Goal: Task Accomplishment & Management: Manage account settings

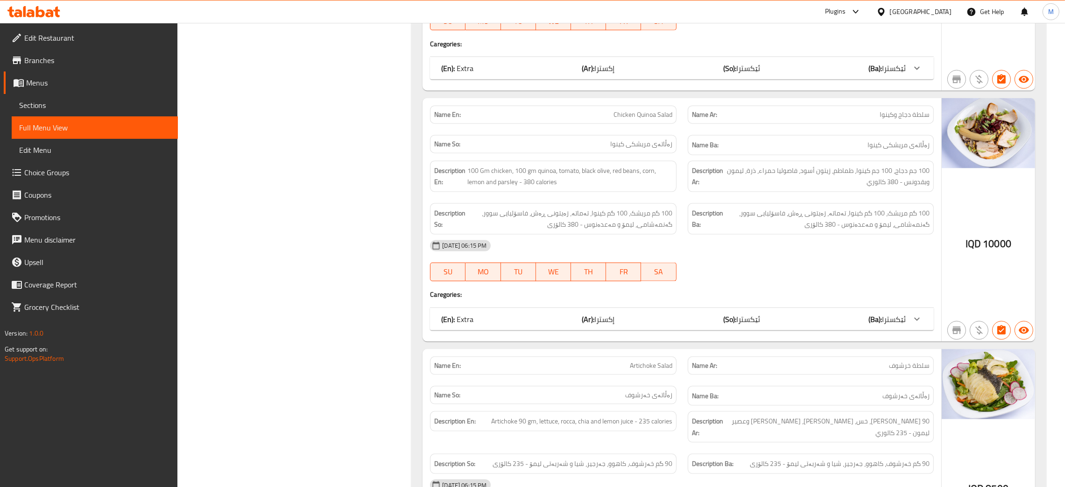
scroll to position [23149, 0]
click at [890, 12] on div at bounding box center [884, 12] width 14 height 10
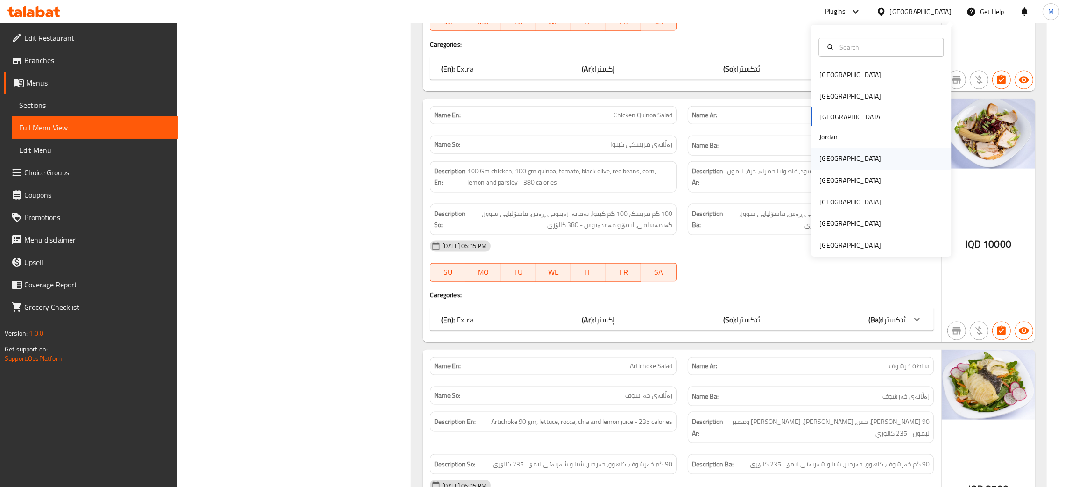
click at [822, 162] on div "[GEOGRAPHIC_DATA]" at bounding box center [851, 159] width 62 height 10
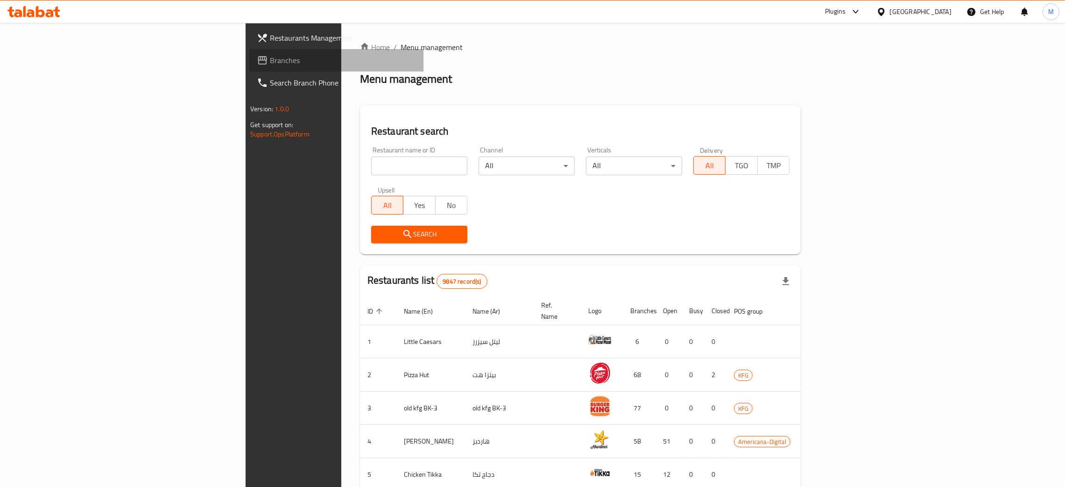
click at [270, 58] on span "Branches" at bounding box center [343, 60] width 146 height 11
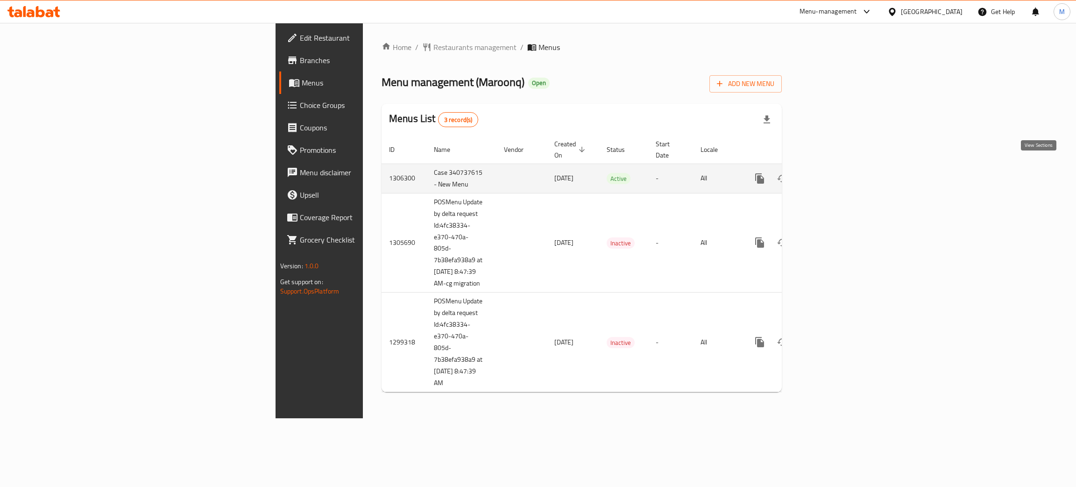
click at [833, 173] on icon "enhanced table" at bounding box center [827, 178] width 11 height 11
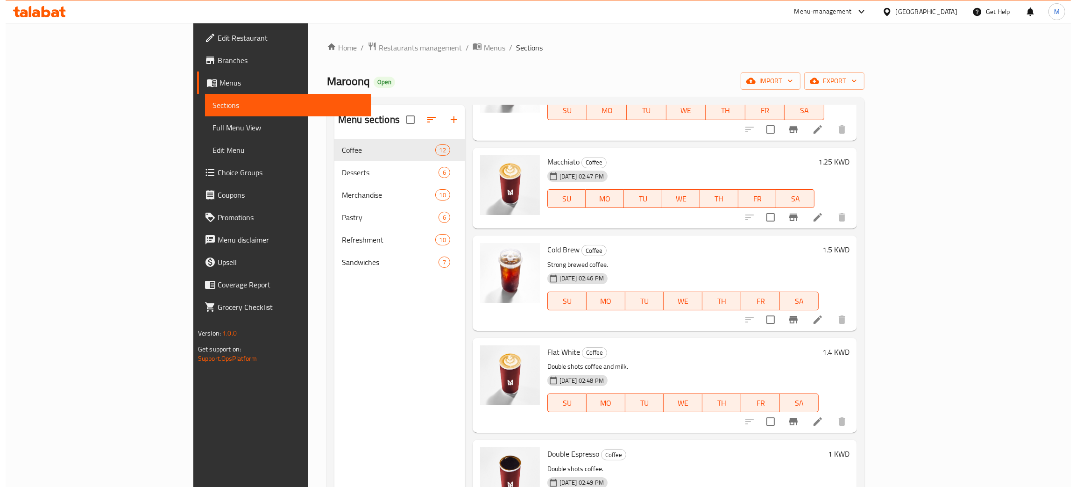
scroll to position [45, 0]
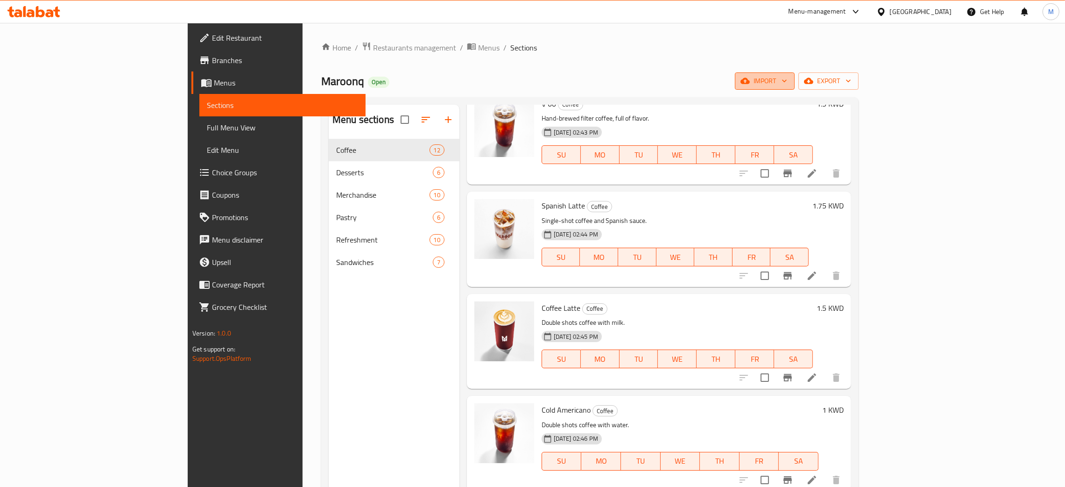
click at [787, 77] on span "import" at bounding box center [765, 81] width 45 height 12
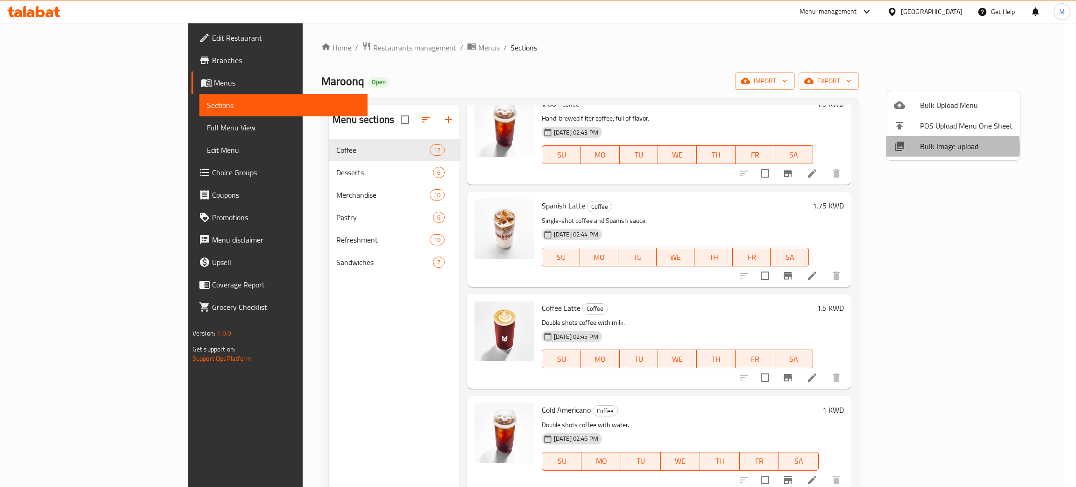
click at [935, 147] on span "Bulk Image upload" at bounding box center [966, 146] width 92 height 11
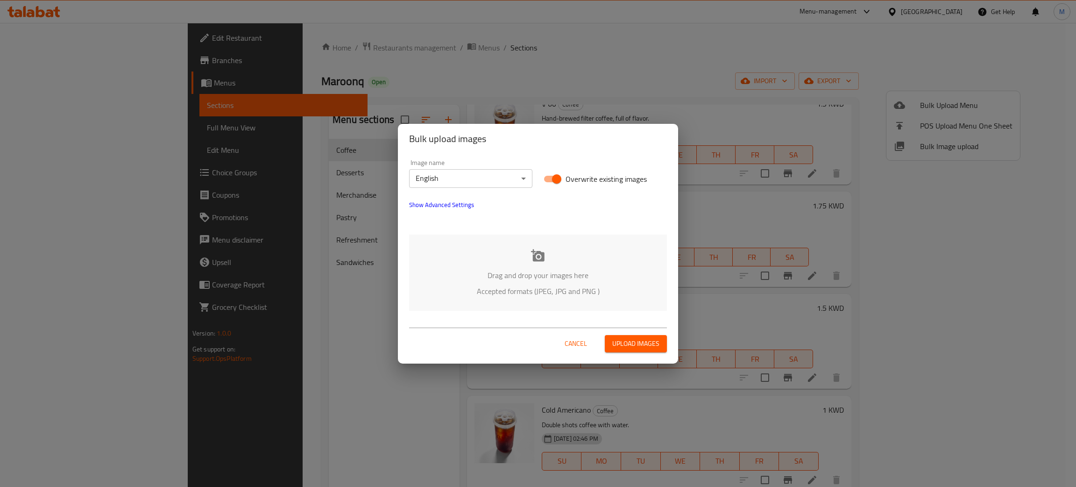
click at [532, 277] on p "Drag and drop your images here" at bounding box center [538, 274] width 230 height 11
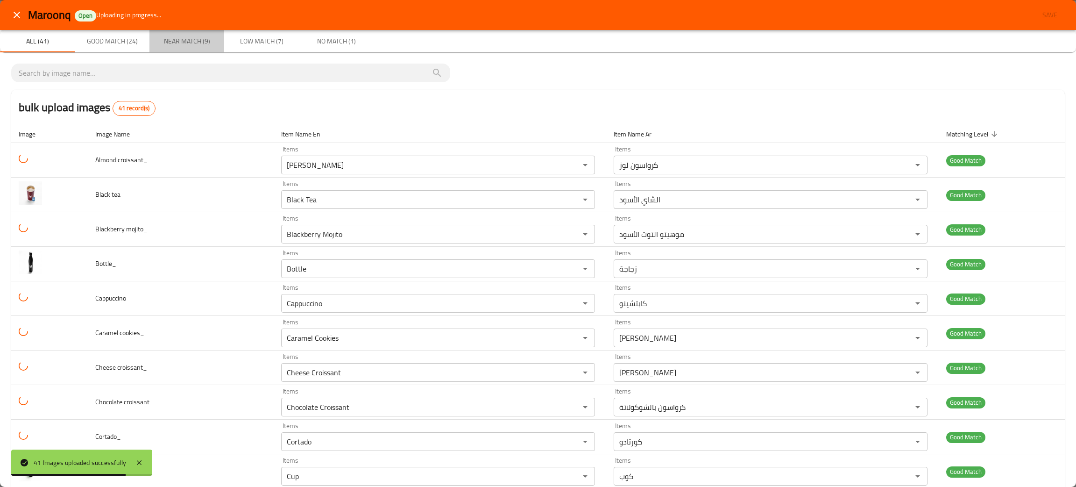
click at [202, 42] on span "Near Match (9)" at bounding box center [187, 41] width 64 height 12
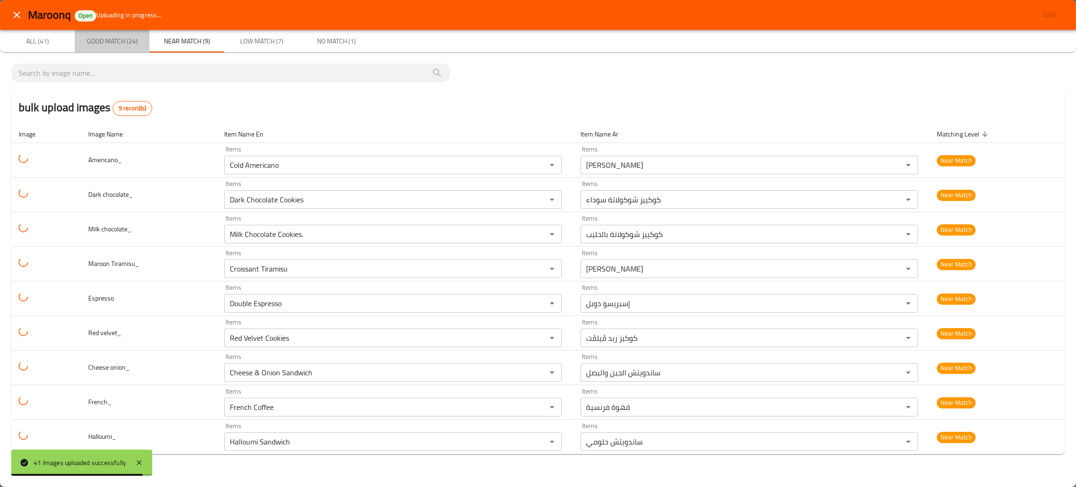
click at [105, 35] on span "Good Match (24)" at bounding box center [112, 41] width 64 height 12
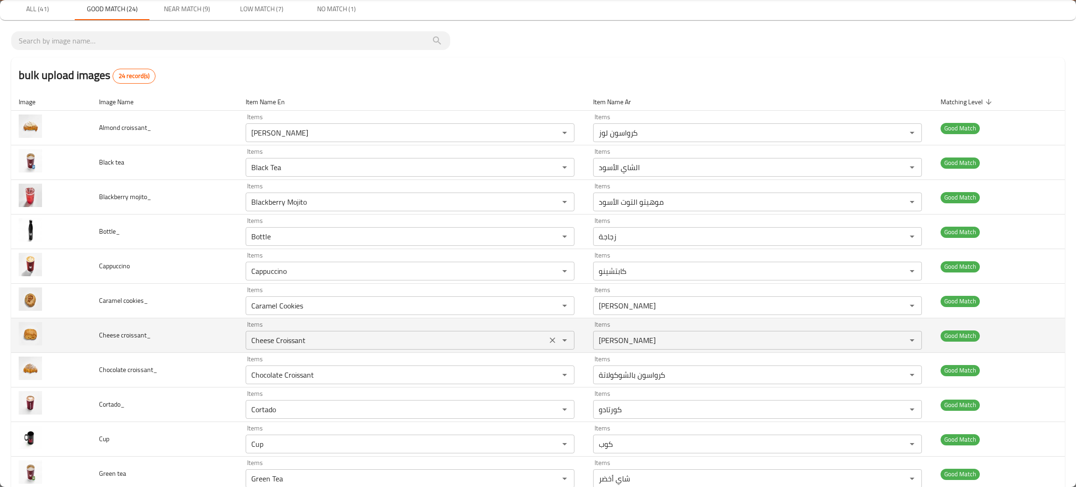
scroll to position [0, 0]
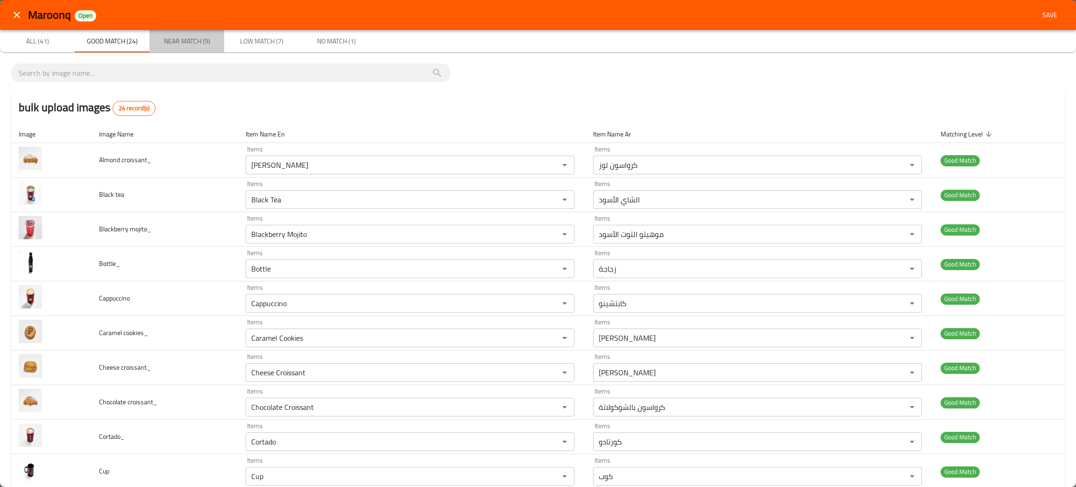
click at [189, 36] on span "Near Match (9)" at bounding box center [187, 41] width 64 height 12
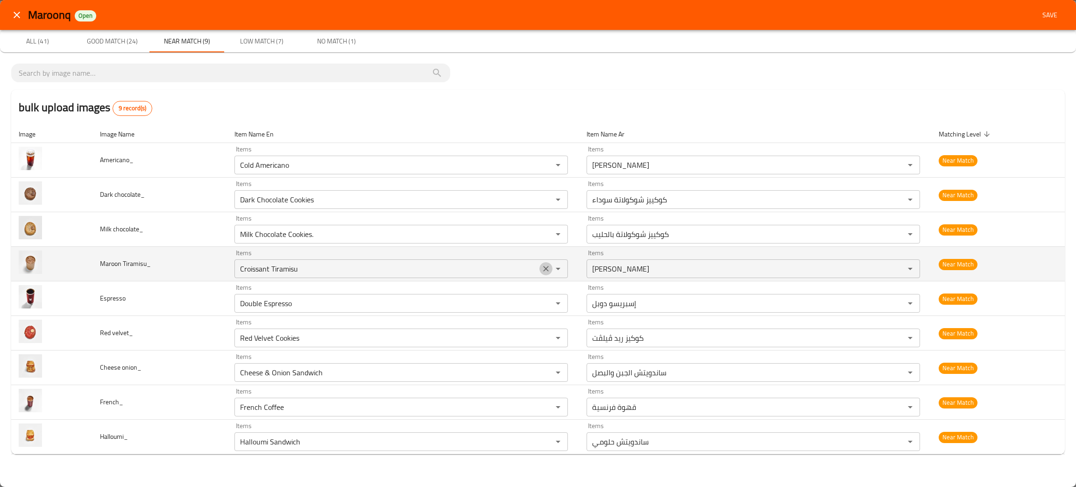
click at [545, 270] on icon "Clear" at bounding box center [545, 268] width 9 height 9
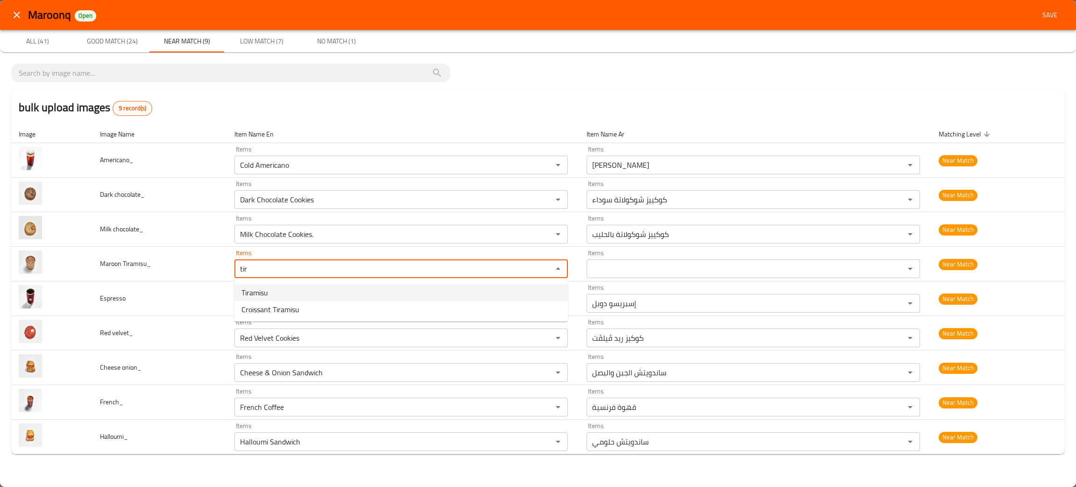
click at [269, 291] on Tiramisu_-option-0 "Tiramisu" at bounding box center [401, 292] width 334 height 17
type Tiramisu_ "Tiramisu"
type Tiramisu_-ar "تيراميسو"
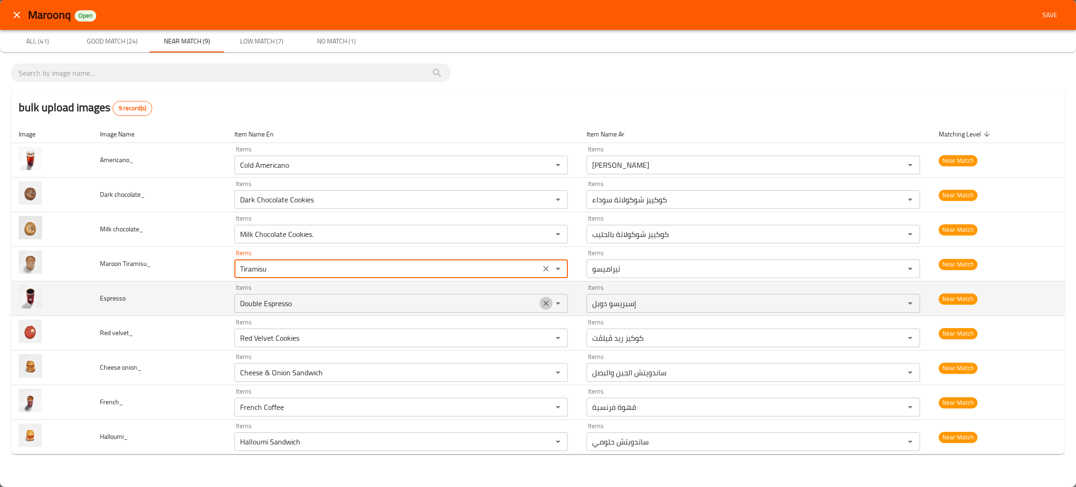
click at [549, 307] on icon "Clear" at bounding box center [545, 302] width 9 height 9
type Tiramisu_ "Tiramisu"
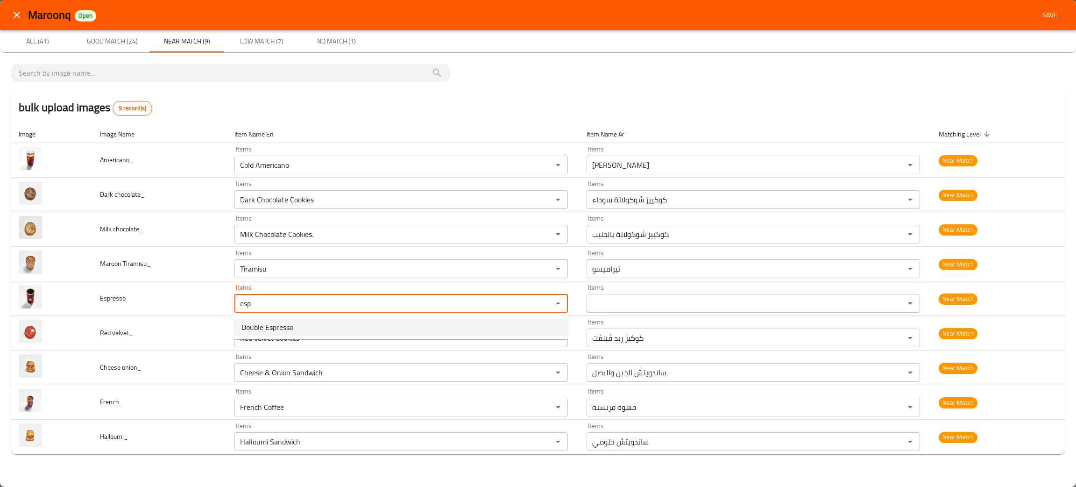
click at [385, 325] on li "Double Espresso" at bounding box center [401, 327] width 334 height 17
type input "Double Espresso"
type input "إسبريسو دوبل"
type input "Double Espresso"
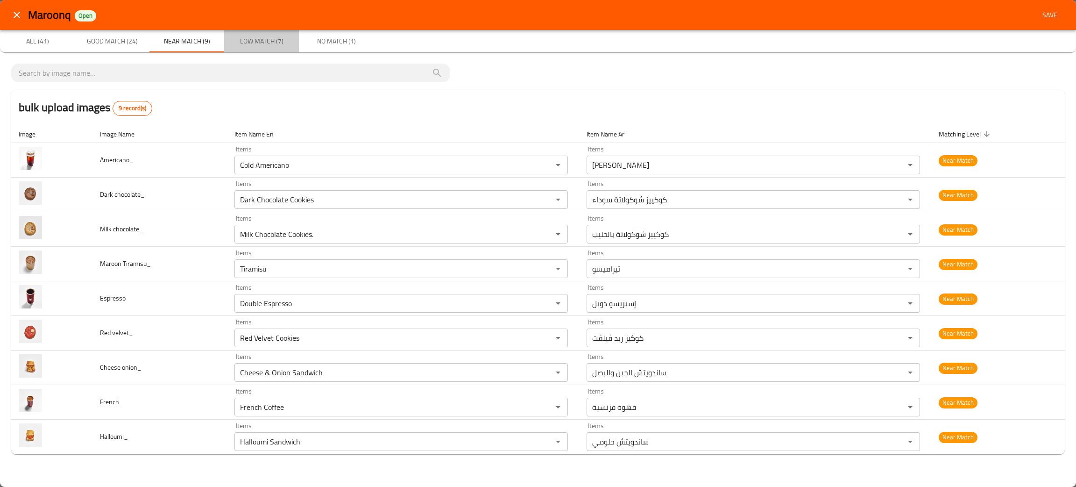
click at [273, 38] on span "Low Match (7)" at bounding box center [262, 41] width 64 height 12
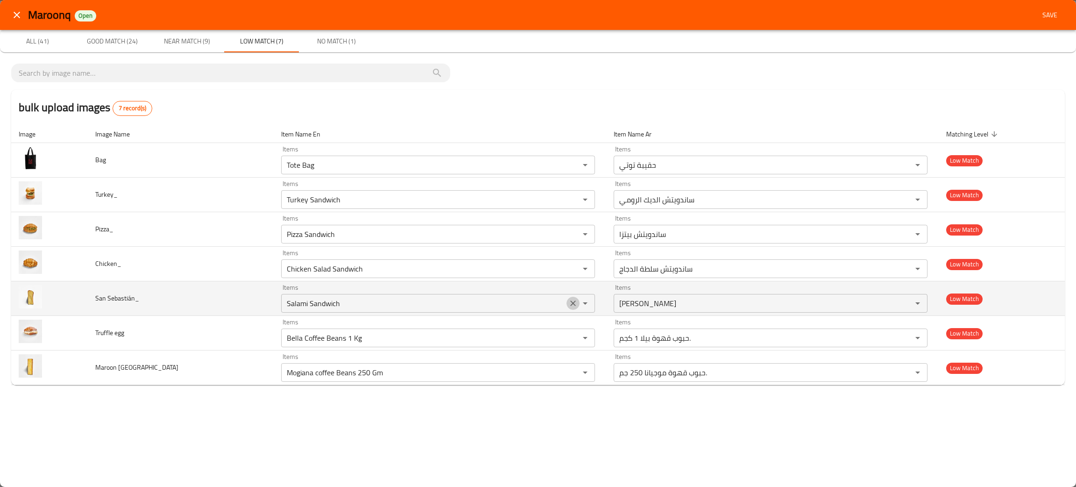
click at [568, 305] on icon "Clear" at bounding box center [572, 302] width 9 height 9
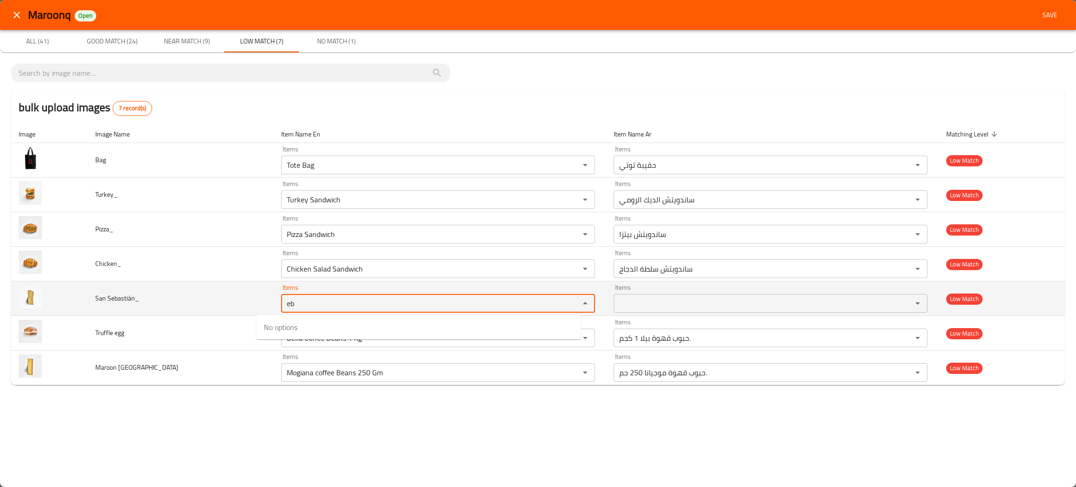
type Sebastián_ "eb"
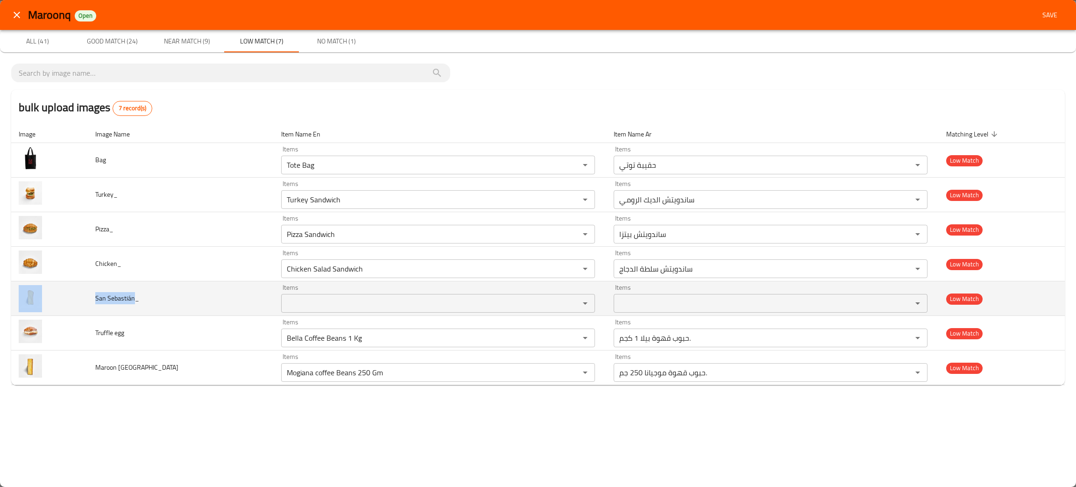
drag, startPoint x: 137, startPoint y: 295, endPoint x: 89, endPoint y: 296, distance: 48.1
click at [89, 296] on tr "San Sebastián_ Items Items Items Items Low Match" at bounding box center [538, 298] width 1054 height 35
copy tr "San Sebastián"
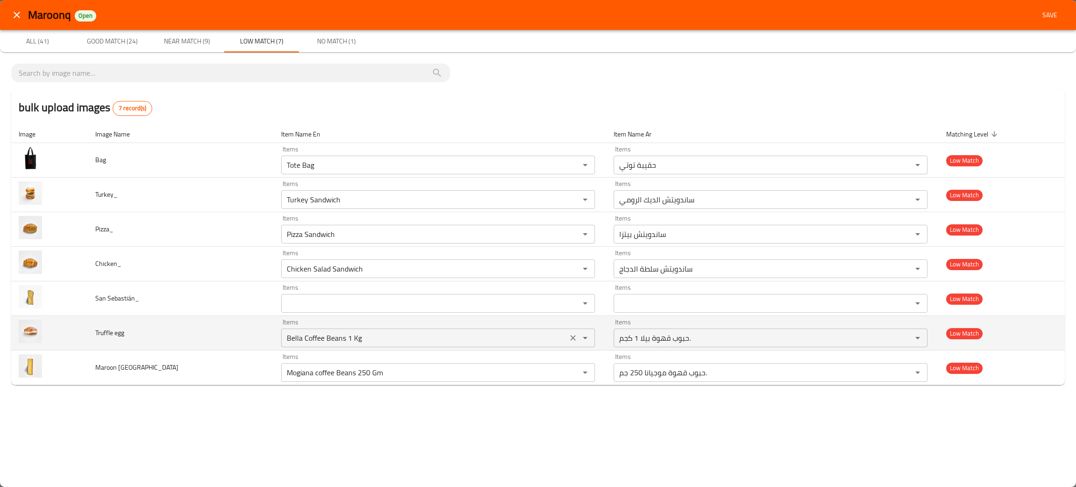
click at [362, 343] on egg "Bella Coffee Beans 1 Kg" at bounding box center [424, 337] width 281 height 13
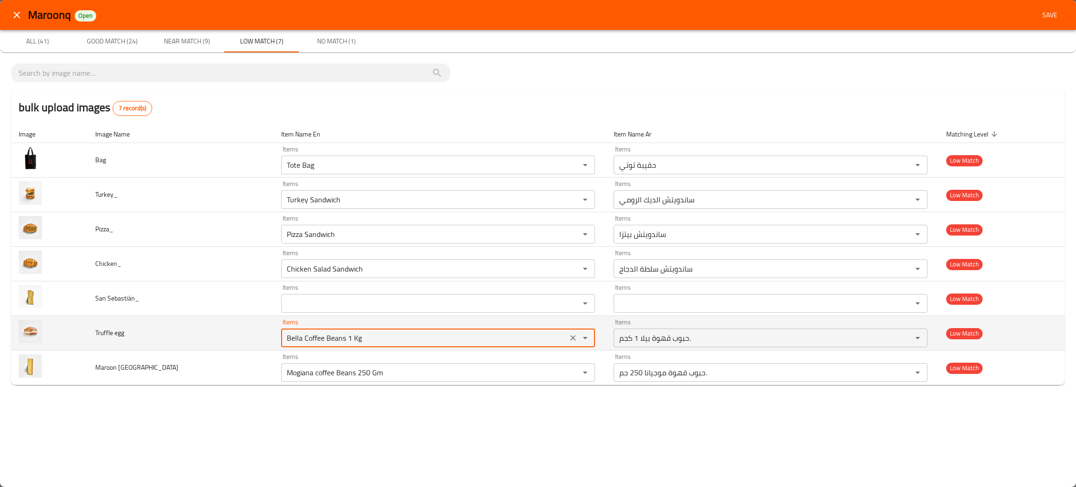
click at [568, 342] on icon "Clear" at bounding box center [572, 337] width 9 height 9
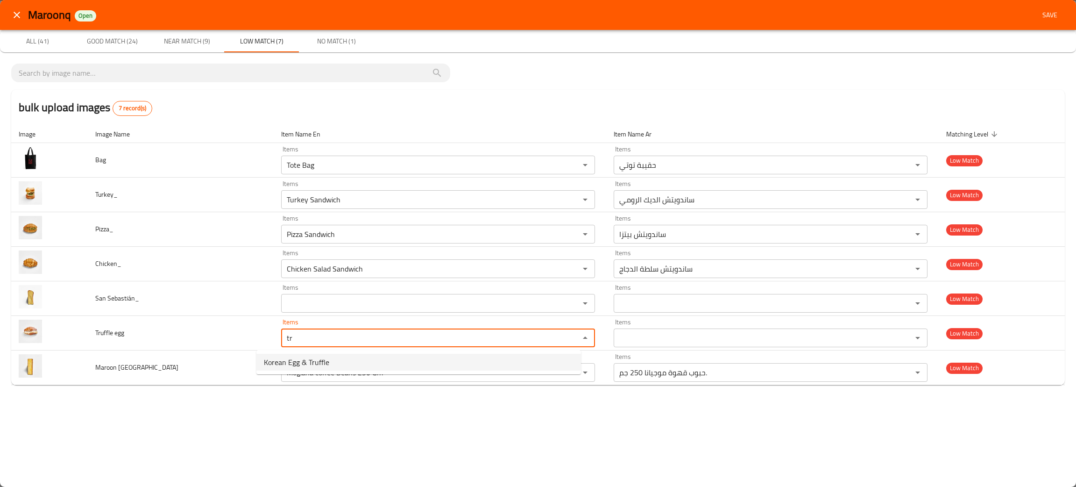
click at [450, 357] on egg-option-0 "Korean Egg & Truffle" at bounding box center [418, 362] width 325 height 17
type egg "Korean Egg & Truffle"
type egg-ar "البيض الكوري والكمأة"
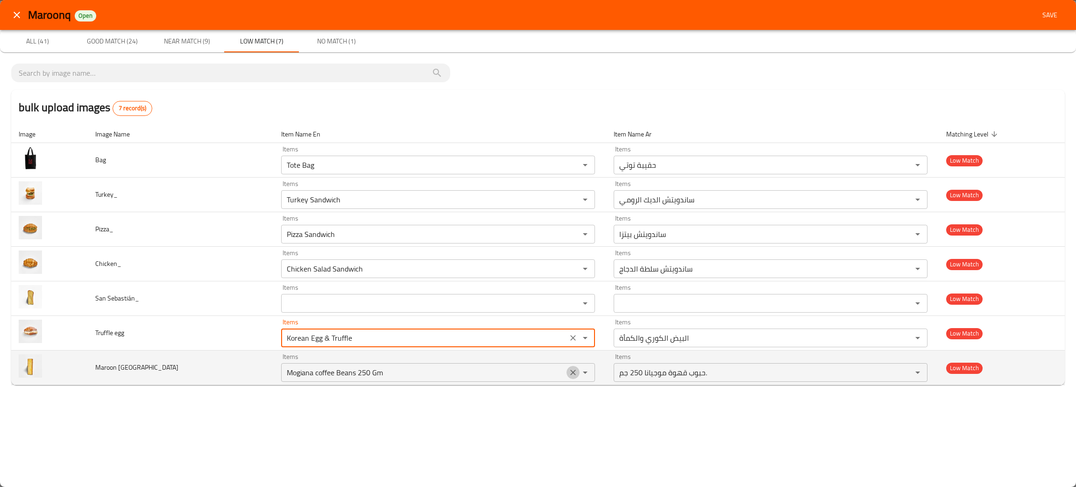
click at [568, 372] on icon "Clear" at bounding box center [572, 372] width 9 height 9
type egg "Korean Egg & Truffle"
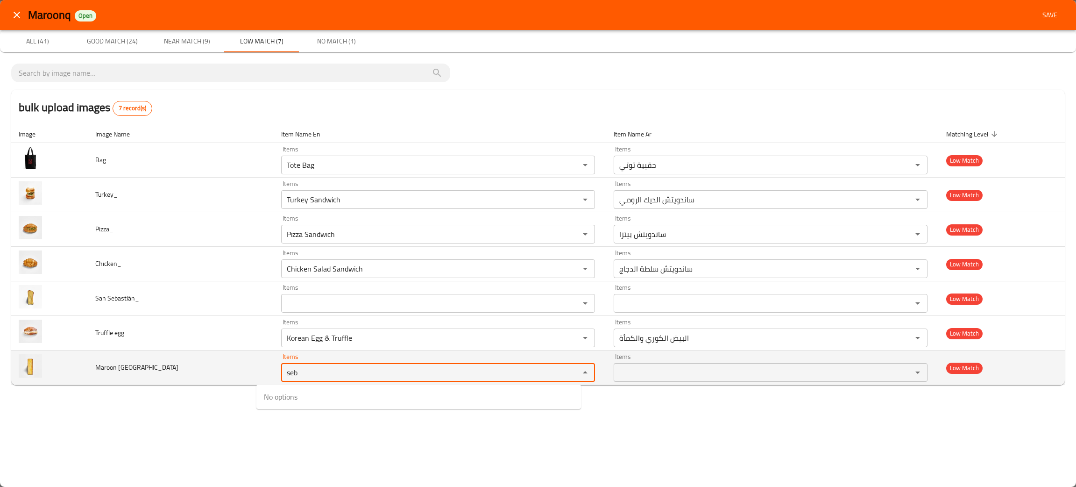
type Sebastián_ "seb"
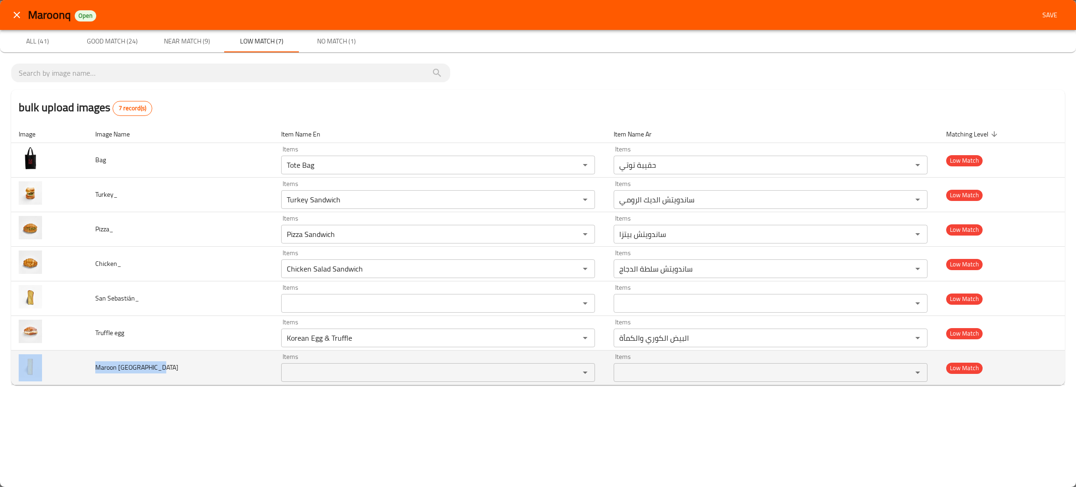
drag, startPoint x: 160, startPoint y: 366, endPoint x: 86, endPoint y: 372, distance: 74.5
click at [86, 372] on tr "Maroon San Sebastián_ Items Items Items Items Low Match" at bounding box center [538, 367] width 1054 height 35
copy tr "Maroon San Sebastián"
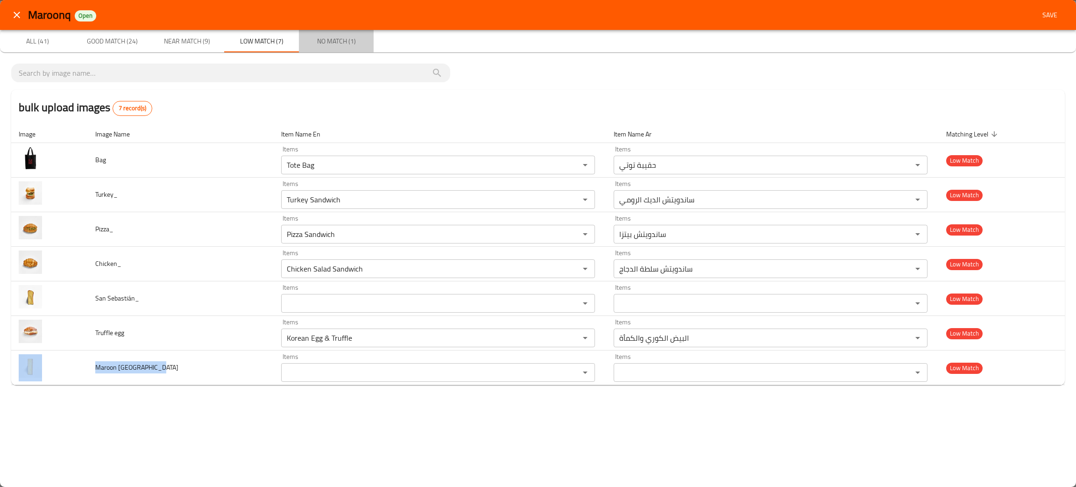
click at [333, 36] on span "No Match (1)" at bounding box center [337, 41] width 64 height 12
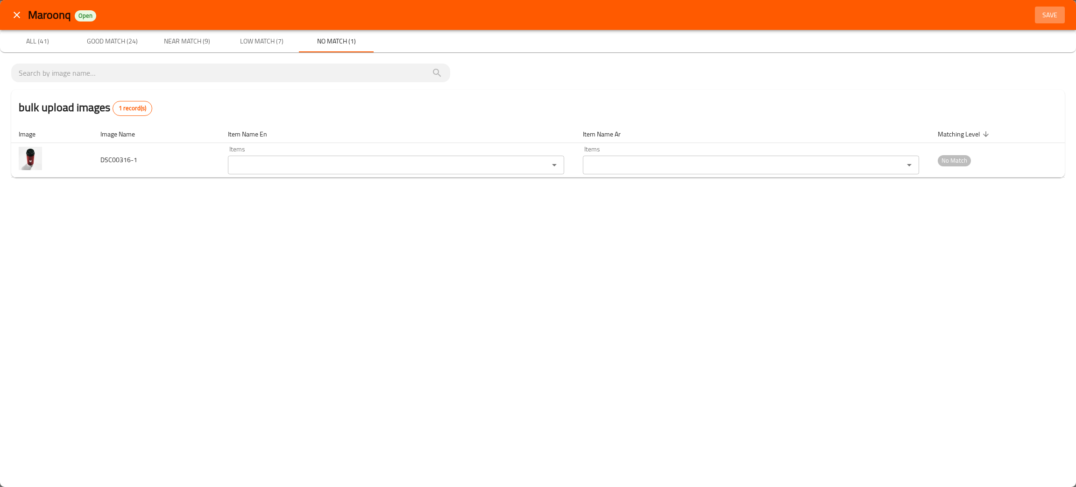
click at [1055, 11] on span "Save" at bounding box center [1050, 15] width 22 height 12
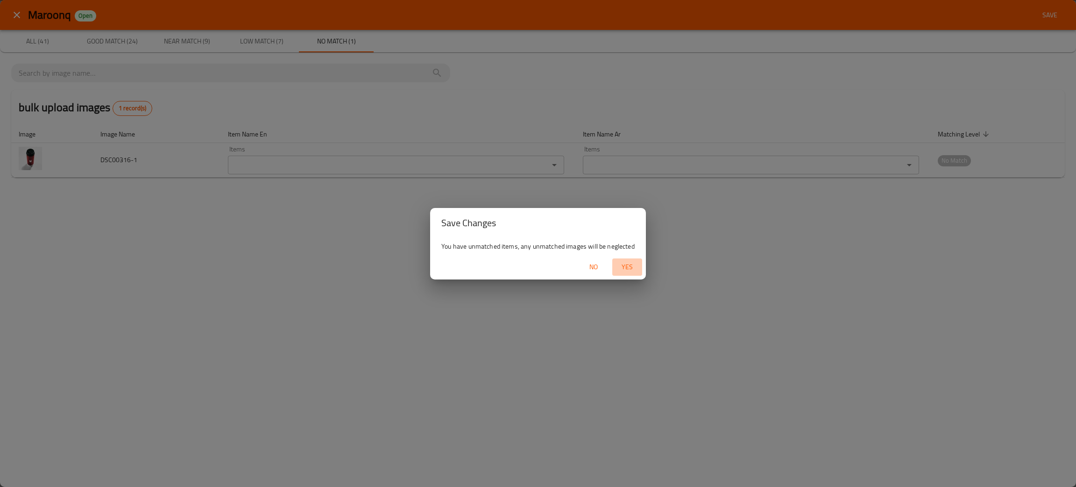
click at [623, 266] on span "Yes" at bounding box center [627, 267] width 22 height 12
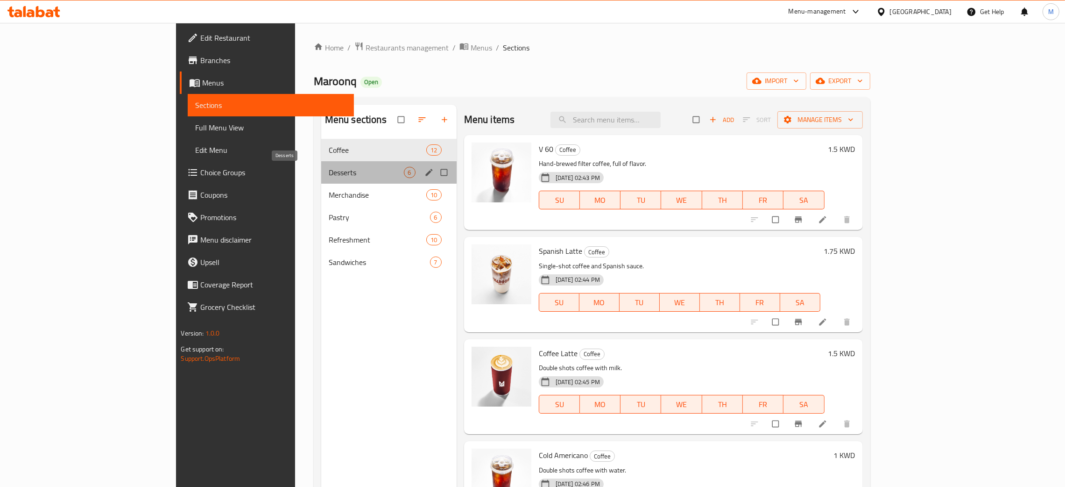
click at [329, 167] on span "Desserts" at bounding box center [366, 172] width 75 height 11
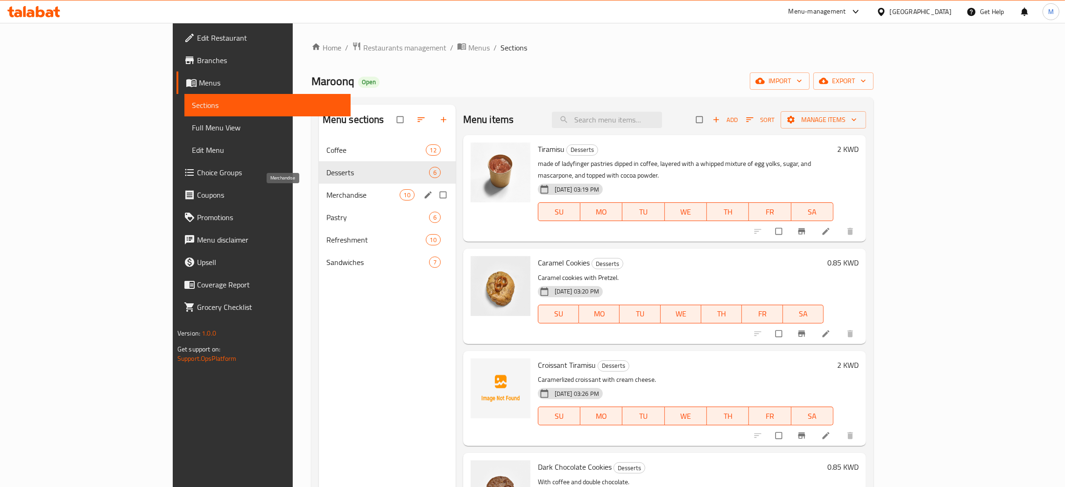
click at [326, 192] on span "Merchandise" at bounding box center [362, 194] width 73 height 11
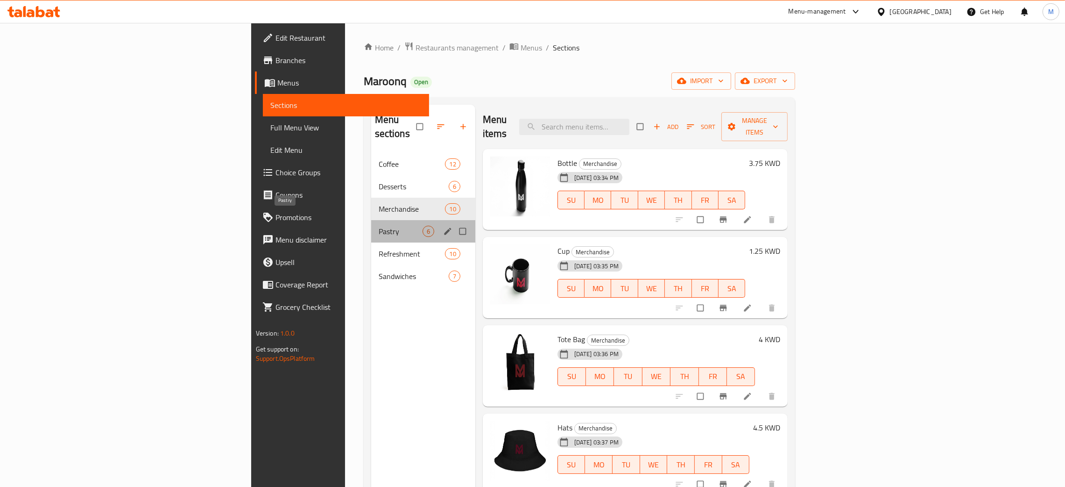
click at [379, 226] on span "Pastry" at bounding box center [401, 231] width 44 height 11
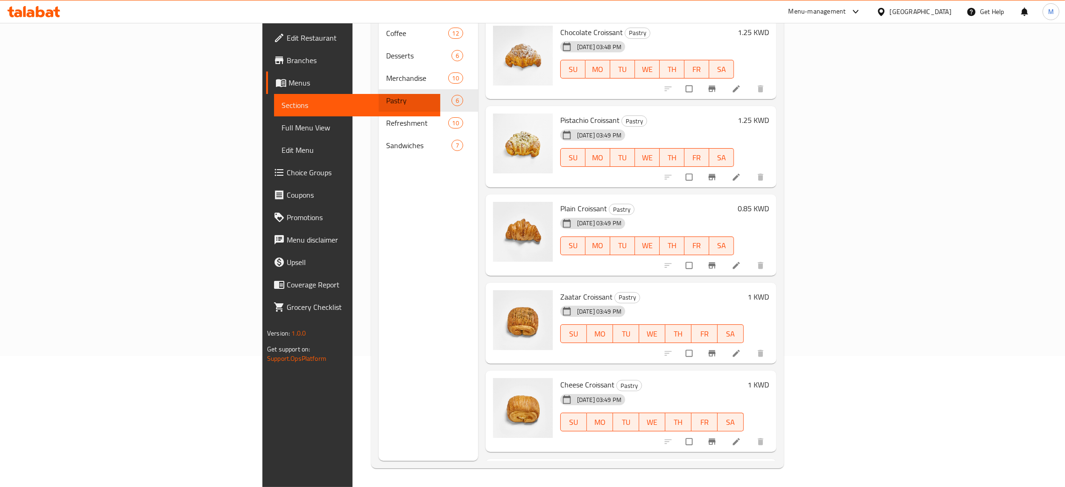
scroll to position [64, 0]
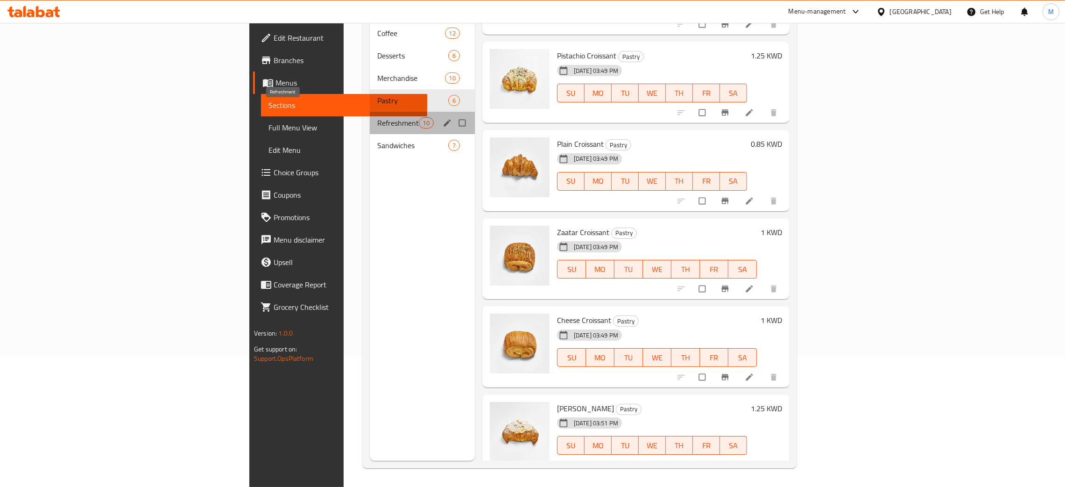
click at [377, 117] on span "Refreshment" at bounding box center [397, 122] width 41 height 11
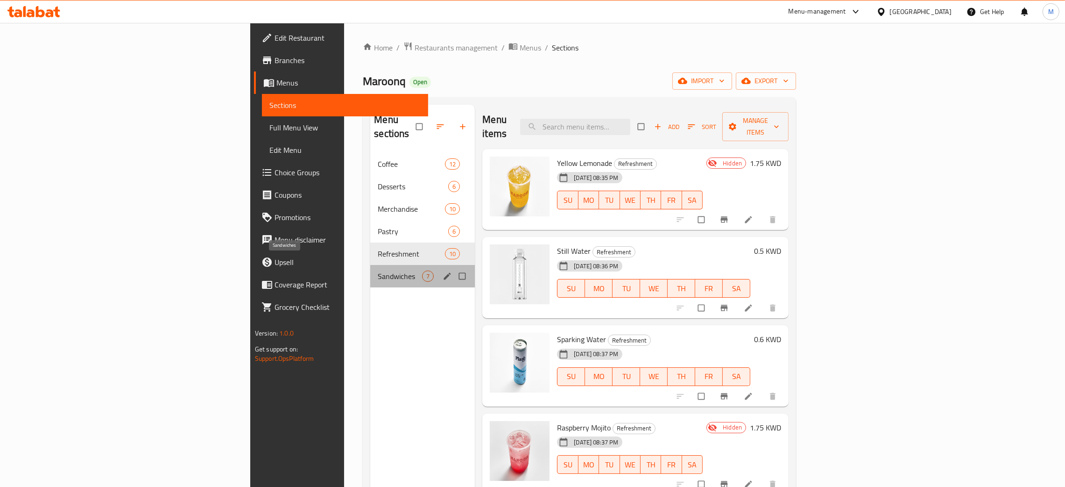
click at [378, 270] on span "Sandwiches" at bounding box center [400, 275] width 44 height 11
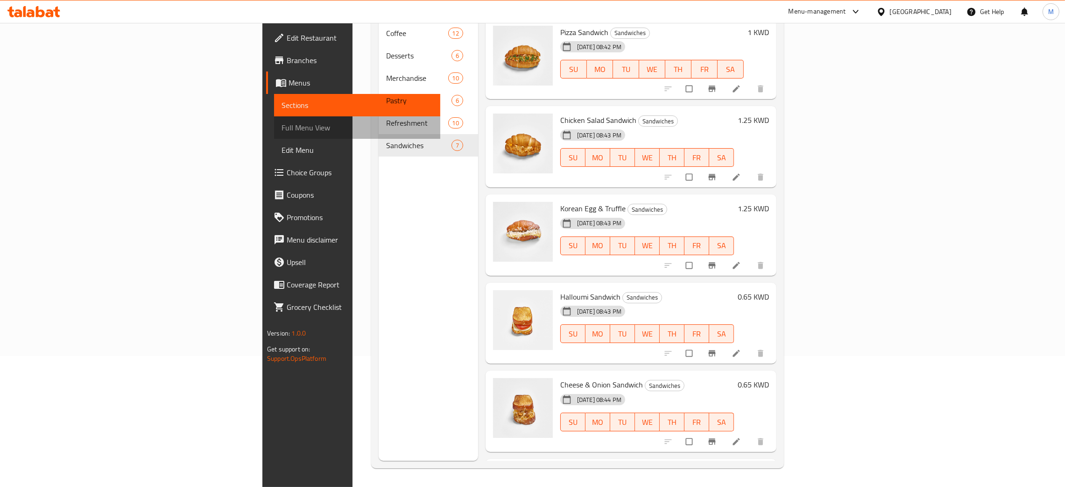
click at [274, 136] on link "Full Menu View" at bounding box center [357, 127] width 166 height 22
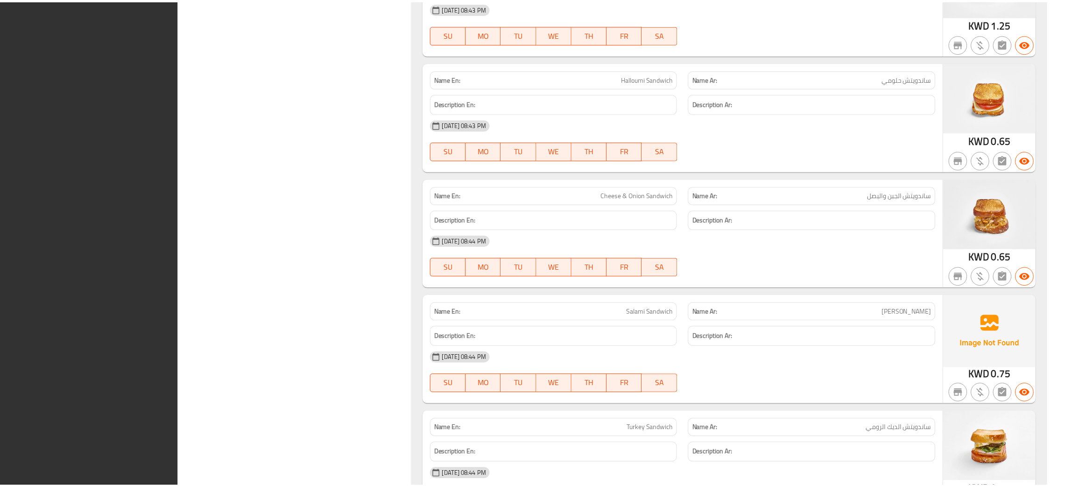
scroll to position [5971, 0]
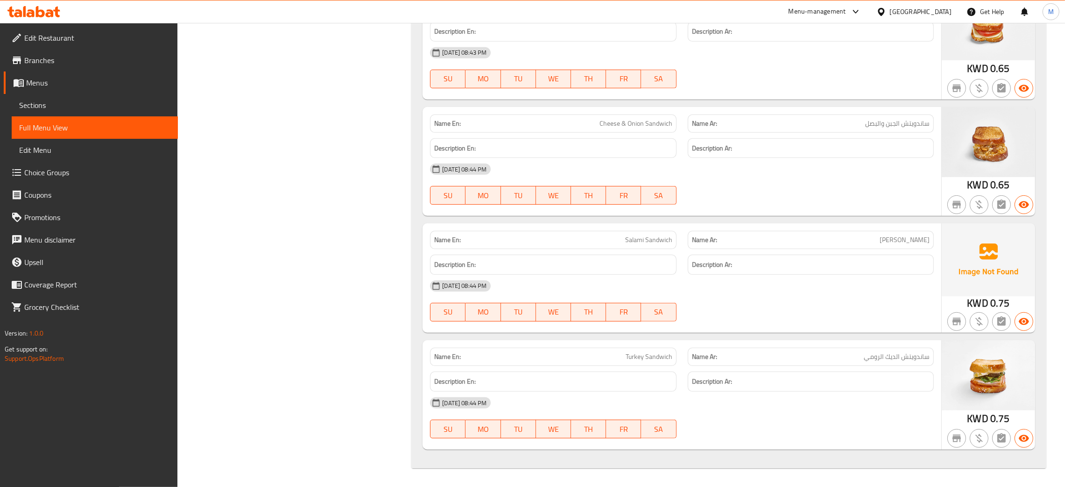
click at [890, 8] on div at bounding box center [884, 12] width 14 height 10
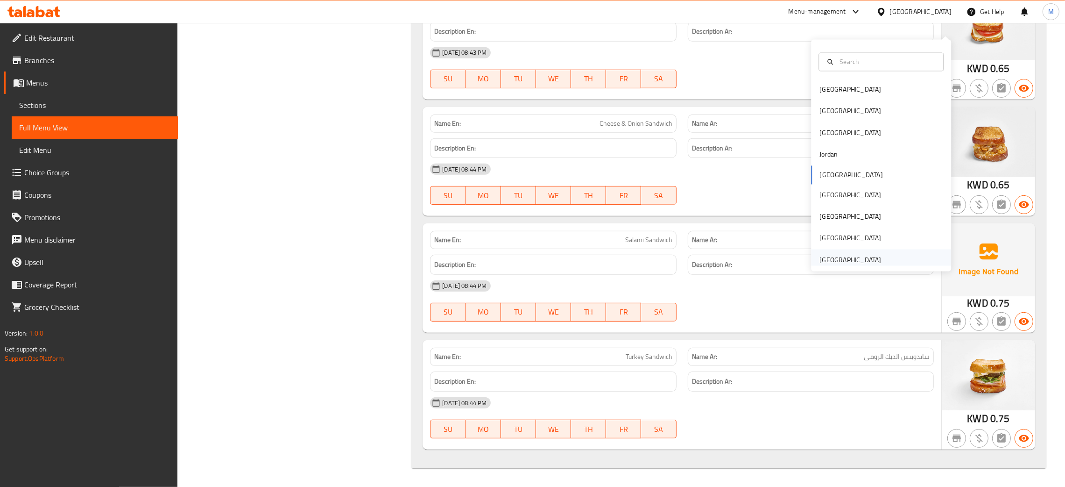
click at [839, 255] on div "[GEOGRAPHIC_DATA]" at bounding box center [851, 260] width 62 height 10
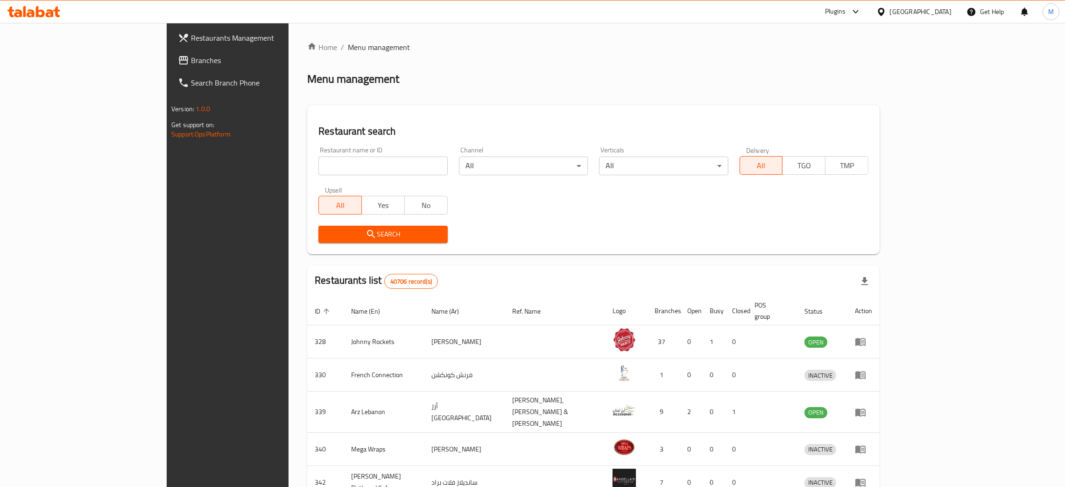
click at [191, 61] on span "Branches" at bounding box center [264, 60] width 146 height 11
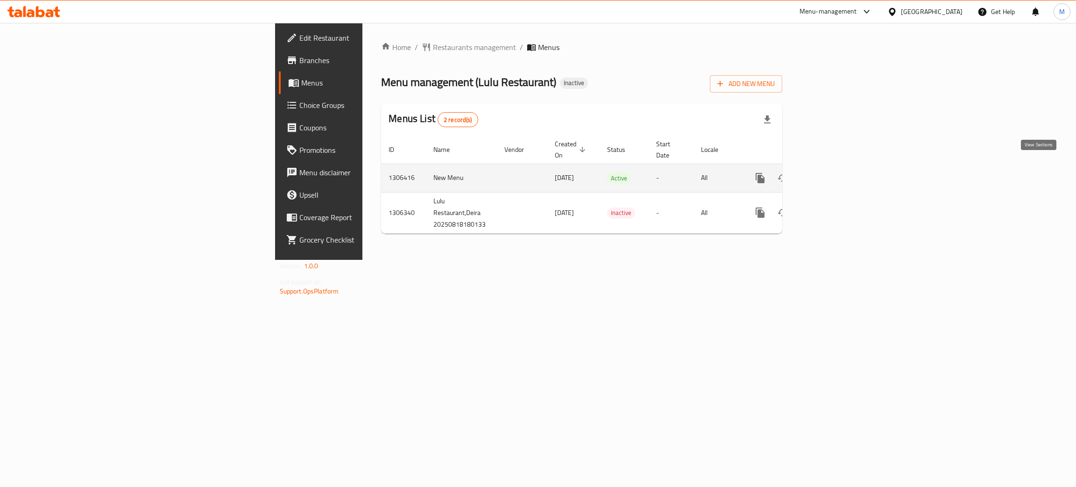
click at [833, 172] on icon "enhanced table" at bounding box center [827, 177] width 11 height 11
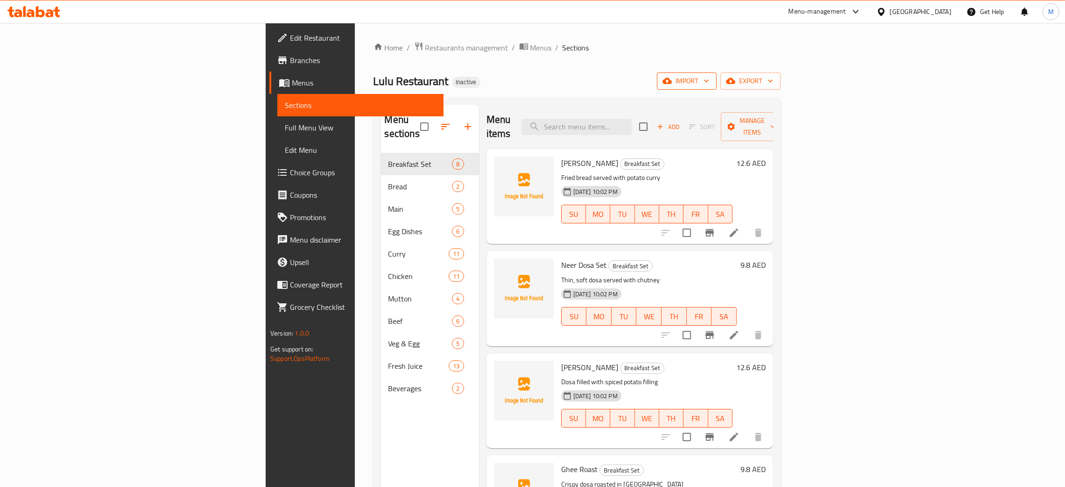
click at [709, 78] on span "import" at bounding box center [687, 81] width 45 height 12
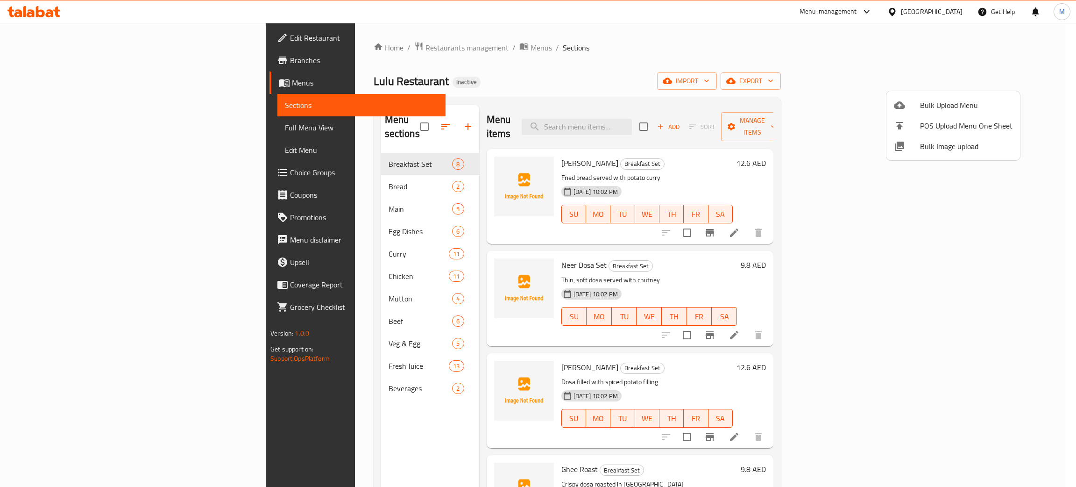
click at [934, 141] on span "Bulk Image upload" at bounding box center [966, 146] width 92 height 11
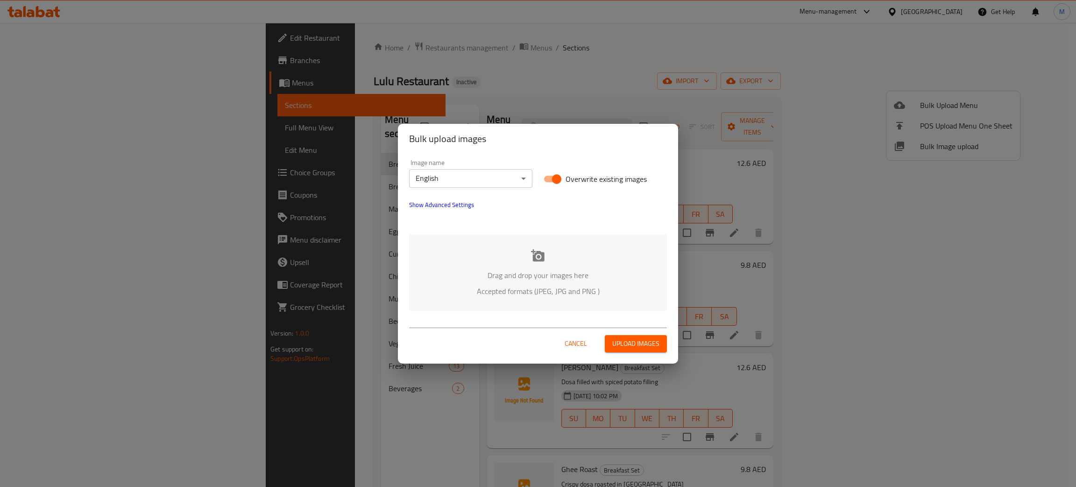
click at [461, 176] on body "​ Menu-management United Arab Emirates Get Help M Edit Restaurant Branches Menu…" at bounding box center [538, 255] width 1076 height 464
click at [438, 193] on li "Arabic" at bounding box center [470, 195] width 123 height 17
click at [489, 260] on div "Drag and drop your images here Accepted formats (JPEG, JPG and PNG )" at bounding box center [538, 272] width 258 height 76
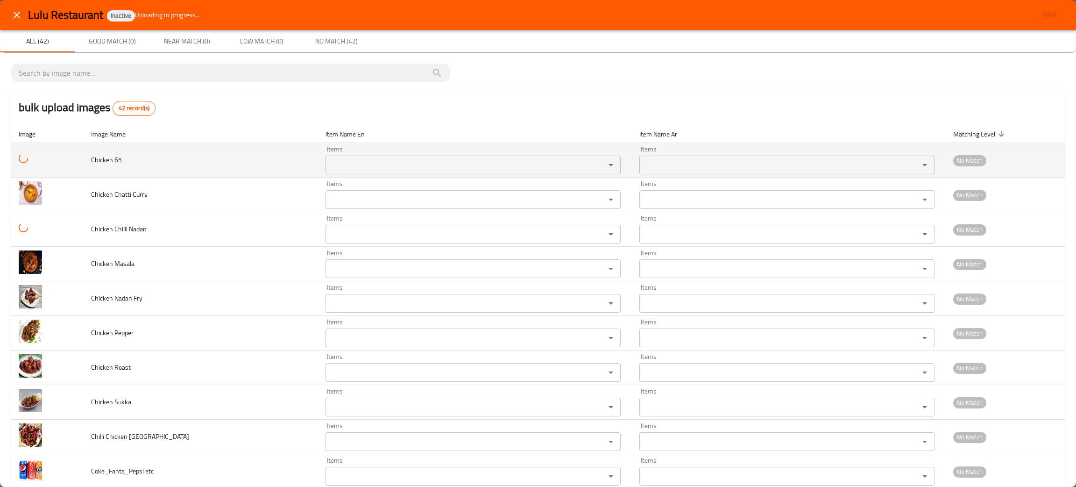
click at [381, 172] on div "Items" at bounding box center [473, 165] width 295 height 19
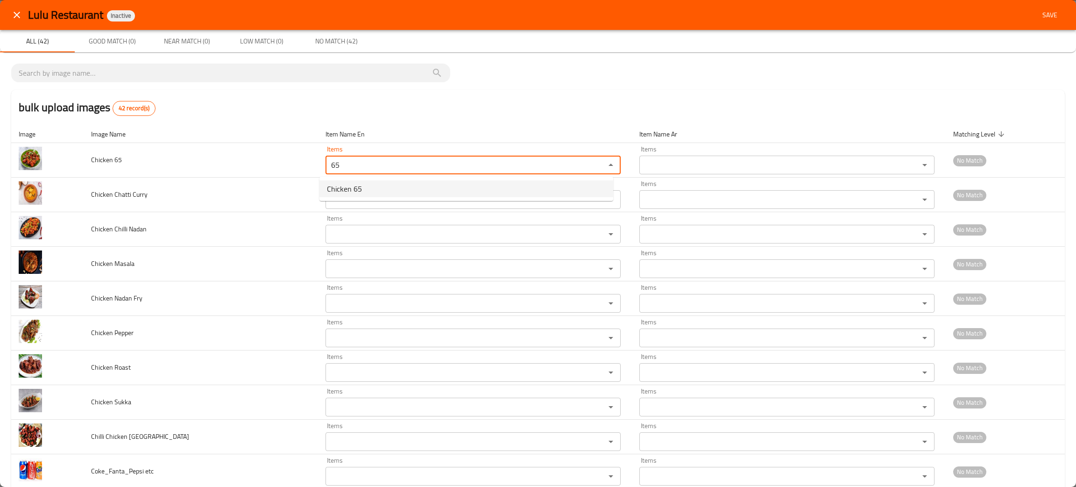
click at [369, 183] on 65-option-0 "Chicken 65" at bounding box center [466, 188] width 294 height 17
type 65 "Chicken 65"
type 65-ar "دجاج 65"
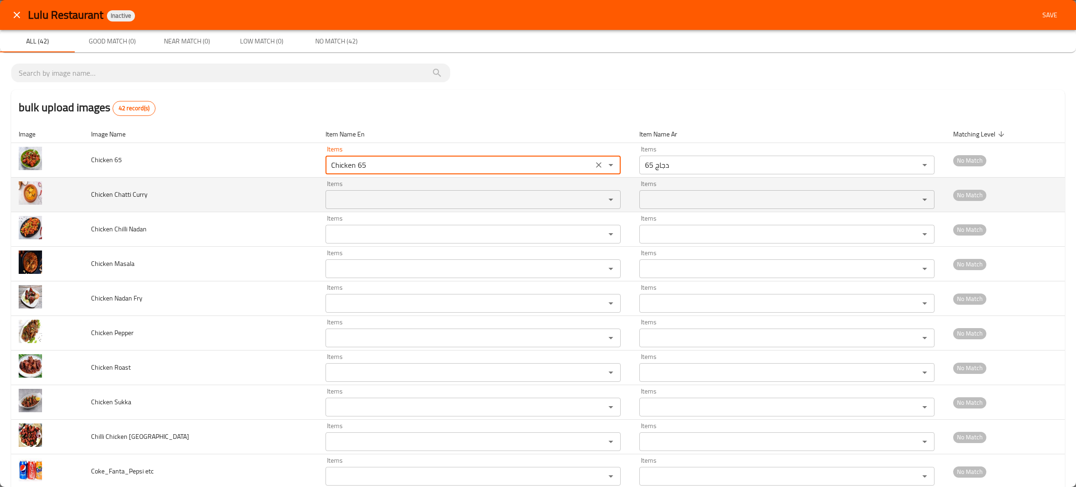
click at [358, 192] on div "Items" at bounding box center [473, 199] width 295 height 19
type 65 "Chicken 65"
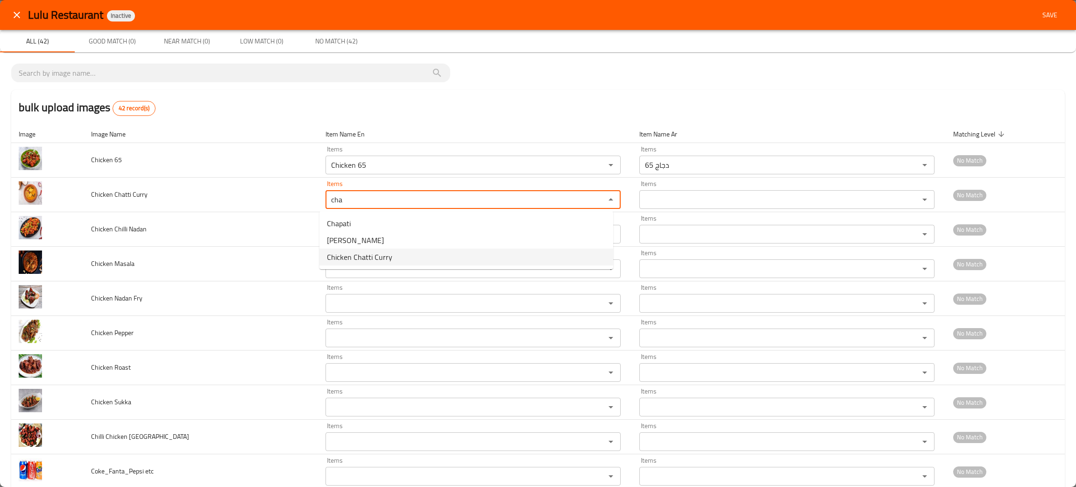
click at [370, 255] on span "Chicken Chatti Curry" at bounding box center [359, 256] width 65 height 11
type Curry "Chicken Chatti Curry"
type Curry-ar "كاري دجاج تشاتي"
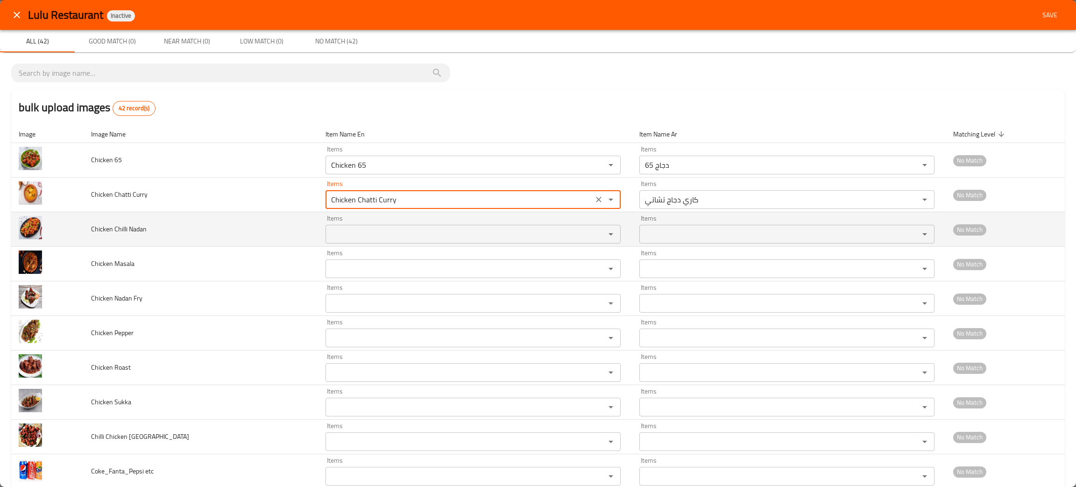
type Curry "Chicken Chatti Curry"
click at [360, 238] on Nadan "Items" at bounding box center [459, 233] width 262 height 13
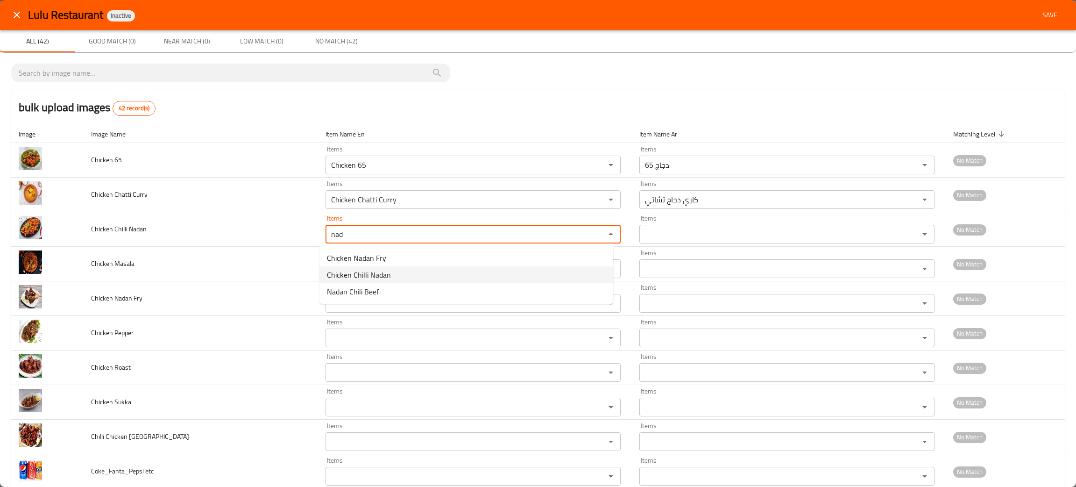
click at [381, 278] on span "Chicken Chilli Nadan" at bounding box center [359, 274] width 64 height 11
type Nadan "Chicken Chilli Nadan"
type Nadan-ar "دجاج نادان بالفلفل الحار"
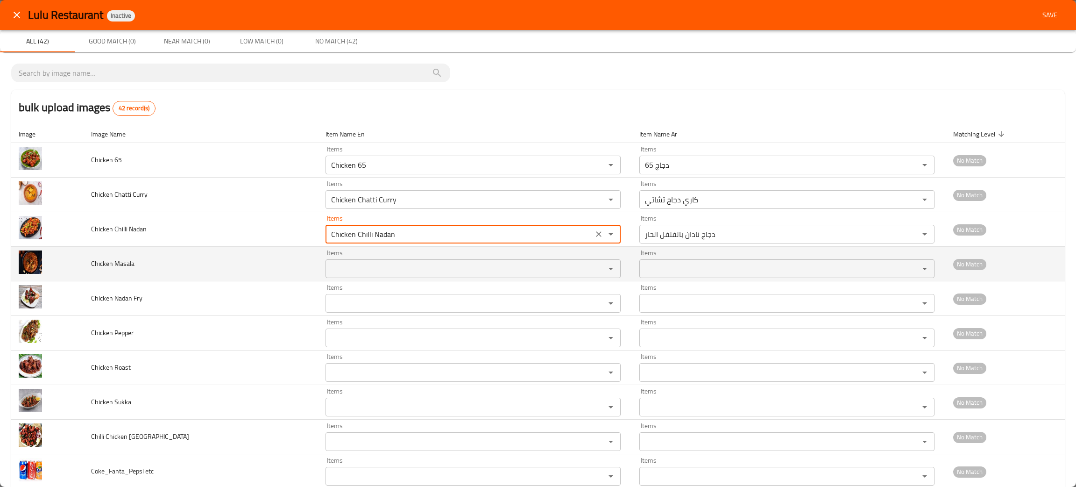
type Nadan "Chicken Chilli Nadan"
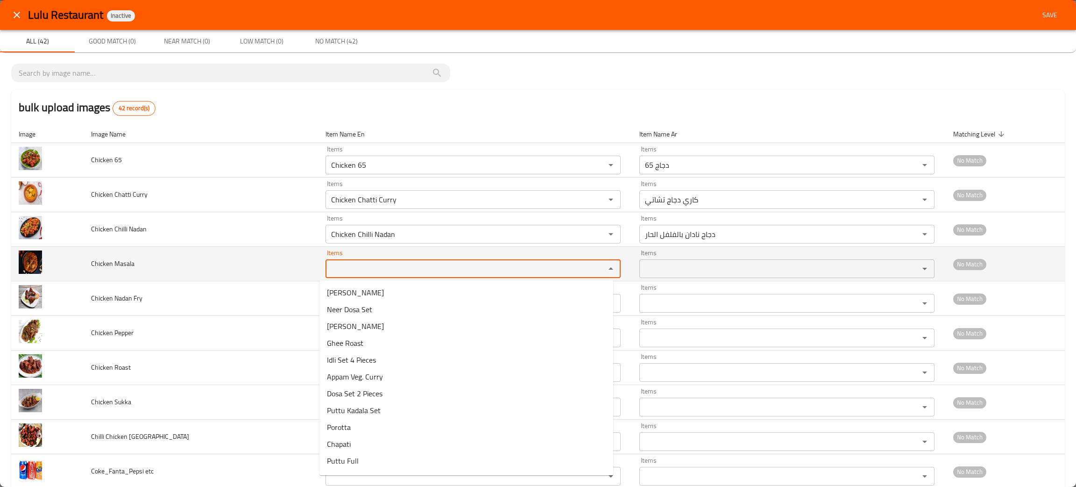
click at [369, 270] on Masala "Items" at bounding box center [459, 268] width 262 height 13
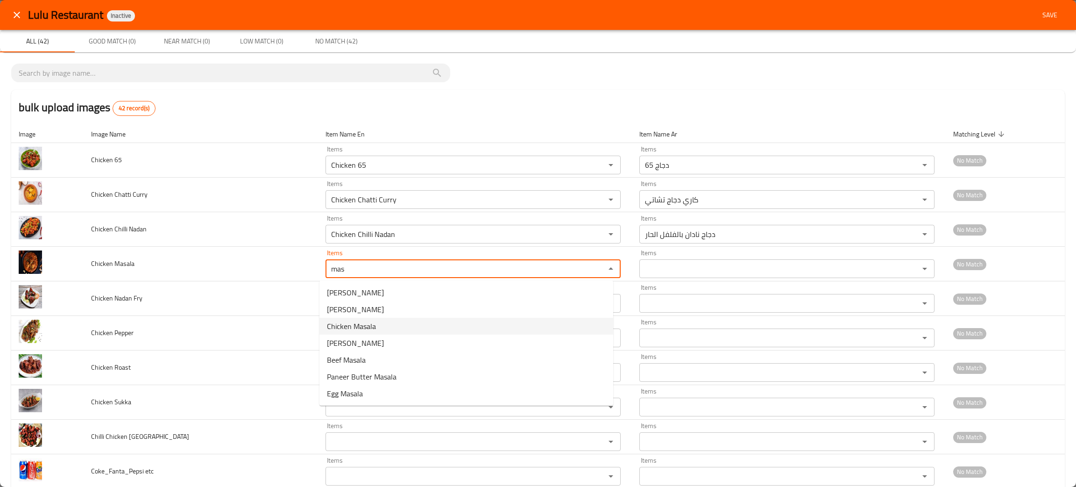
click at [363, 321] on span "Chicken Masala" at bounding box center [351, 325] width 49 height 11
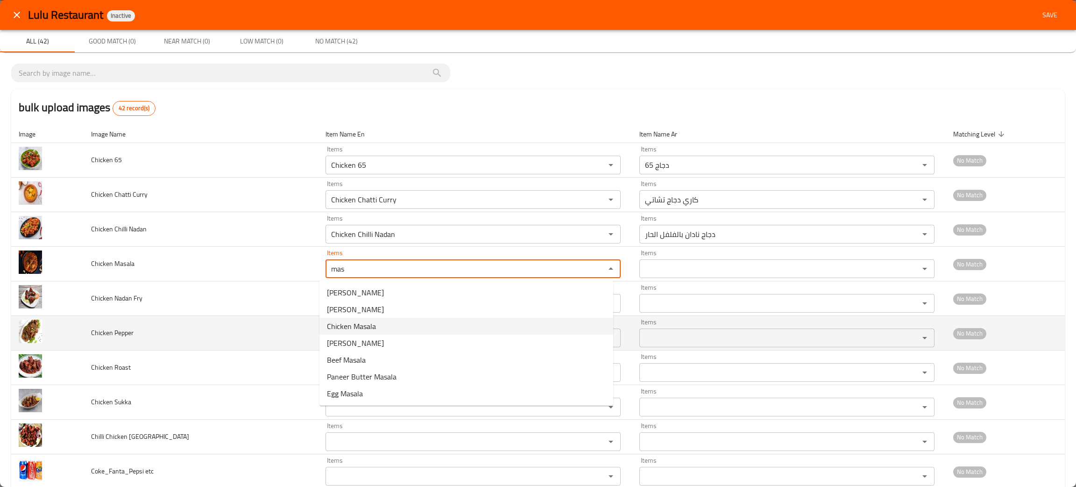
type Masala "Chicken Masala"
type Masala-ar "دجاج ماسالا"
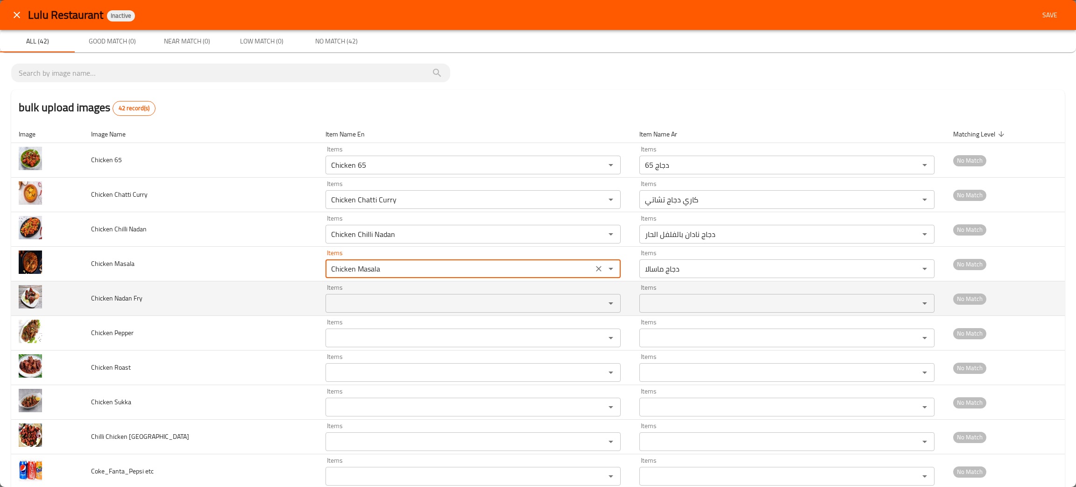
type Masala "Chicken Masala"
click at [375, 304] on Fry "Items" at bounding box center [459, 303] width 262 height 13
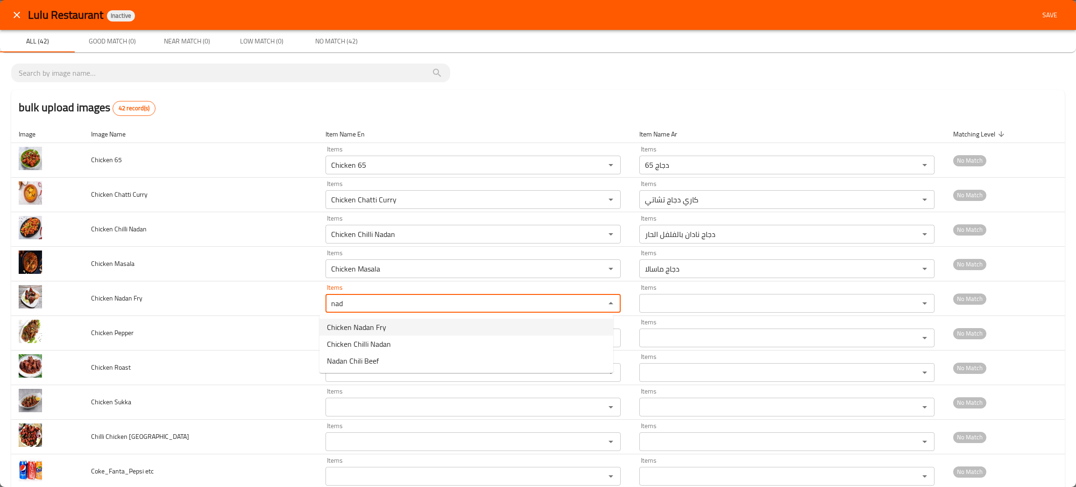
click at [359, 325] on span "Chicken Nadan Fry" at bounding box center [356, 326] width 59 height 11
type Fry "Chicken Nadan Fry"
type Fry-ar "دجاج نادان فراي"
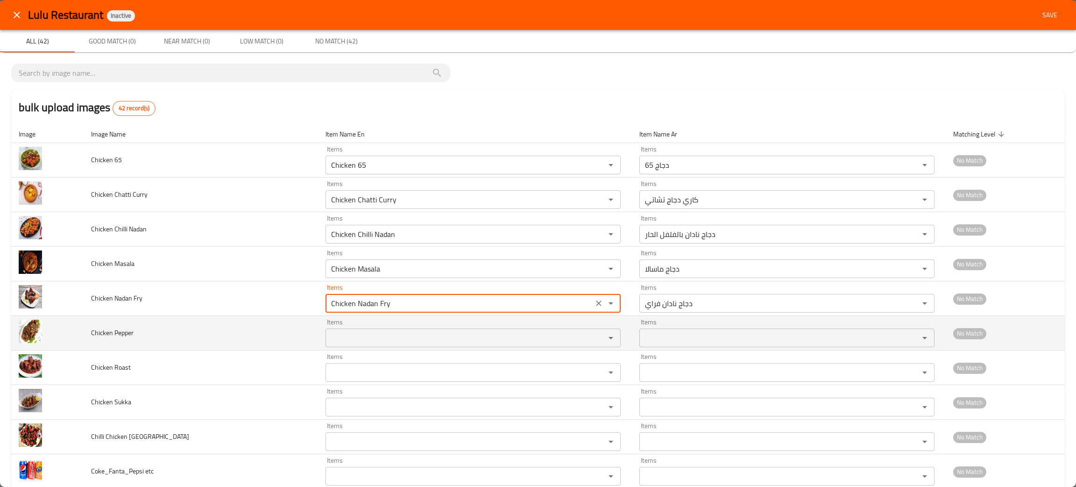
type Fry "Chicken Nadan Fry"
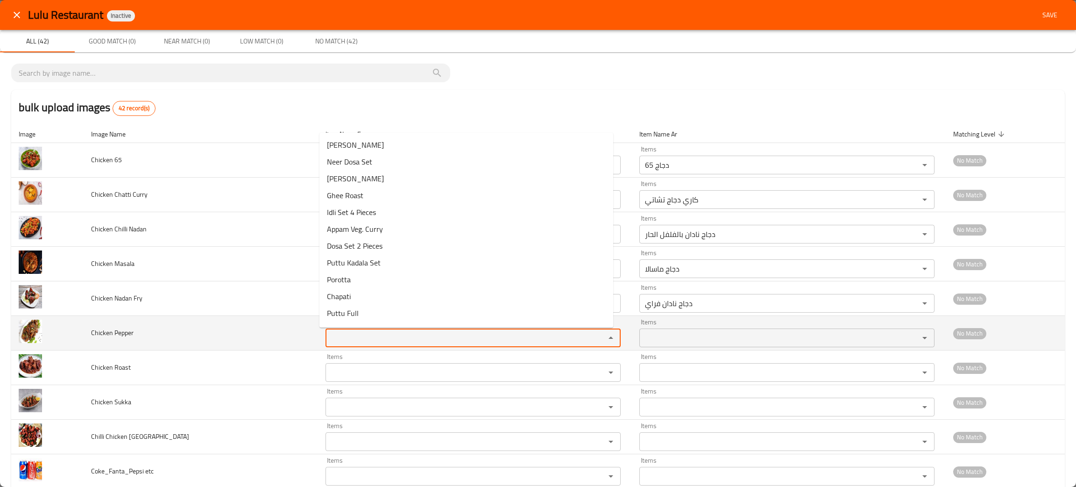
click at [360, 333] on Pepper "Items" at bounding box center [459, 337] width 262 height 13
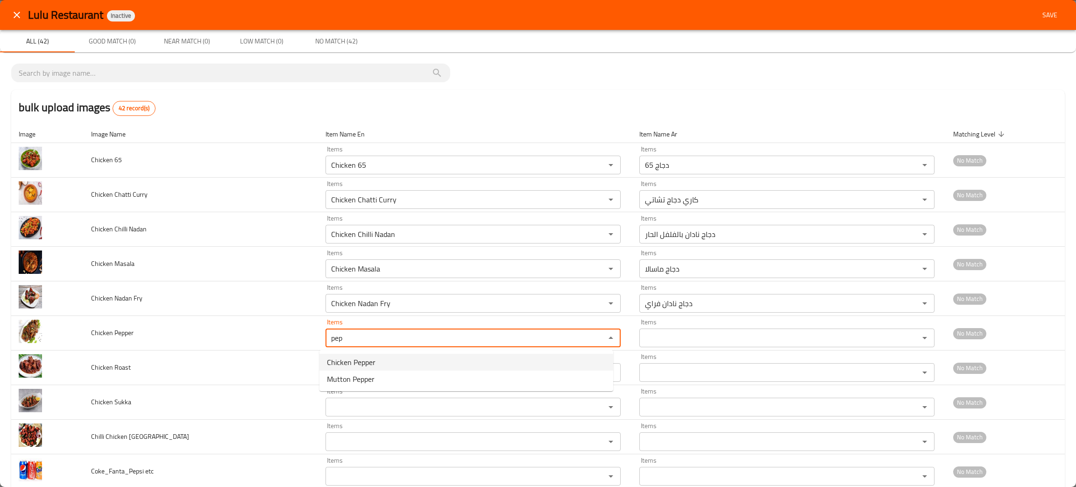
click at [349, 363] on span "Chicken Pepper" at bounding box center [351, 361] width 49 height 11
type Pepper "Chicken Pepper"
type Pepper-ar "دجاج بالفلفل"
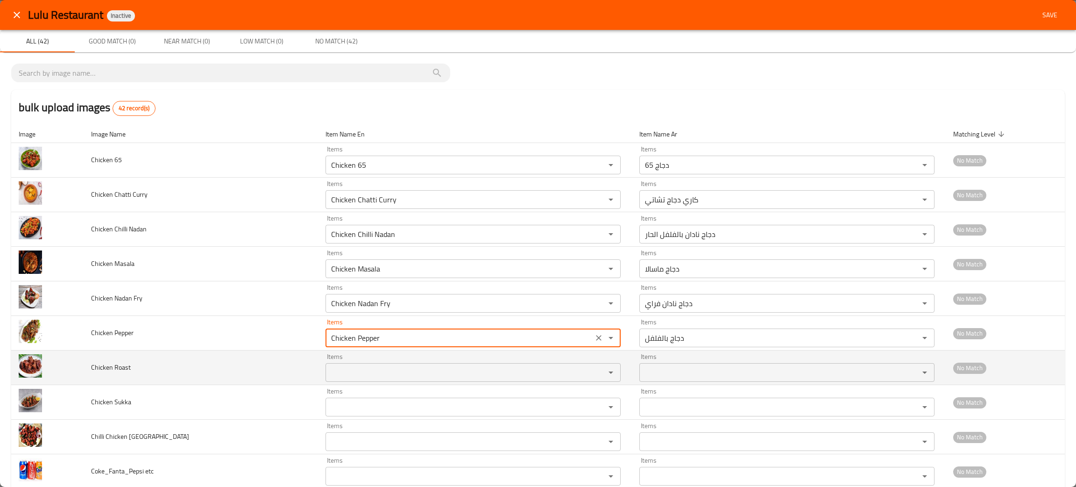
type Pepper "Chicken Pepper"
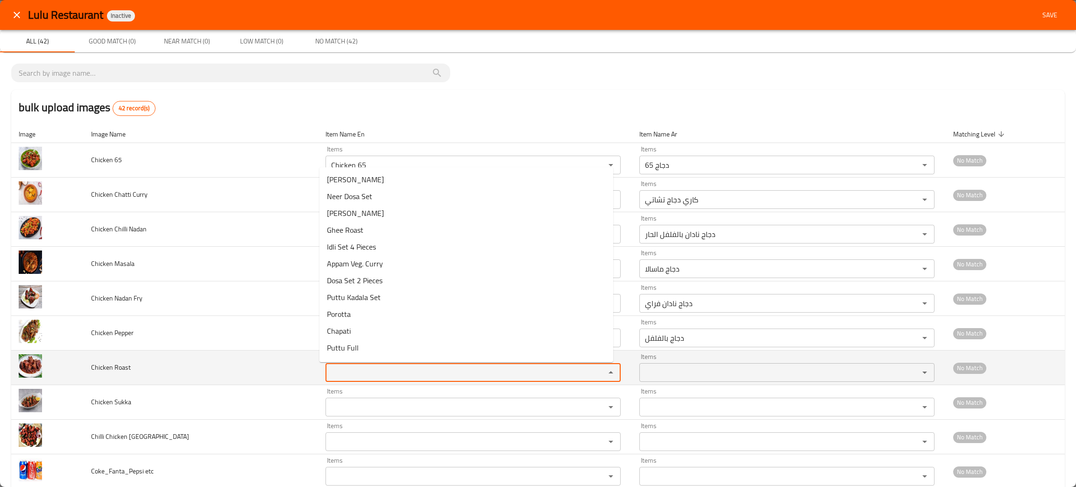
click at [354, 372] on Roast "Items" at bounding box center [459, 372] width 262 height 13
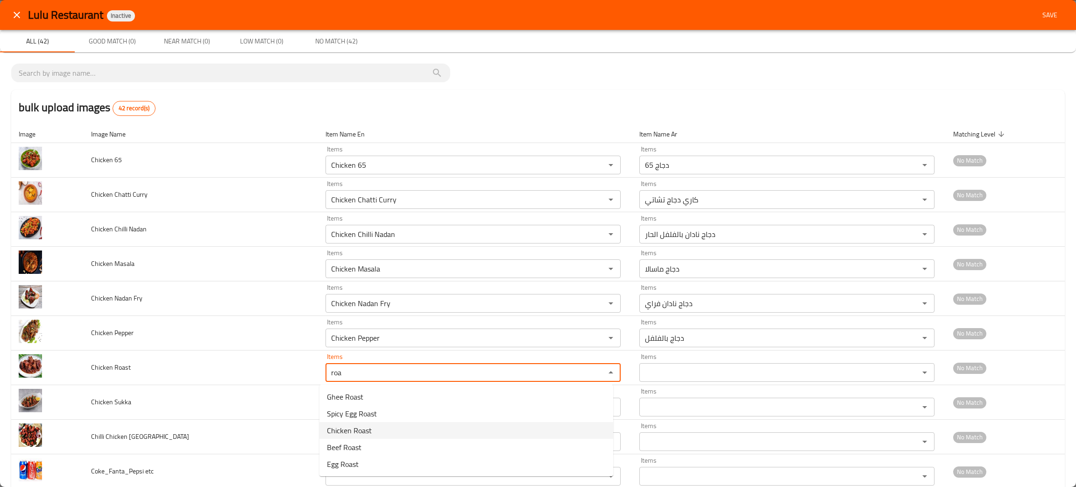
click at [358, 432] on span "Chicken Roast" at bounding box center [349, 430] width 45 height 11
type Roast "Chicken Roast"
type Roast-ar "دجاج مشوي"
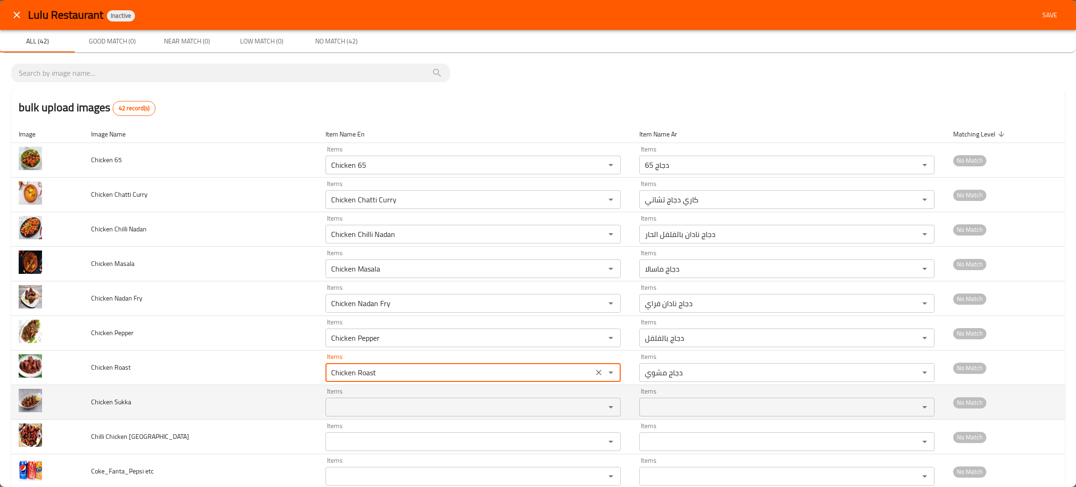
type Roast "Chicken Roast"
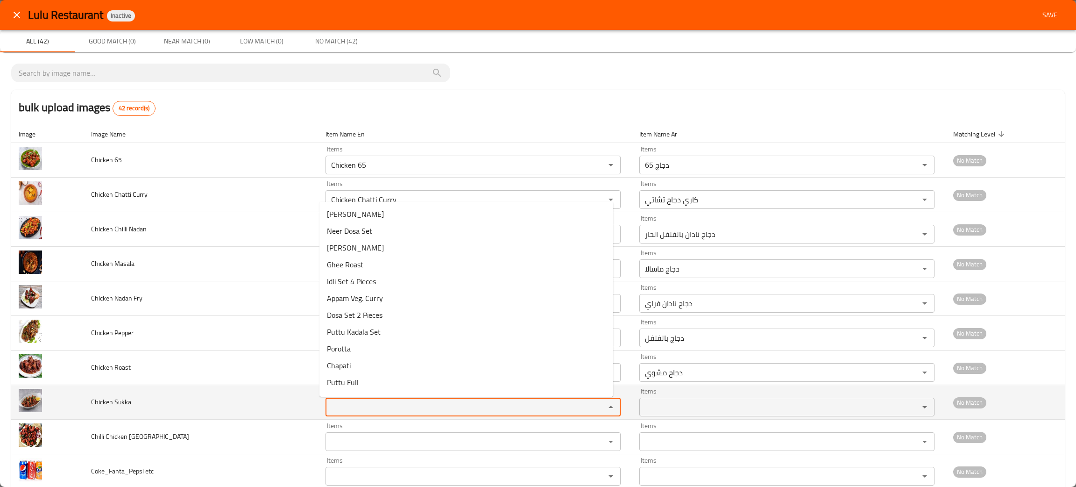
click at [369, 408] on Sukka "Items" at bounding box center [459, 406] width 262 height 13
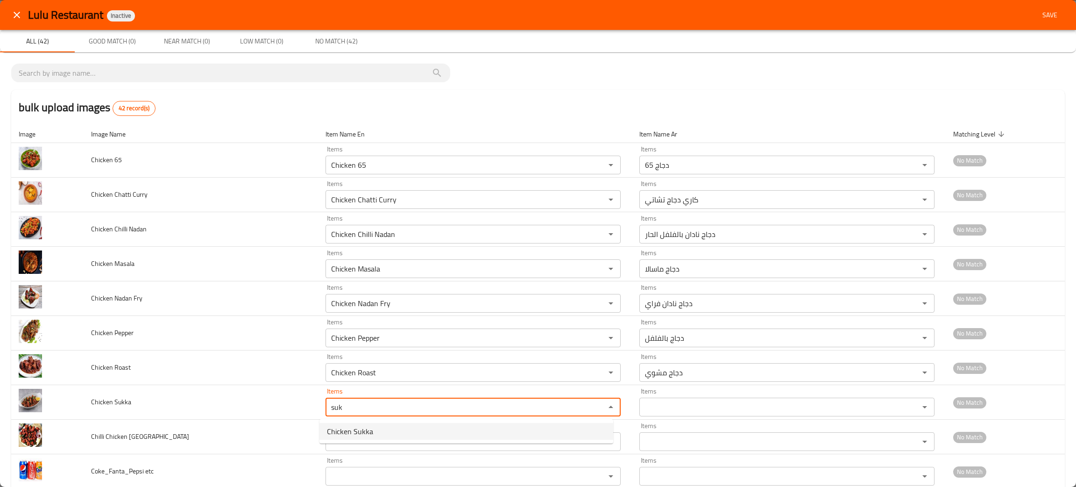
click at [355, 428] on span "Chicken Sukka" at bounding box center [350, 430] width 46 height 11
type Sukka "Chicken Sukka"
type Sukka-ar "دجاج سوكا"
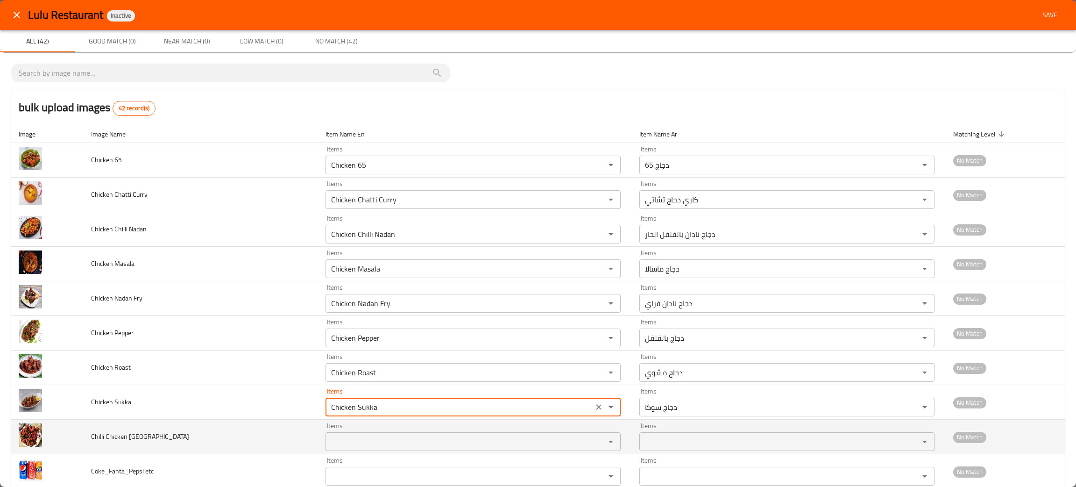
type Sukka "Chicken Sukka"
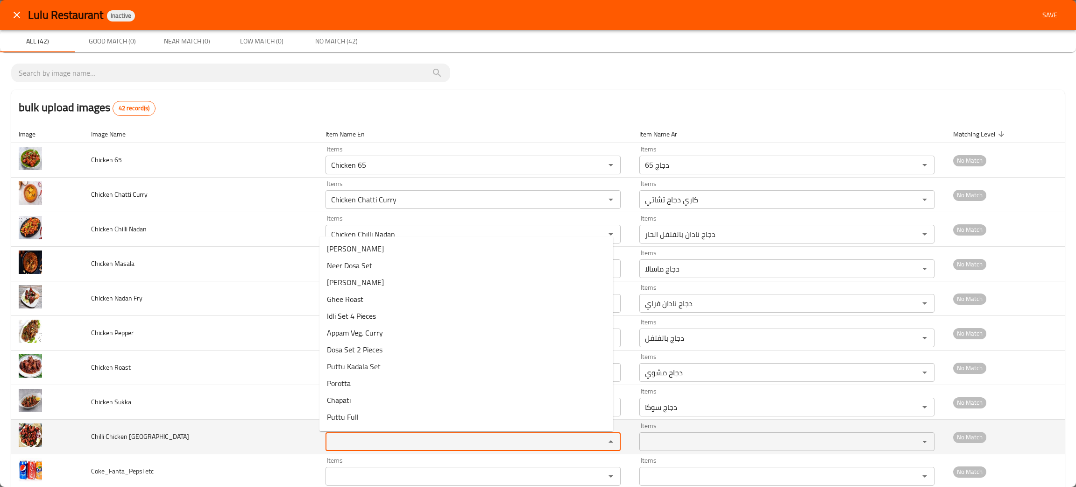
click at [354, 437] on Kerala "Items" at bounding box center [459, 441] width 262 height 13
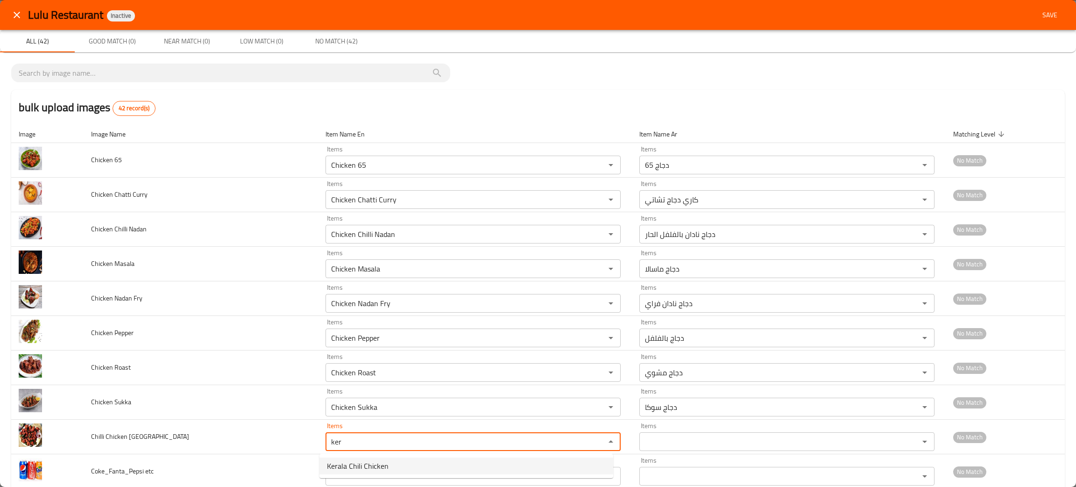
click at [365, 463] on span "Kerala Chili Chicken" at bounding box center [358, 465] width 62 height 11
type Kerala "Kerala Chili Chicken"
type Kerala-ar "دجاج بالفلفل الحار كيرالا"
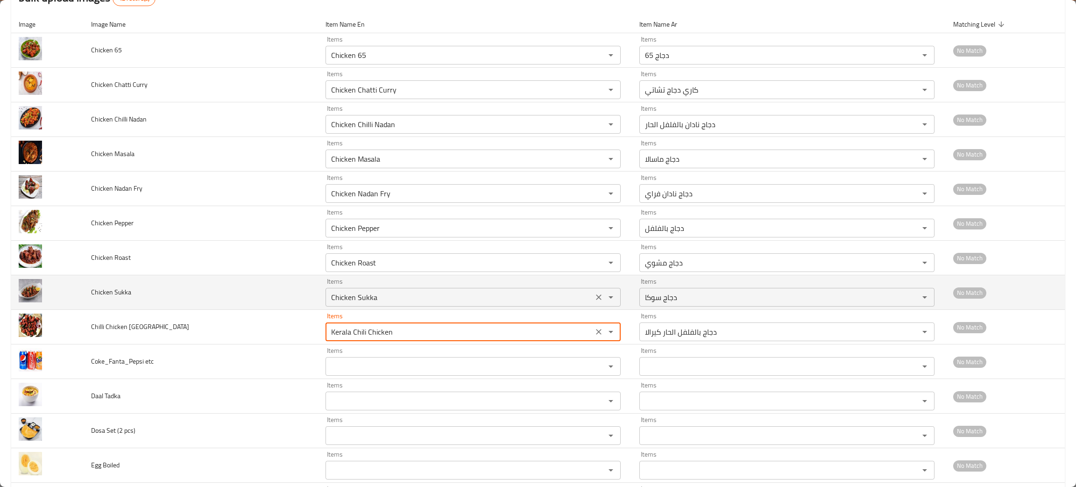
scroll to position [140, 0]
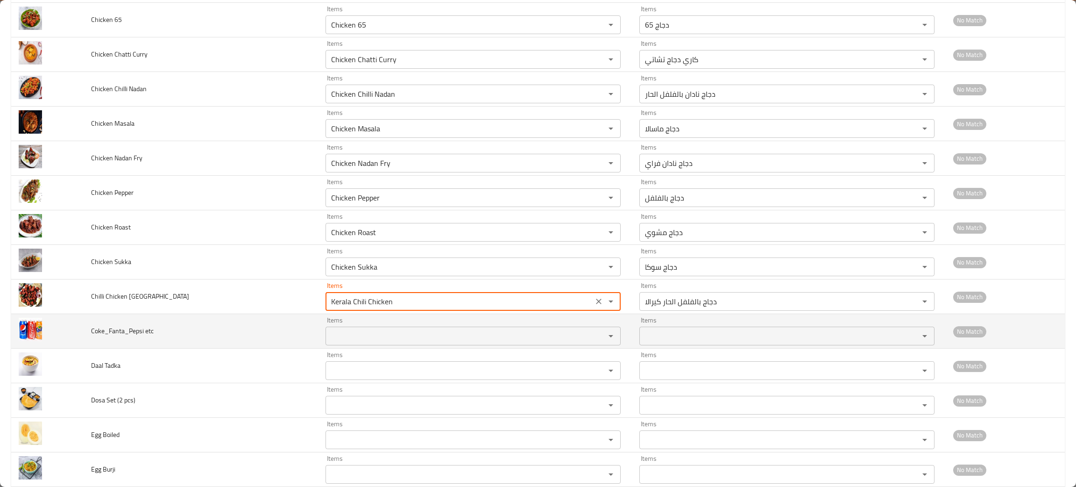
click at [394, 321] on div "Items Items" at bounding box center [473, 331] width 295 height 28
type Kerala "Kerala Chili Chicken"
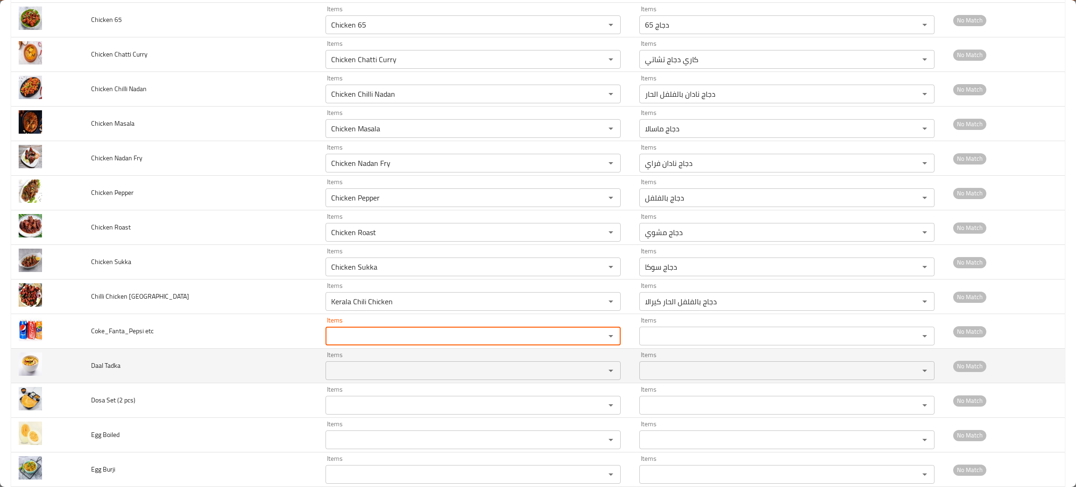
click at [289, 366] on td "Daal Tadka" at bounding box center [201, 365] width 234 height 35
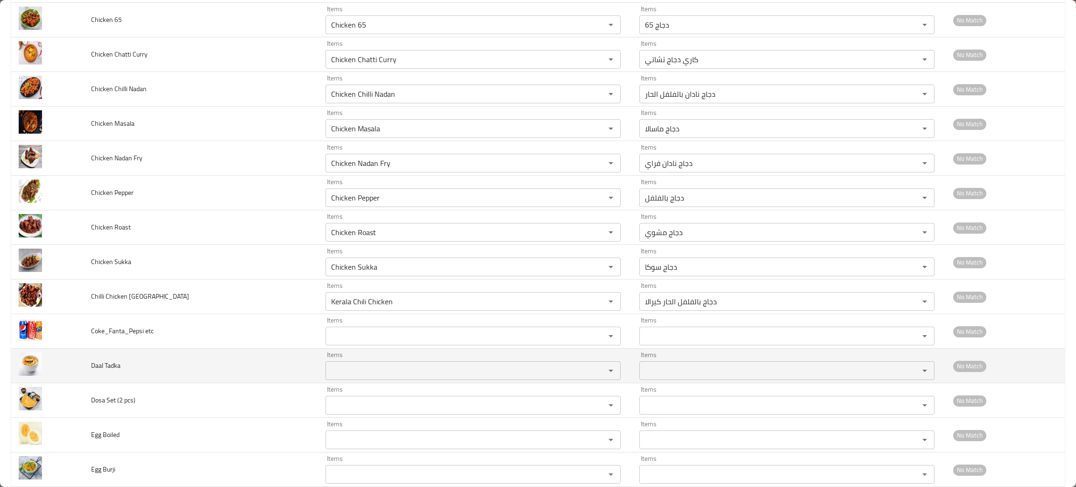
click at [371, 374] on Tadka "Items" at bounding box center [459, 370] width 262 height 13
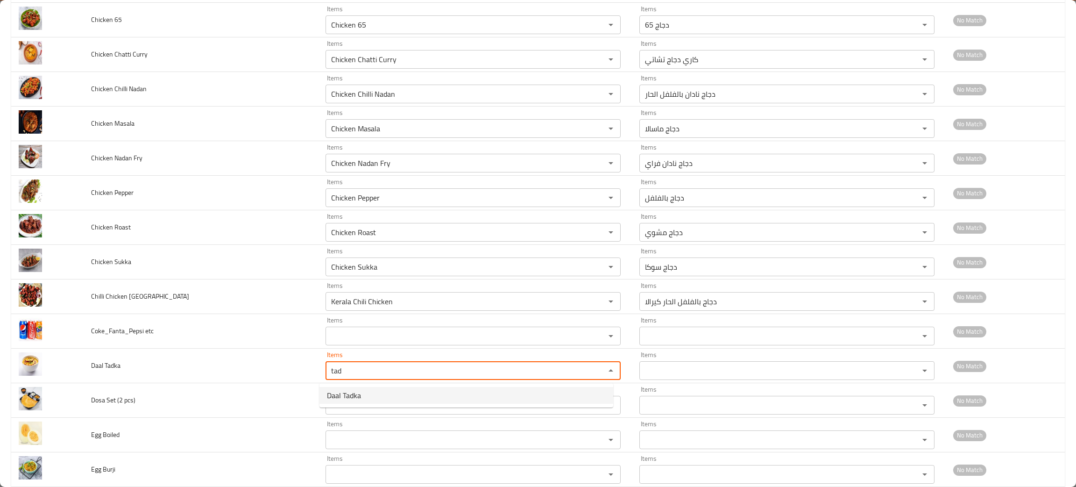
click at [352, 391] on span "Daal Tadka" at bounding box center [344, 395] width 34 height 11
type Tadka "Daal Tadka"
type Tadka-ar "دال تادكا"
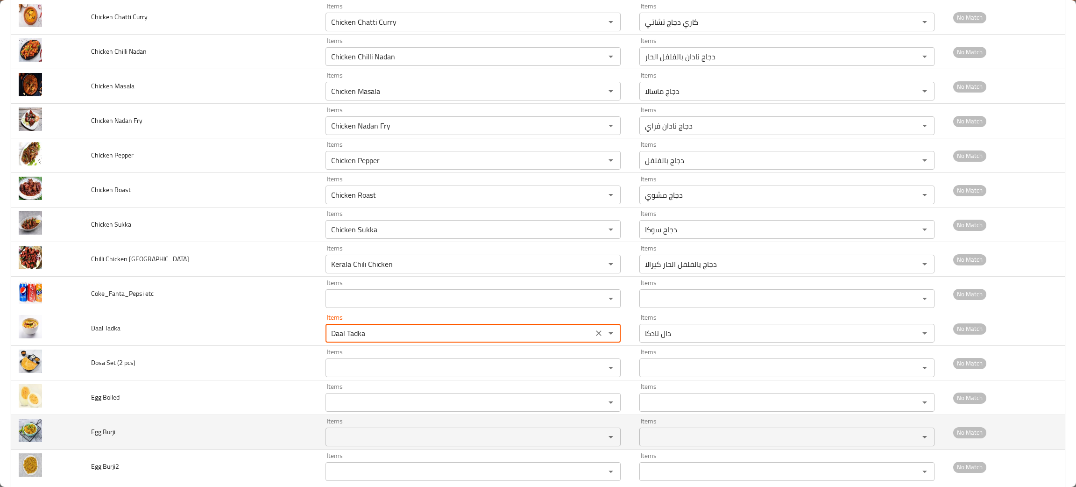
scroll to position [210, 0]
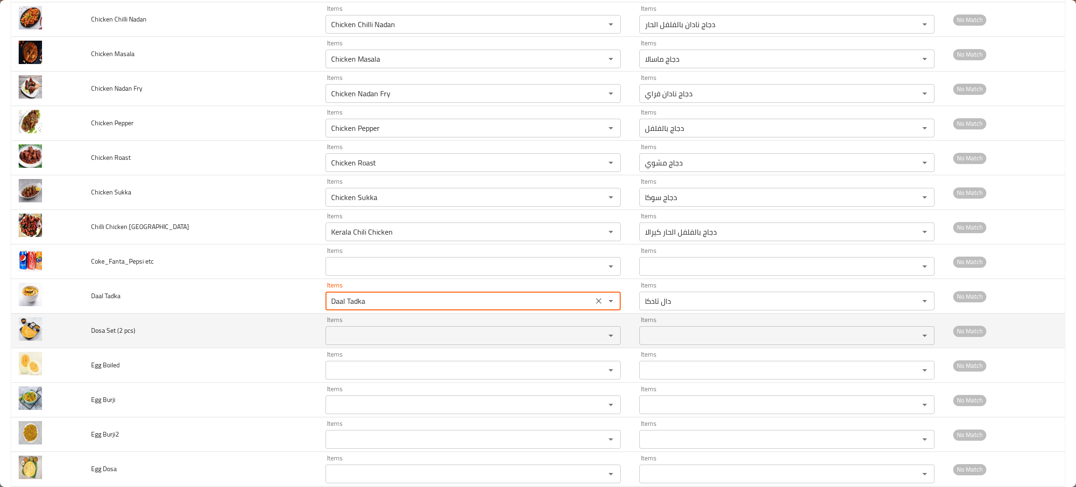
click at [355, 344] on div "Items" at bounding box center [473, 335] width 295 height 19
type Tadka "Daal Tadka"
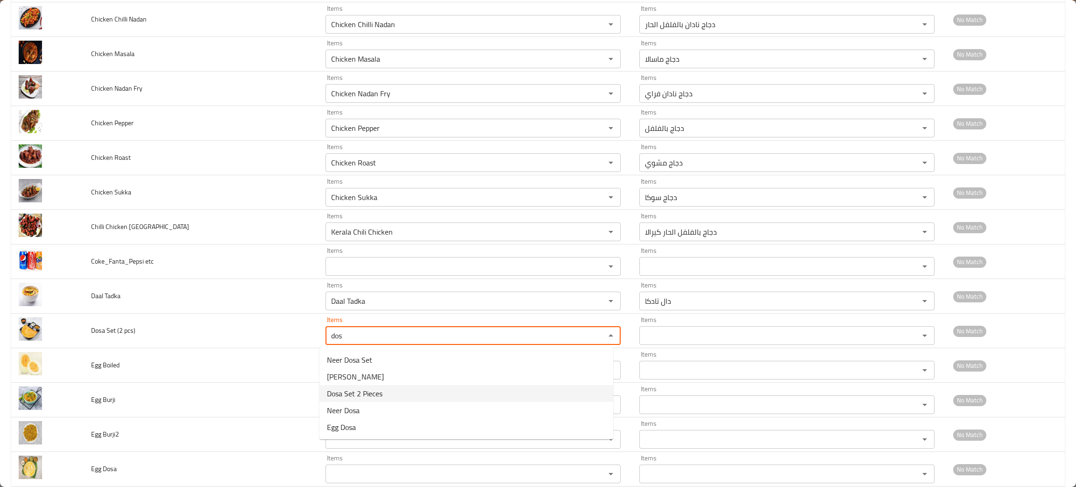
click at [360, 394] on span "Dosa Set 2 Pieces" at bounding box center [355, 393] width 56 height 11
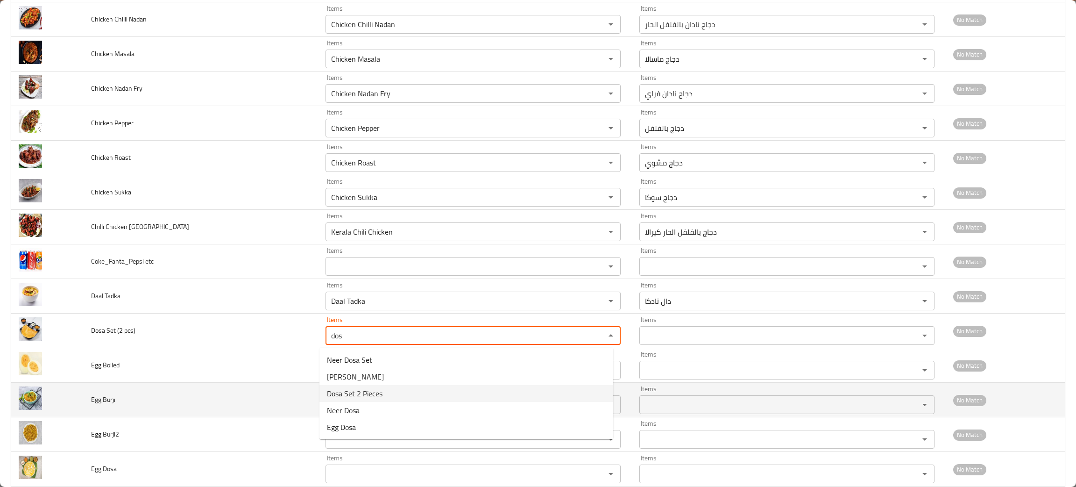
type pcs\) "Dosa Set 2 Pieces"
type pcs\)-ar "دوسا سيت 2 قطعة"
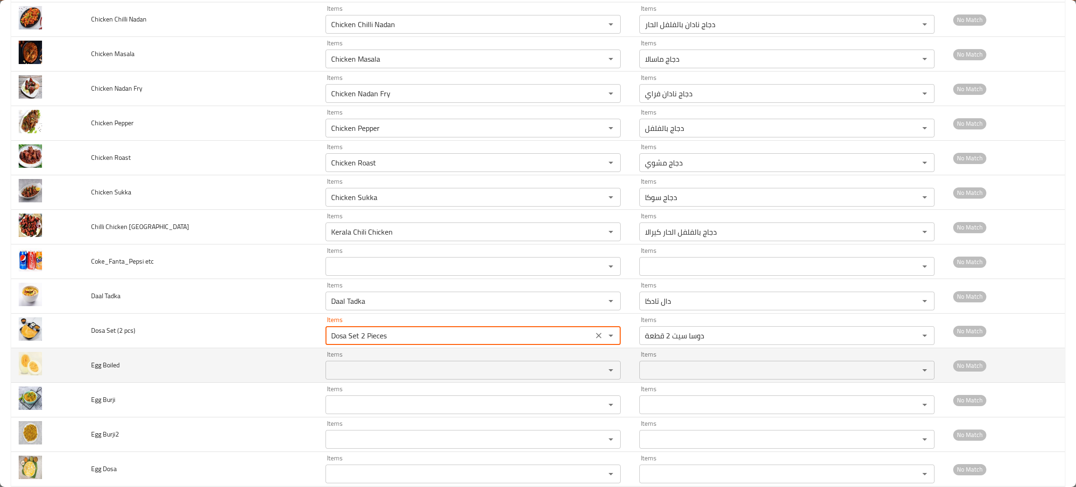
type pcs\) "Dosa Set 2 Pieces"
click at [354, 369] on Boiled "Items" at bounding box center [459, 369] width 262 height 13
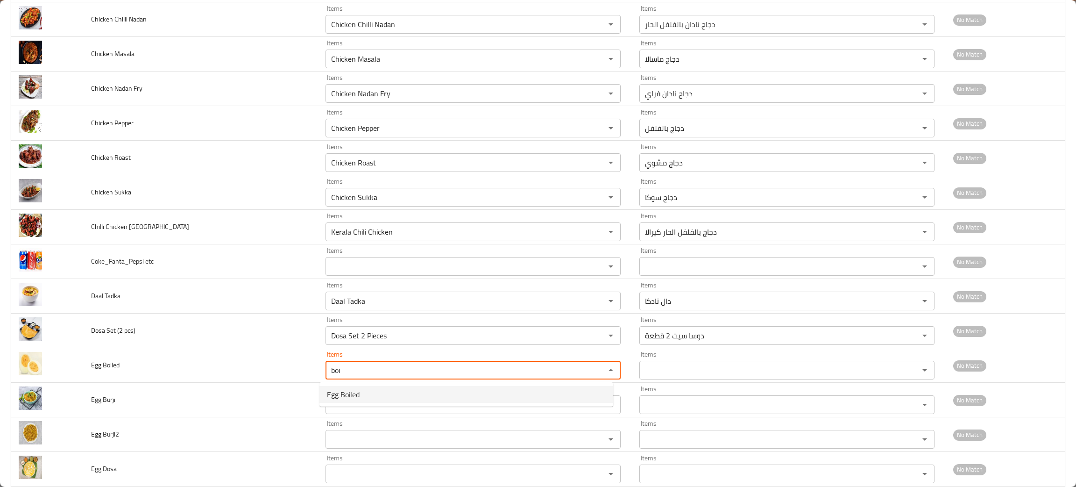
click at [346, 391] on span "Egg Boiled" at bounding box center [343, 394] width 33 height 11
type Boiled "Egg Boiled"
type Boiled-ar "بيض مسلوق"
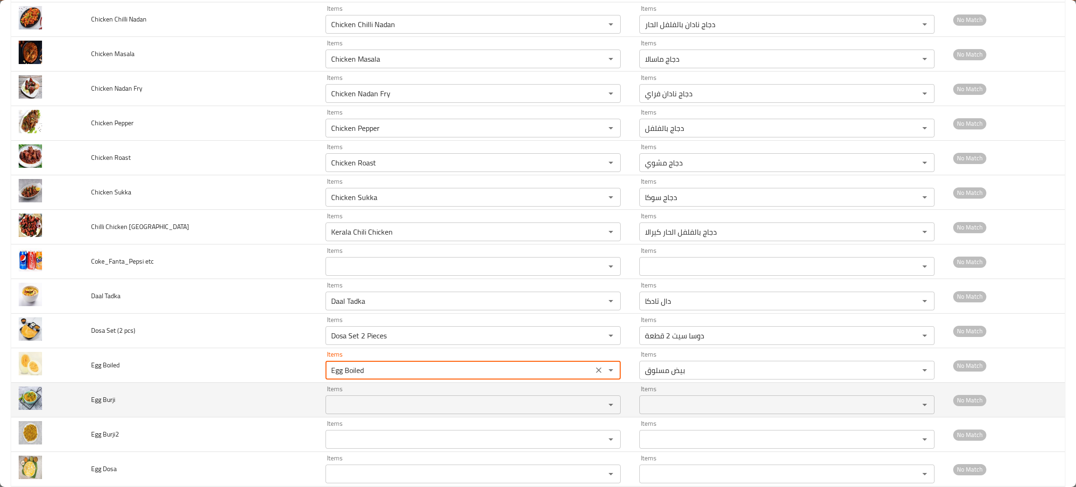
type Boiled "Egg Boiled"
click at [339, 411] on Burji "Items" at bounding box center [459, 404] width 262 height 13
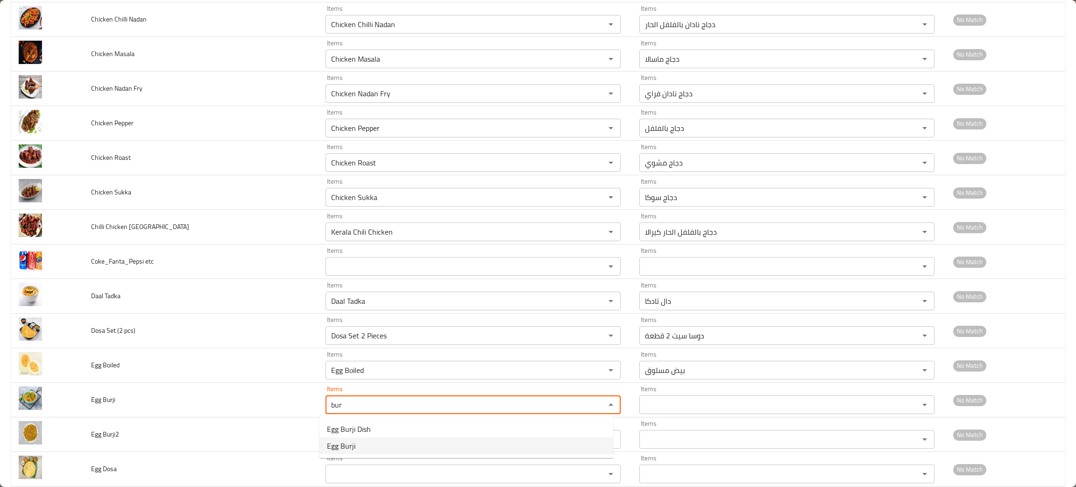
click at [354, 440] on span "Egg Burji" at bounding box center [341, 445] width 28 height 11
type Burji "Egg Burji"
type Burji-ar "بيض بورجي"
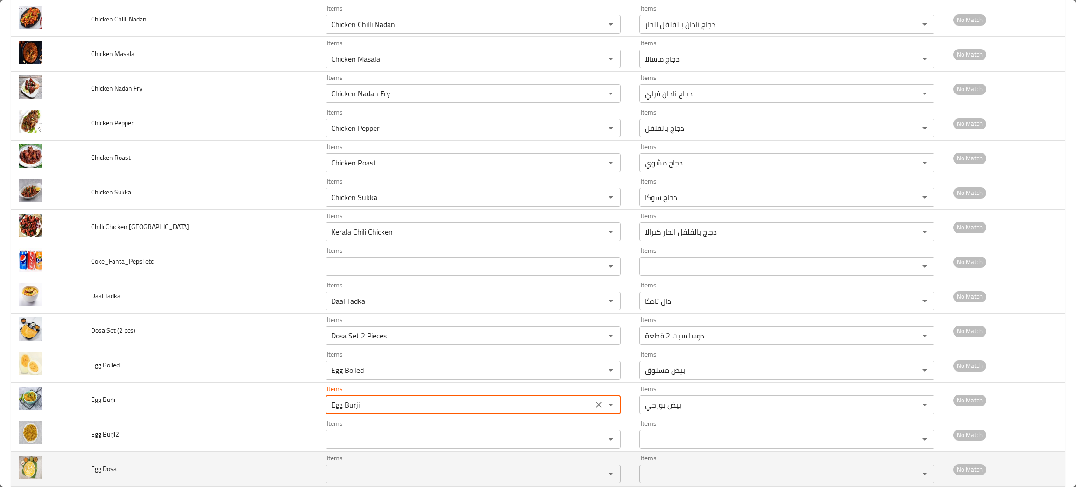
click at [341, 458] on div "Items Items" at bounding box center [473, 468] width 295 height 28
type Burji "Egg Burji"
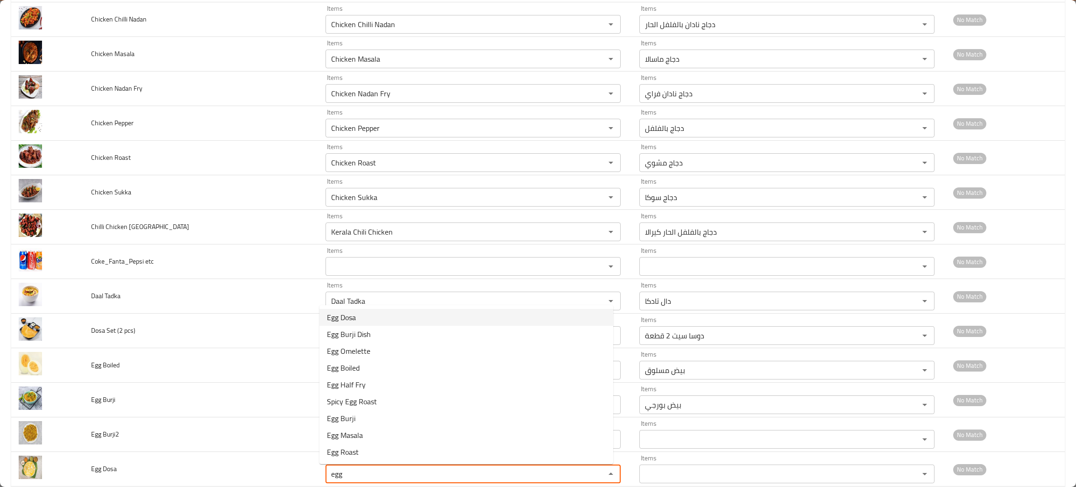
click at [344, 313] on span "Egg Dosa" at bounding box center [341, 317] width 29 height 11
type Dosa "Egg Dosa"
type Dosa-ar "دوسا بالبيض"
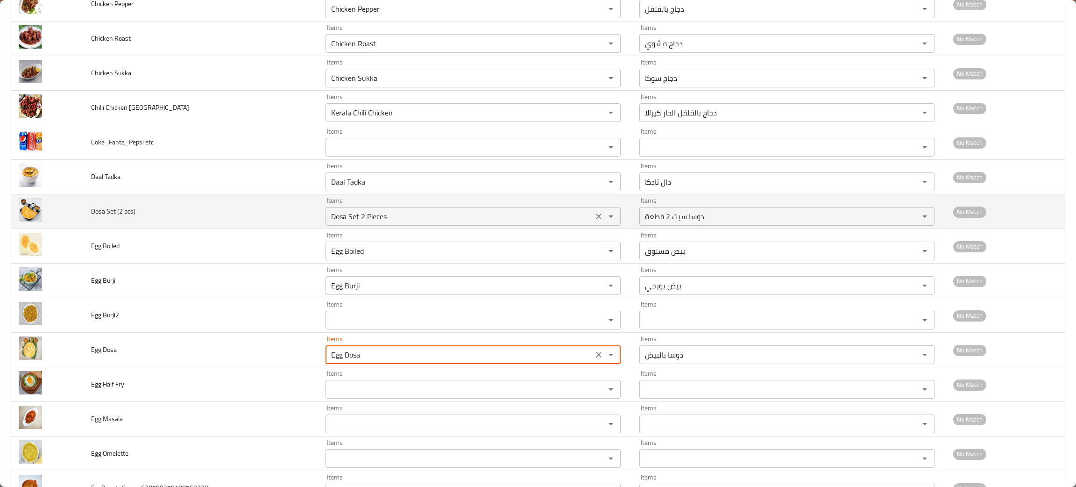
scroll to position [350, 0]
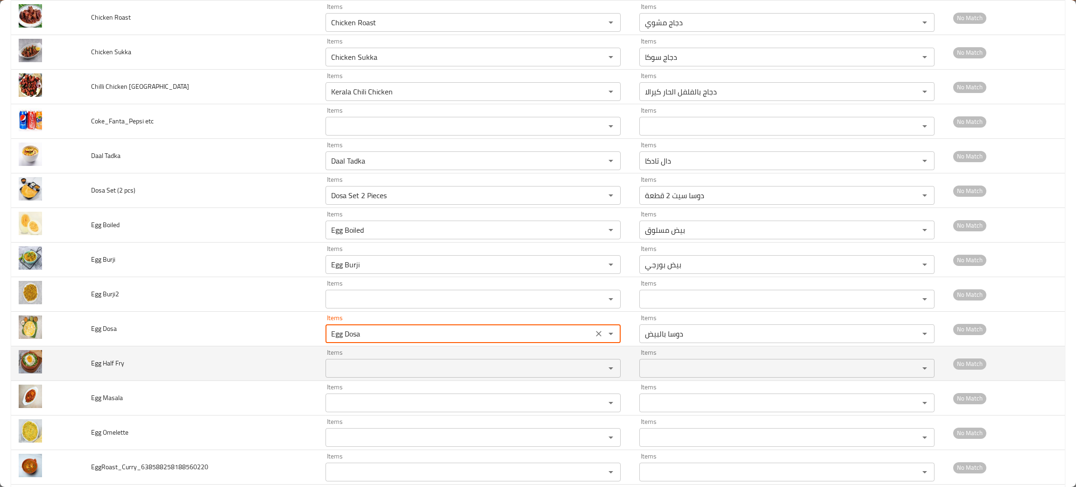
type Dosa "Egg Dosa"
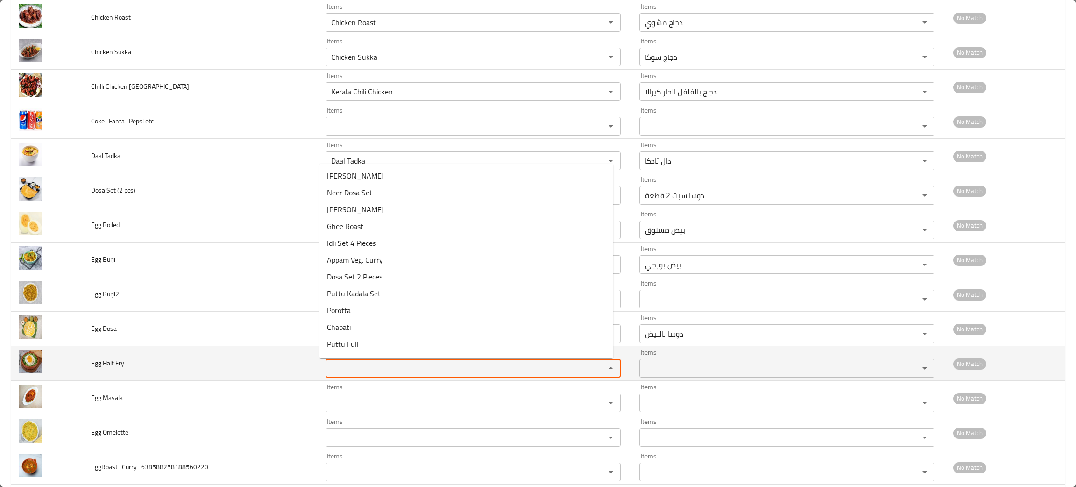
click at [351, 364] on Fry "Items" at bounding box center [459, 367] width 262 height 13
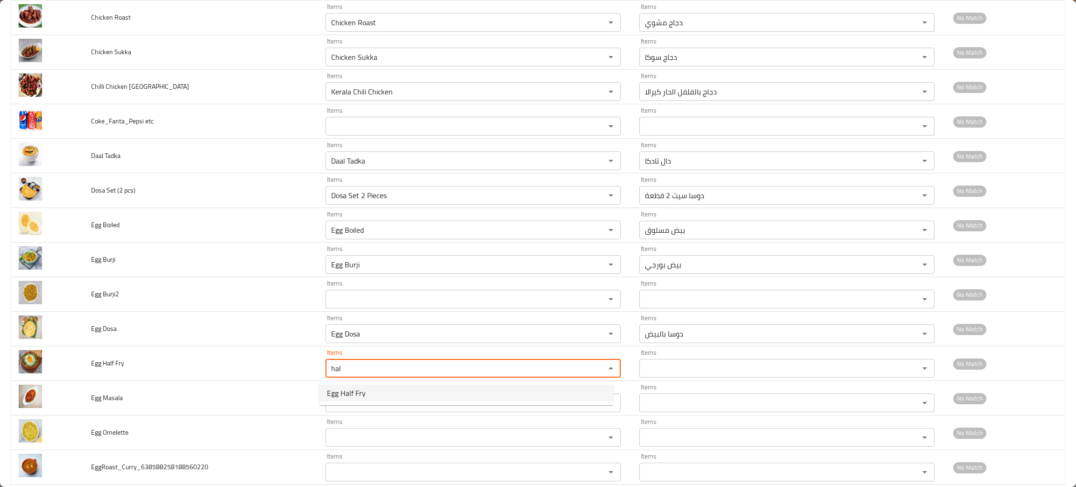
click at [354, 393] on span "Egg Half Fry" at bounding box center [346, 392] width 39 height 11
type Fry "Egg Half Fry"
type Fry-ar "بيض نصف مقلية"
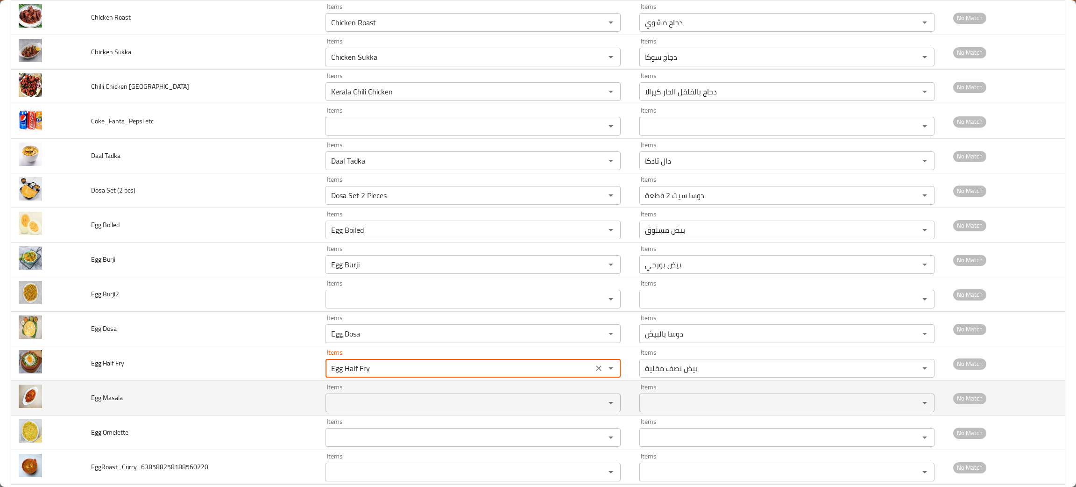
type Fry "Egg Half Fry"
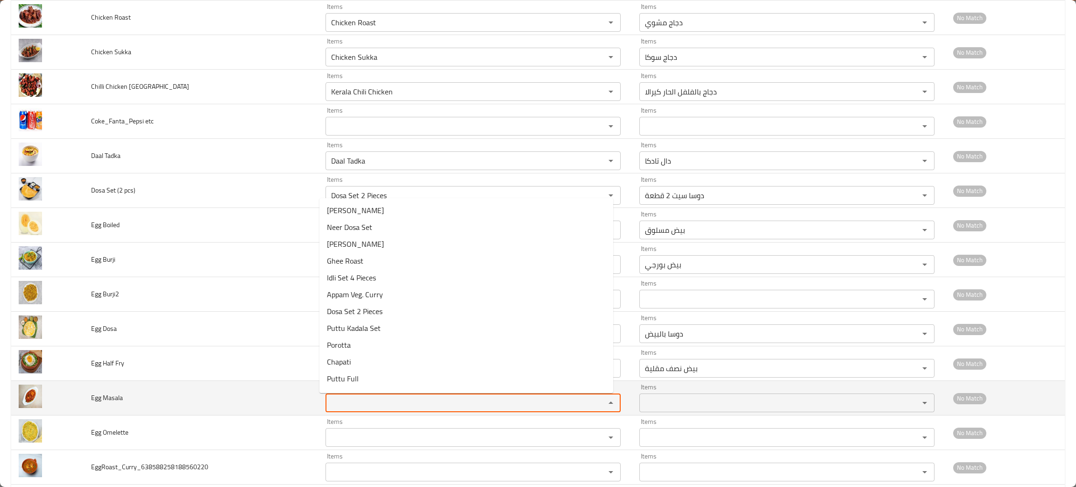
click at [354, 400] on Masala "Items" at bounding box center [459, 402] width 262 height 13
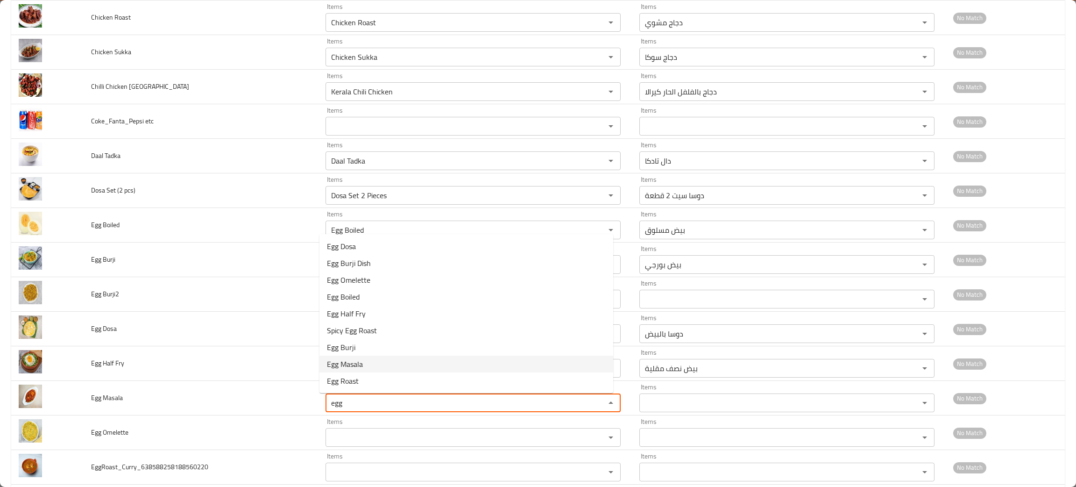
click at [354, 365] on span "Egg Masala" at bounding box center [345, 363] width 36 height 11
type Masala "Egg Masala"
type Masala-ar "بيض ماسالا"
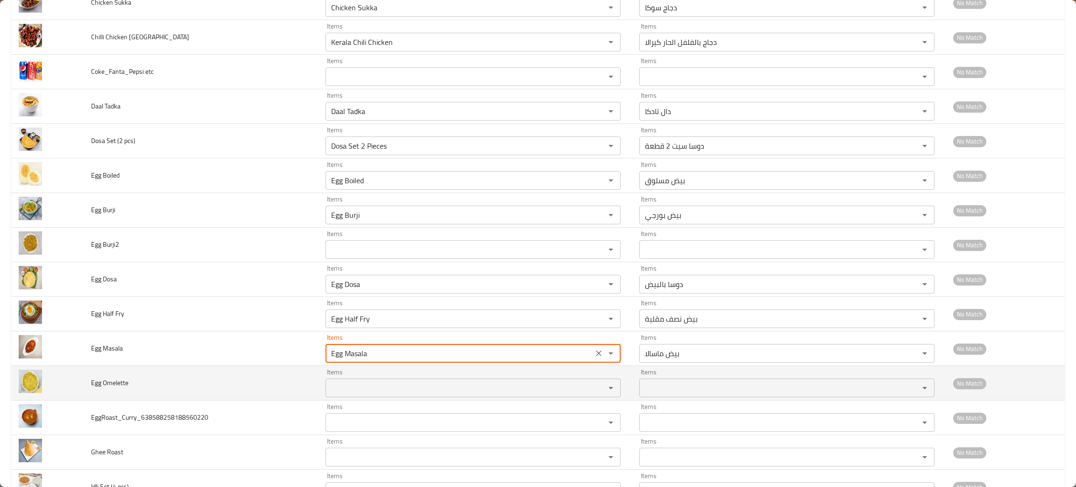
scroll to position [420, 0]
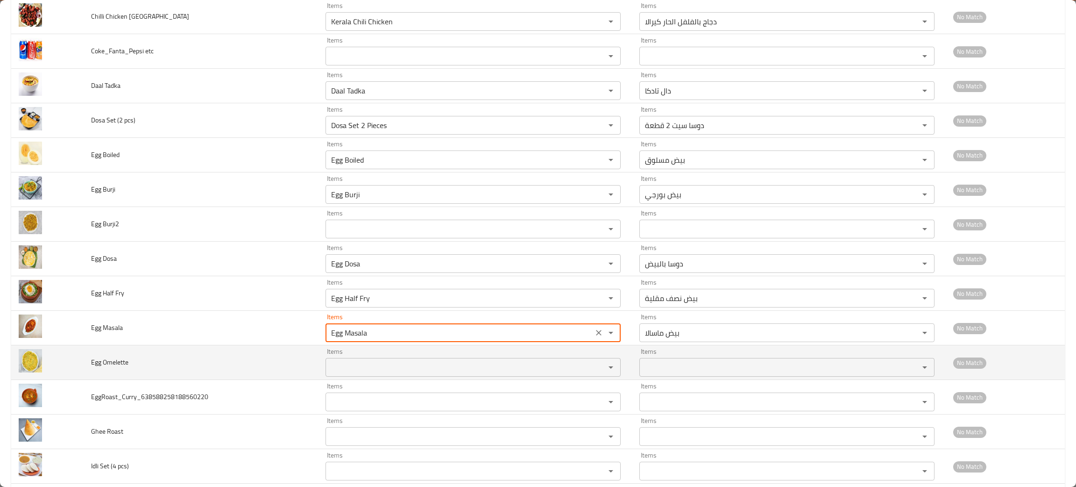
type Masala "Egg Masala"
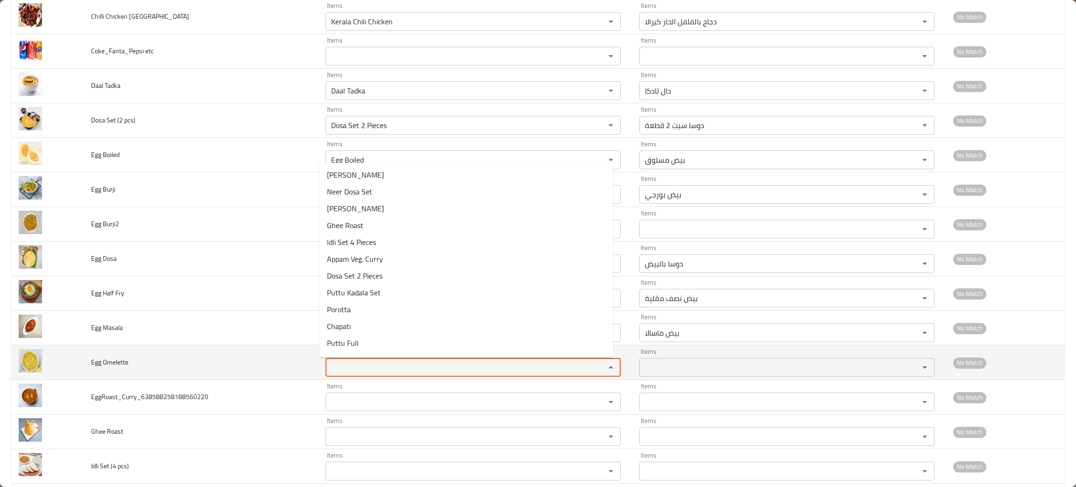
click at [359, 367] on Omelette "Items" at bounding box center [459, 367] width 262 height 13
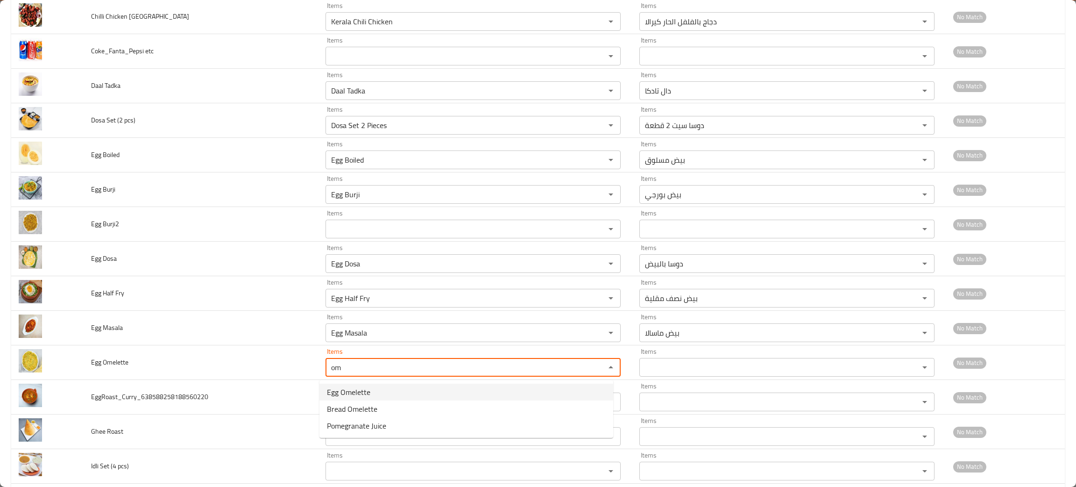
click at [362, 386] on span "Egg Omelette" at bounding box center [348, 391] width 43 height 11
type Omelette "Egg Omelette"
type Omelette-ar "أومليت البيض"
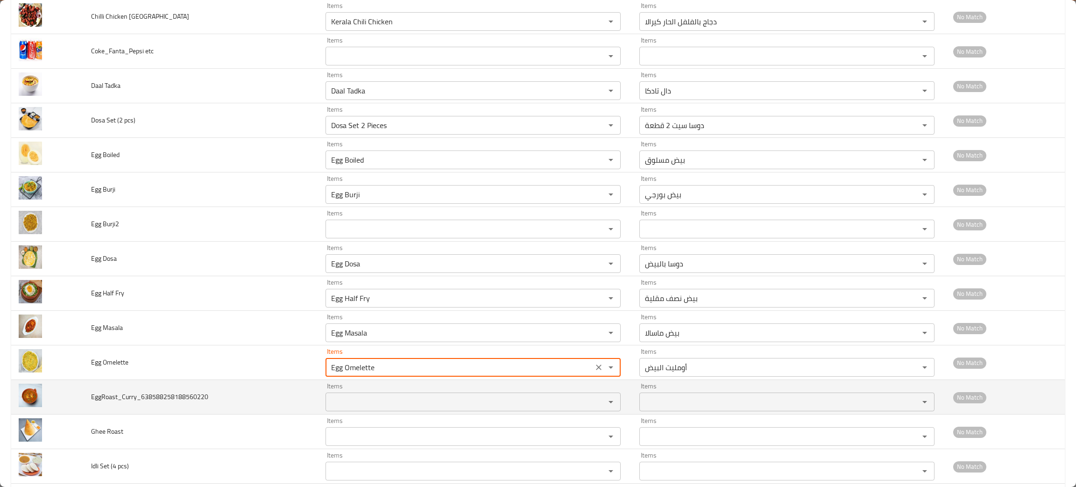
type Omelette "Egg Omelette"
click at [363, 405] on input "Items" at bounding box center [459, 401] width 262 height 13
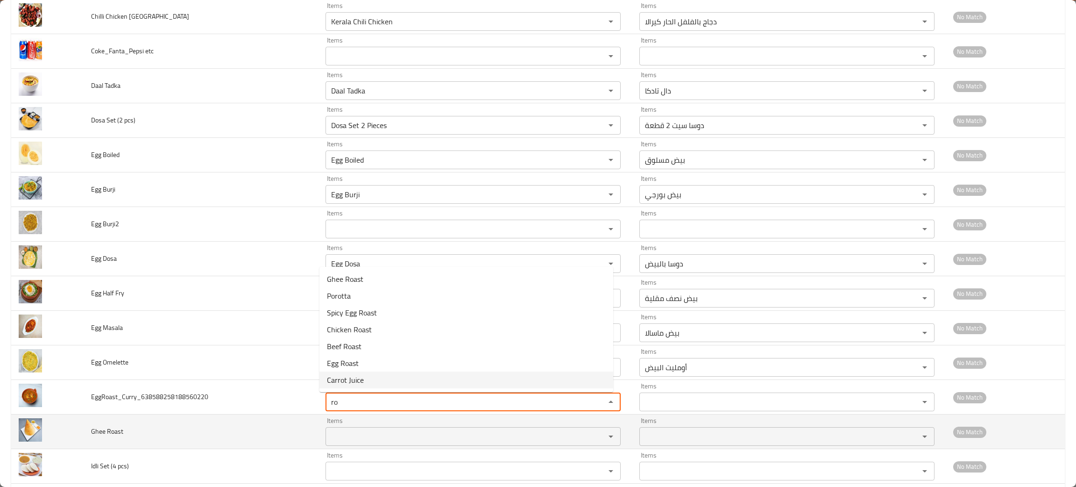
type input "ro"
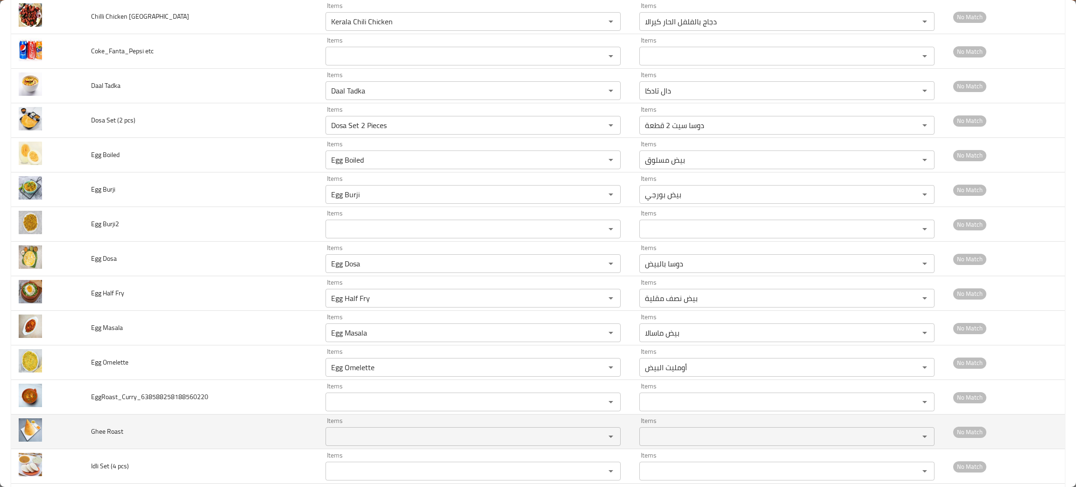
click at [269, 436] on td "Ghee Roast" at bounding box center [201, 431] width 234 height 35
click at [352, 425] on div "Items Items" at bounding box center [473, 431] width 295 height 28
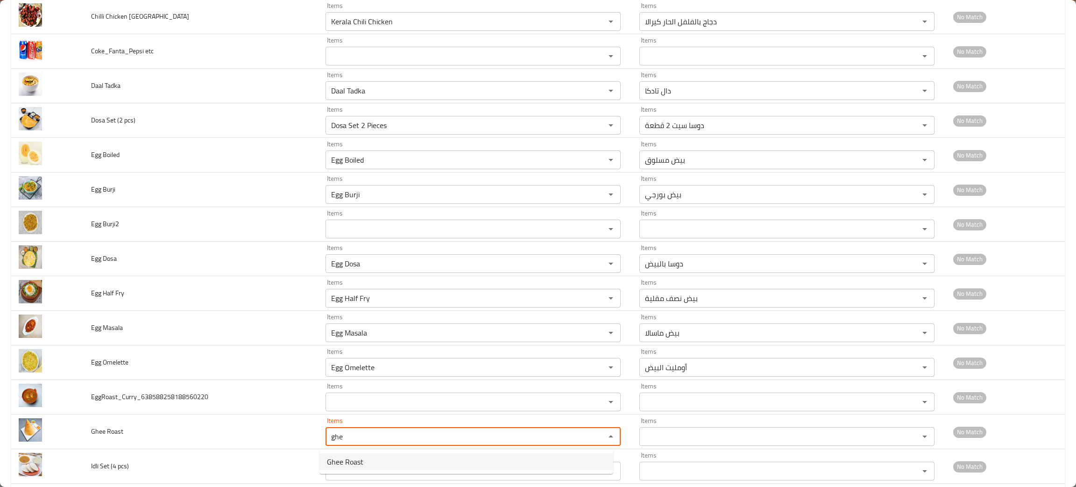
click at [354, 459] on span "Ghee Roast" at bounding box center [345, 461] width 36 height 11
type Roast "Ghee Roast"
type Roast-ar "سمن مشوي"
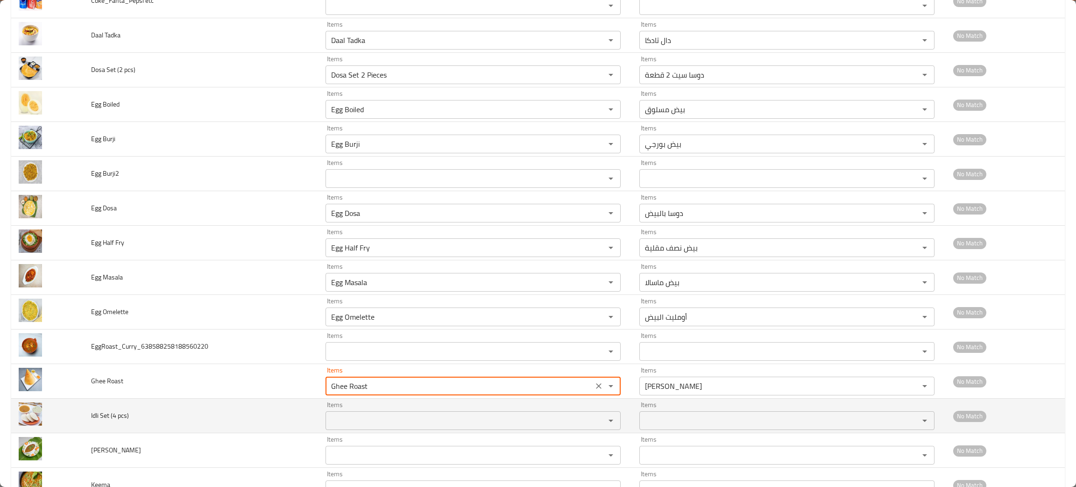
scroll to position [490, 0]
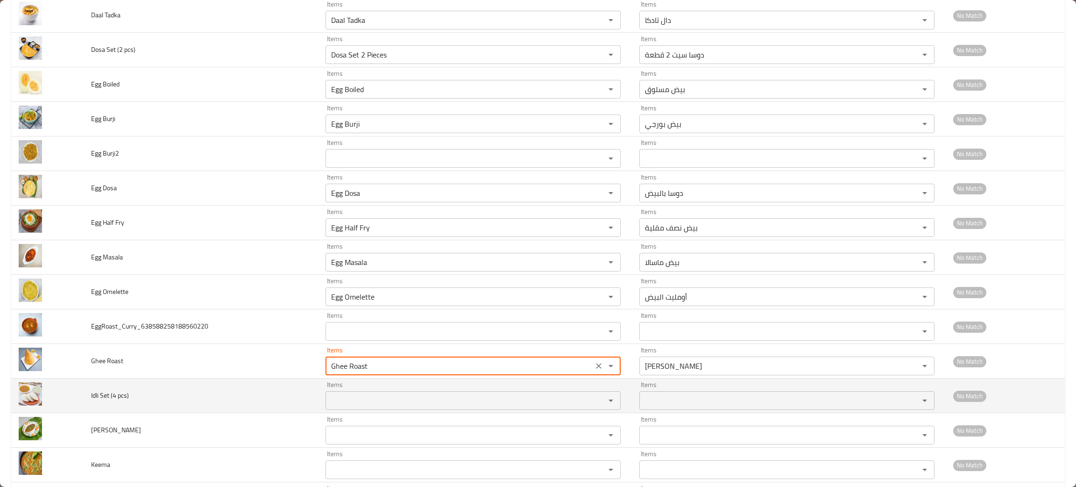
type Roast "Ghee Roast"
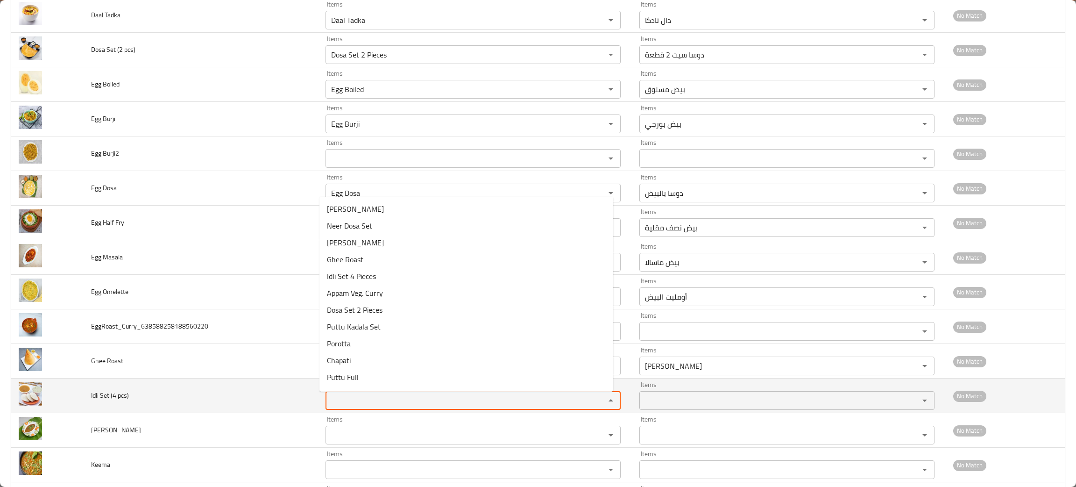
click at [386, 407] on pcs\) "Items" at bounding box center [459, 400] width 262 height 13
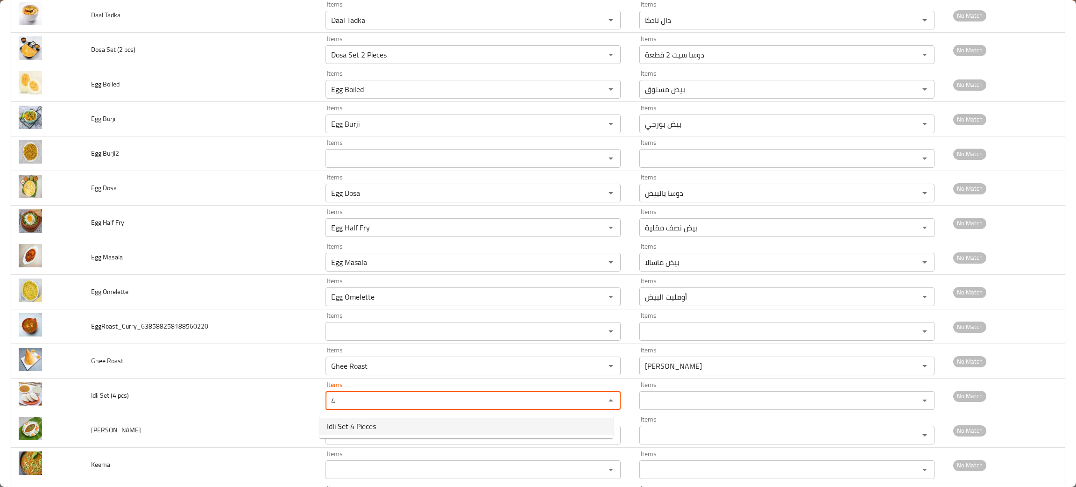
click at [368, 431] on span "Idli Set 4 Pieces" at bounding box center [351, 425] width 49 height 11
type pcs\) "Idli Set 4 Pieces"
type pcs\)-ar "إيدلي سيت 4 قطع"
type pcs\) "Idli Set 4 Pieces"
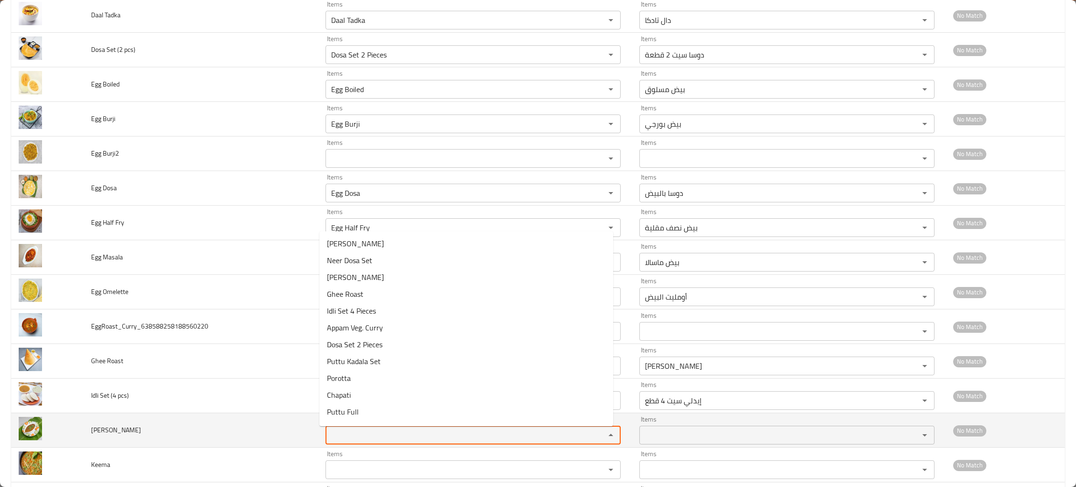
click at [368, 430] on Curry "Items" at bounding box center [459, 434] width 262 height 13
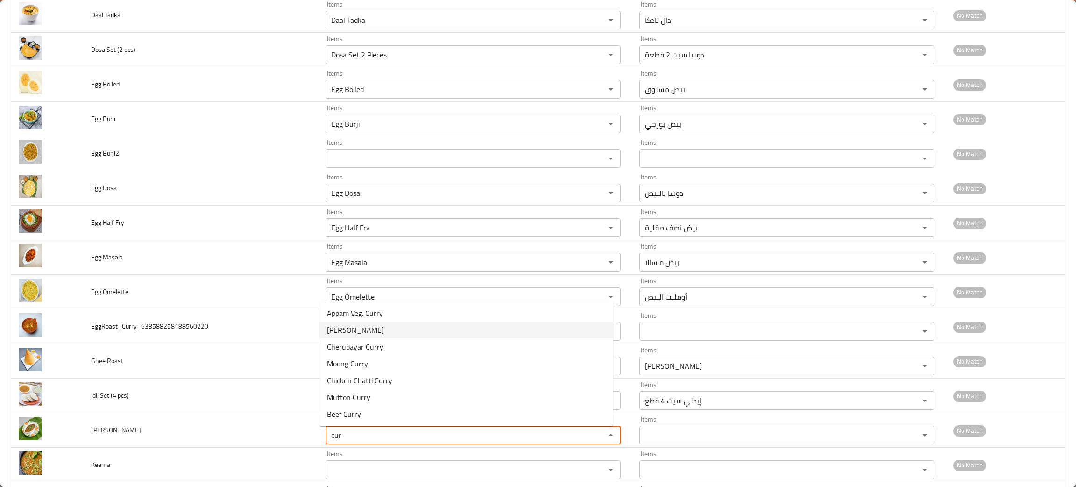
click at [355, 329] on span "Kadala Curry" at bounding box center [355, 329] width 57 height 11
type Curry "Kadala Curry"
type Curry-ar "كادالا كاري"
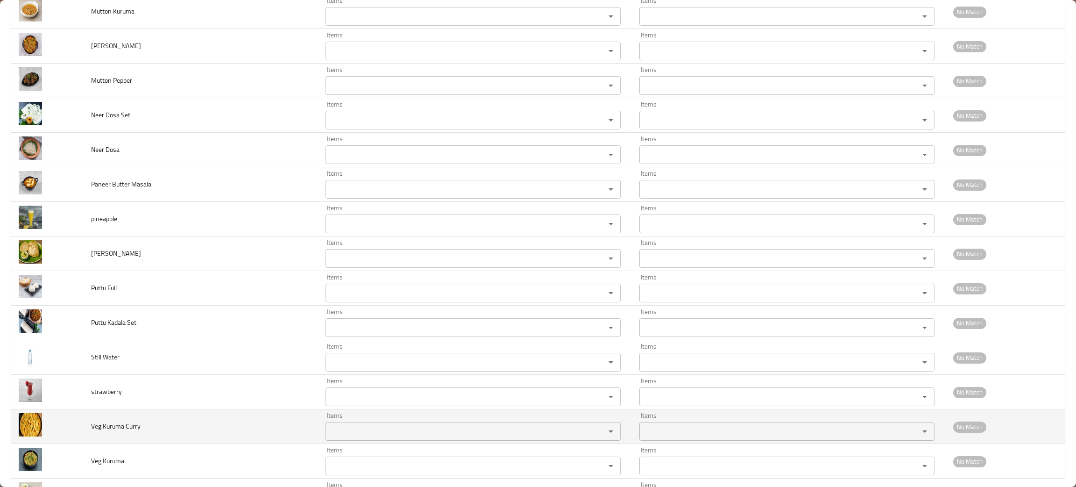
scroll to position [1130, 0]
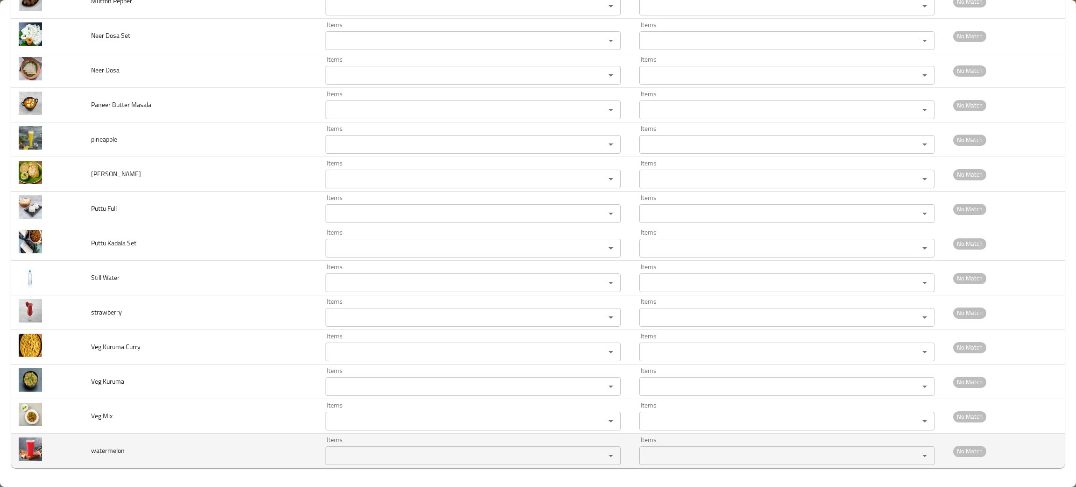
type Curry "Kadala Curry"
click at [355, 450] on input "Items" at bounding box center [459, 455] width 262 height 13
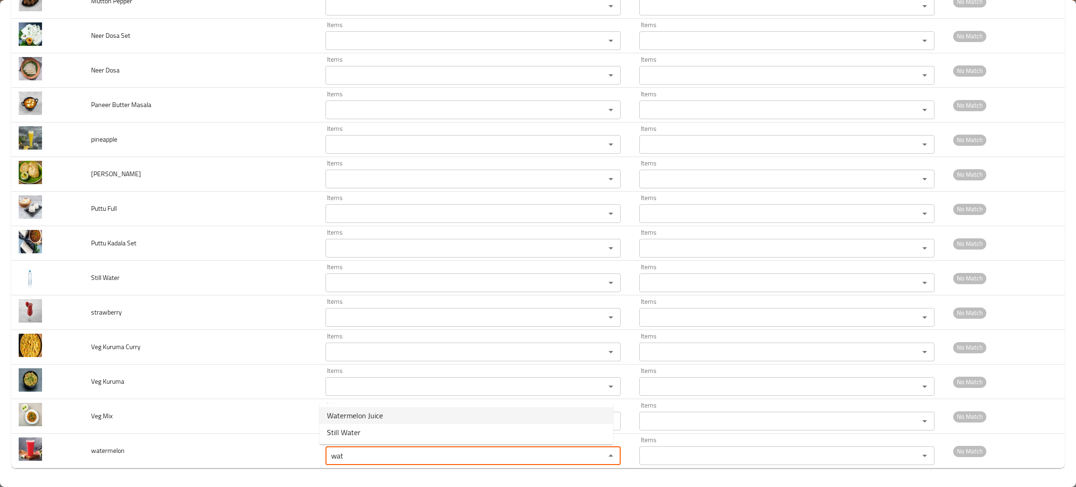
click at [360, 410] on span "Watermelon Juice" at bounding box center [355, 415] width 56 height 11
type input "Watermelon Juice"
type input "عصير بطيخ"
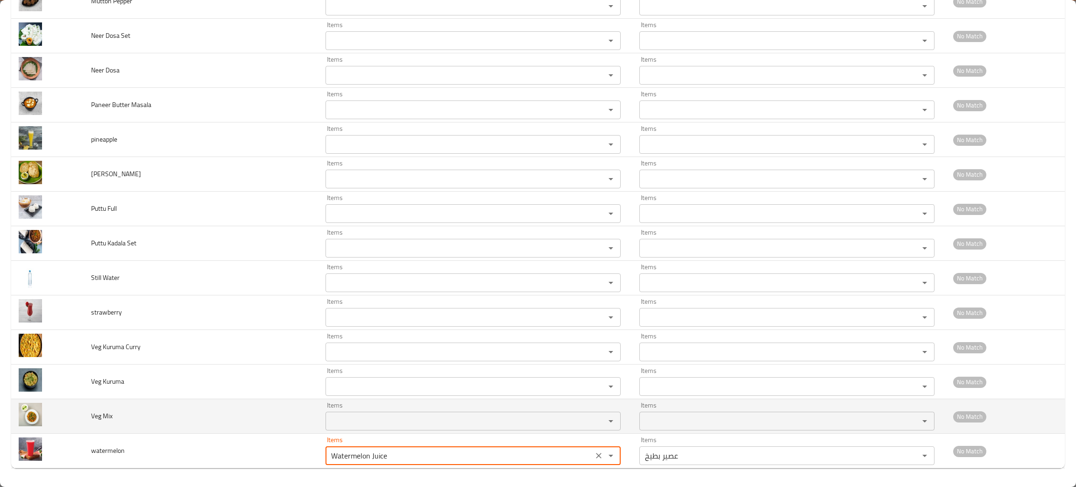
type input "Watermelon Juice"
click at [361, 417] on Mix "Items" at bounding box center [459, 420] width 262 height 13
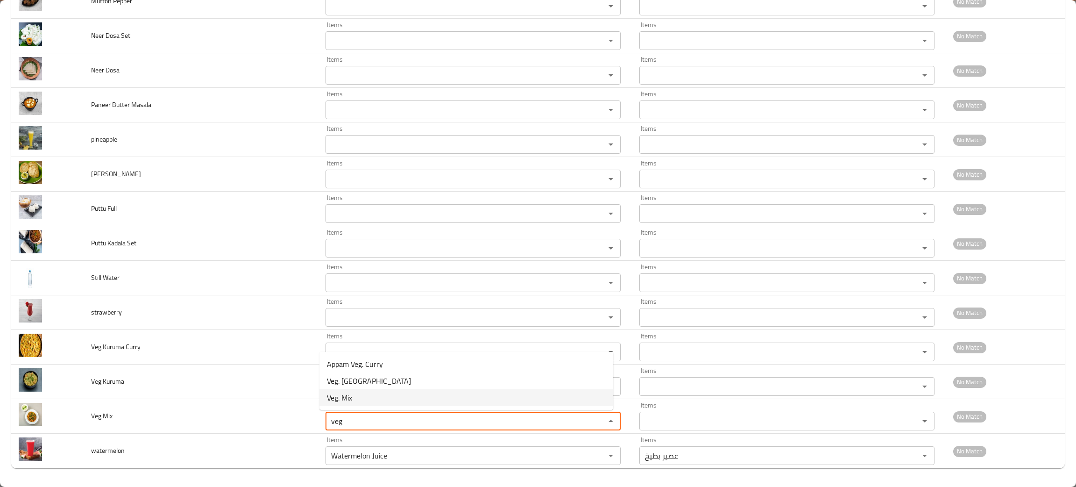
click at [353, 389] on Mix-option-2 "Veg. Mix" at bounding box center [466, 397] width 294 height 17
type Mix "Veg. Mix"
type Mix-ar "خضار مشكل"
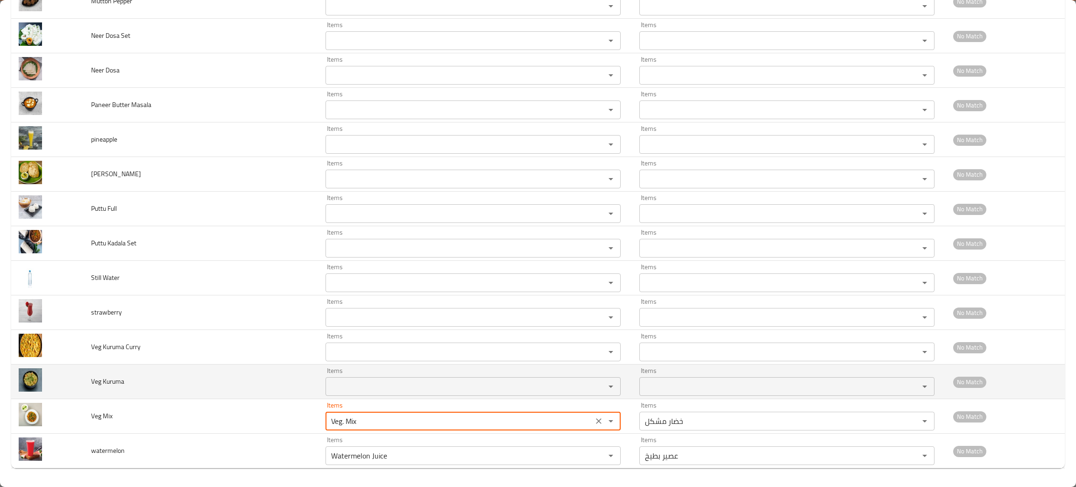
click at [348, 376] on div "Items Items" at bounding box center [473, 381] width 295 height 28
type Mix "Veg. Mix"
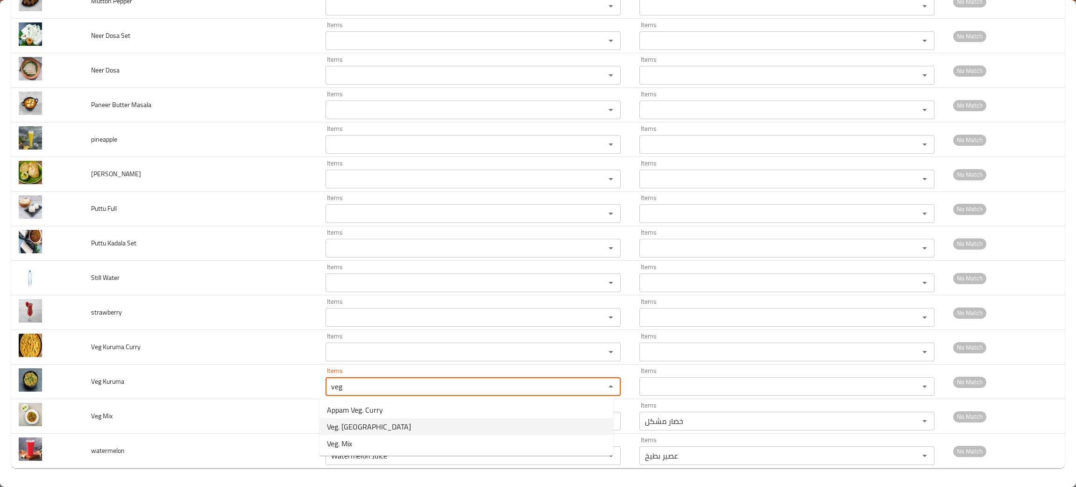
click at [365, 421] on span "Veg. Kuruma" at bounding box center [369, 426] width 84 height 11
type Kuruma "Veg. Kuruma"
type Kuruma-ar "كوروما نباتي"
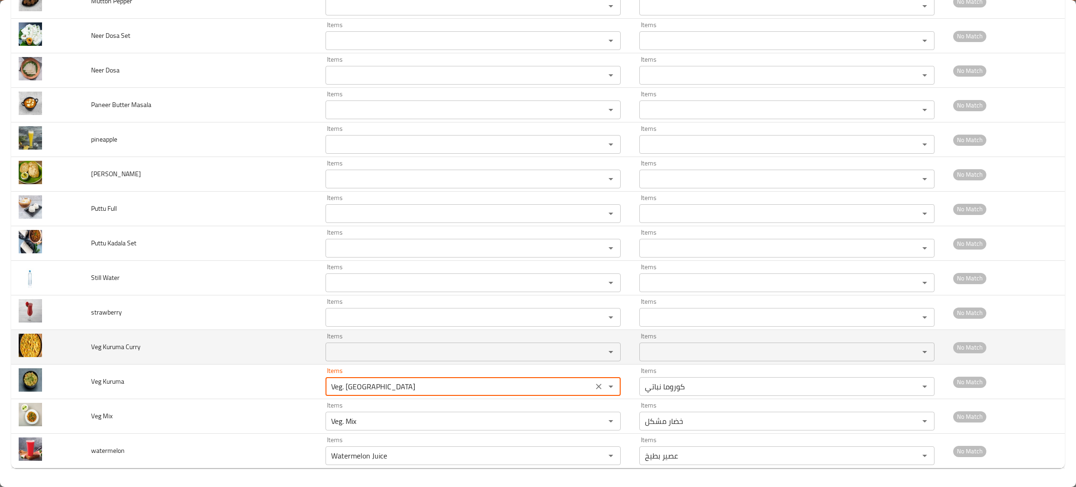
type Kuruma "Veg. Kuruma"
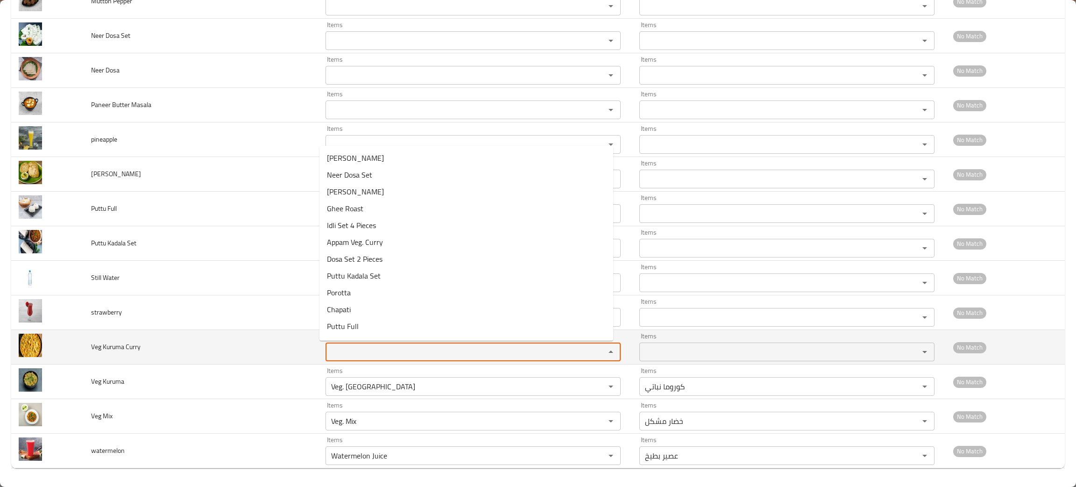
click at [351, 345] on Curry "Items" at bounding box center [459, 351] width 262 height 13
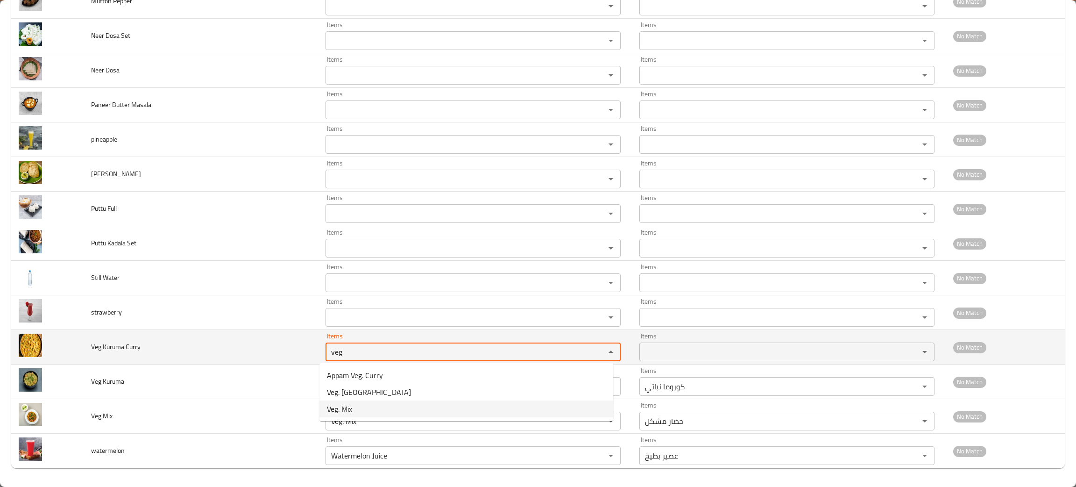
type Curry "veg"
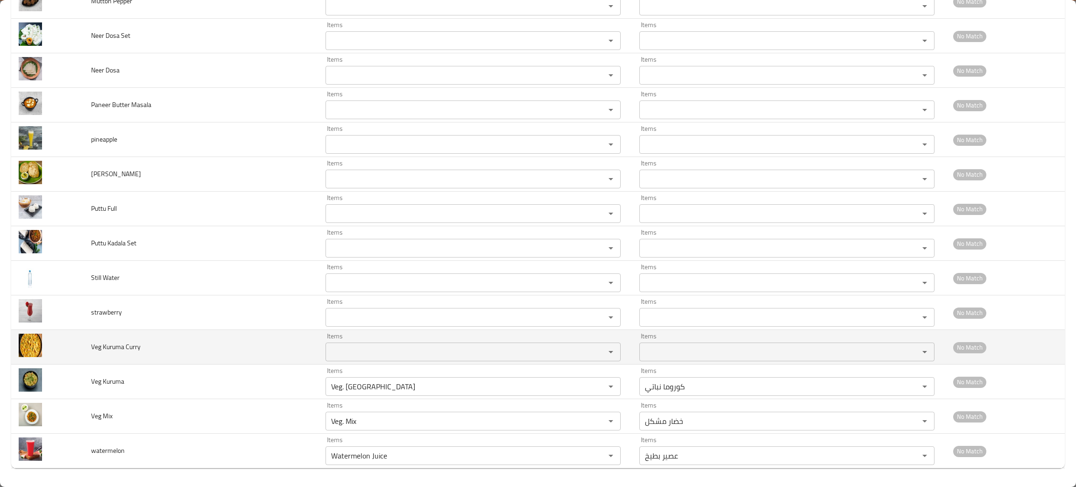
click at [203, 341] on td "Veg Kuruma Curry" at bounding box center [201, 347] width 234 height 35
drag, startPoint x: 139, startPoint y: 352, endPoint x: 89, endPoint y: 347, distance: 49.8
click at [89, 347] on td "Veg Kuruma Curry" at bounding box center [201, 347] width 234 height 35
copy span "Veg Kuruma Curry"
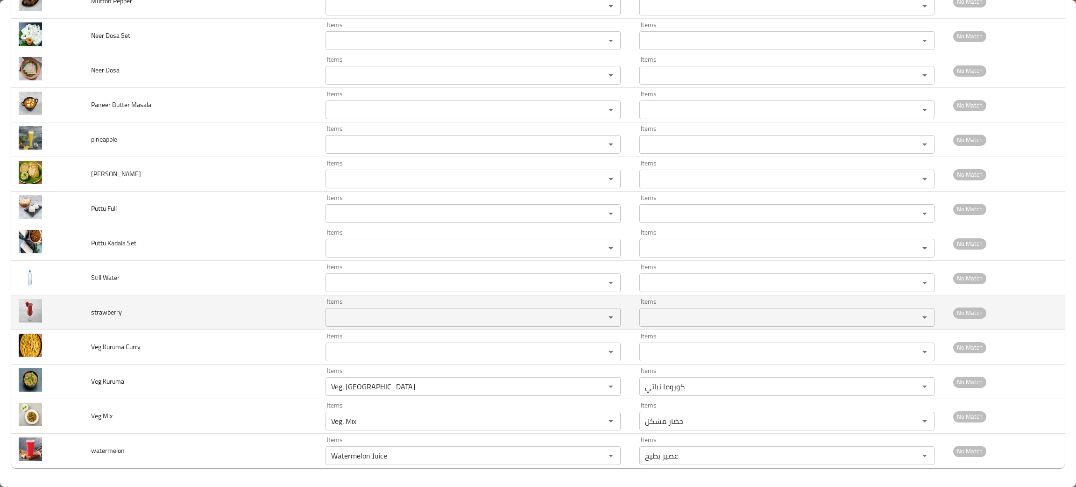
drag, startPoint x: 229, startPoint y: 307, endPoint x: 240, endPoint y: 310, distance: 10.5
click at [229, 307] on td "strawberry" at bounding box center [201, 312] width 234 height 35
click at [342, 315] on input "Items" at bounding box center [459, 317] width 262 height 13
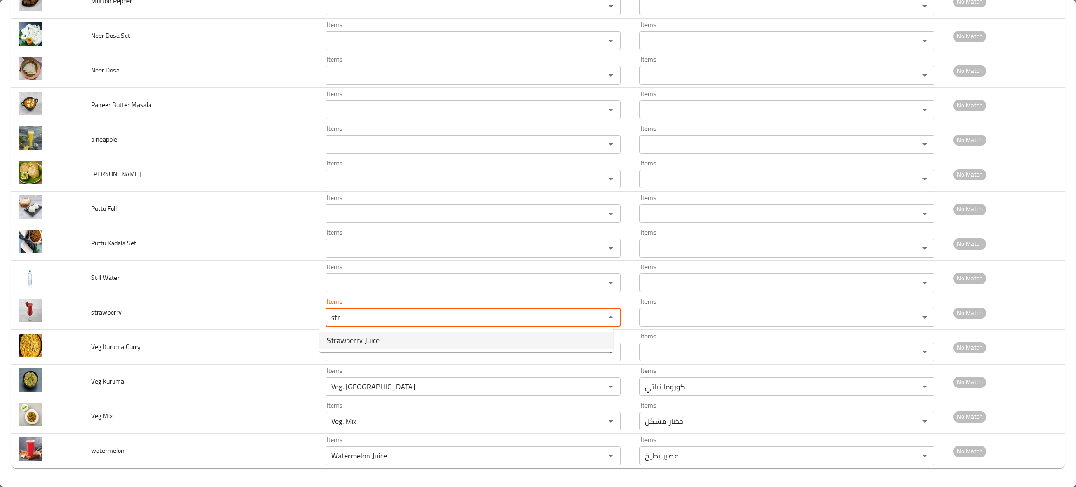
click at [360, 340] on span "Strawberry Juice" at bounding box center [353, 339] width 53 height 11
type input "Strawberry Juice"
type input "عصير فراولة"
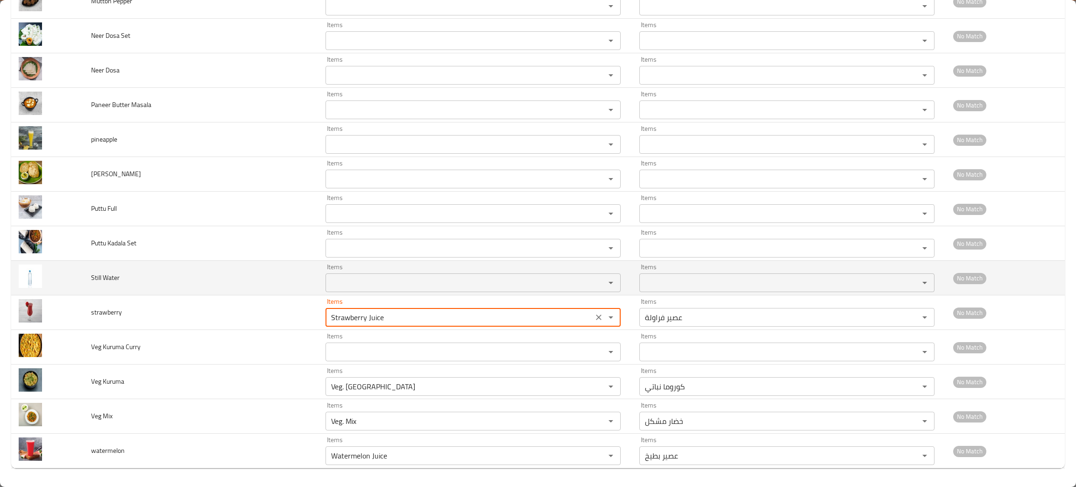
type input "Strawberry Juice"
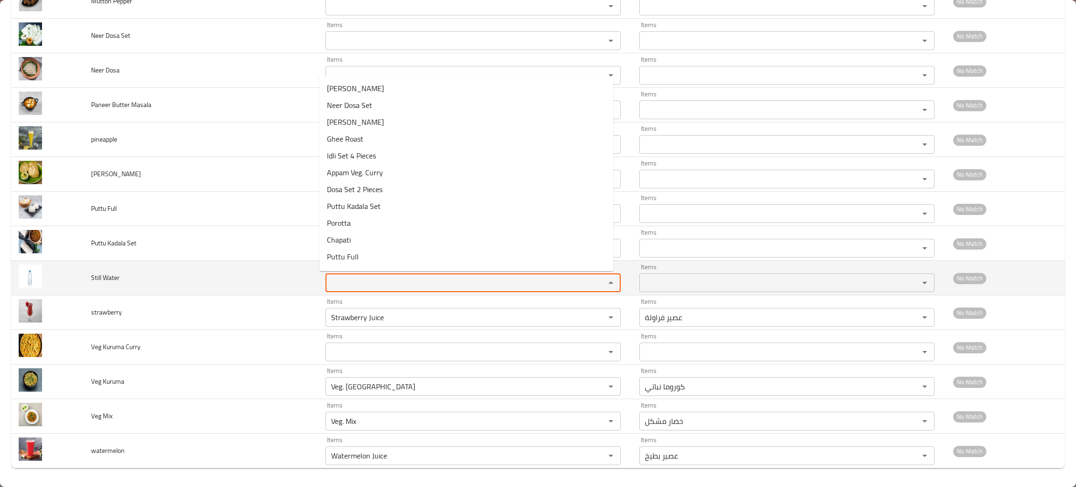
click at [374, 287] on Water "Items" at bounding box center [459, 282] width 262 height 13
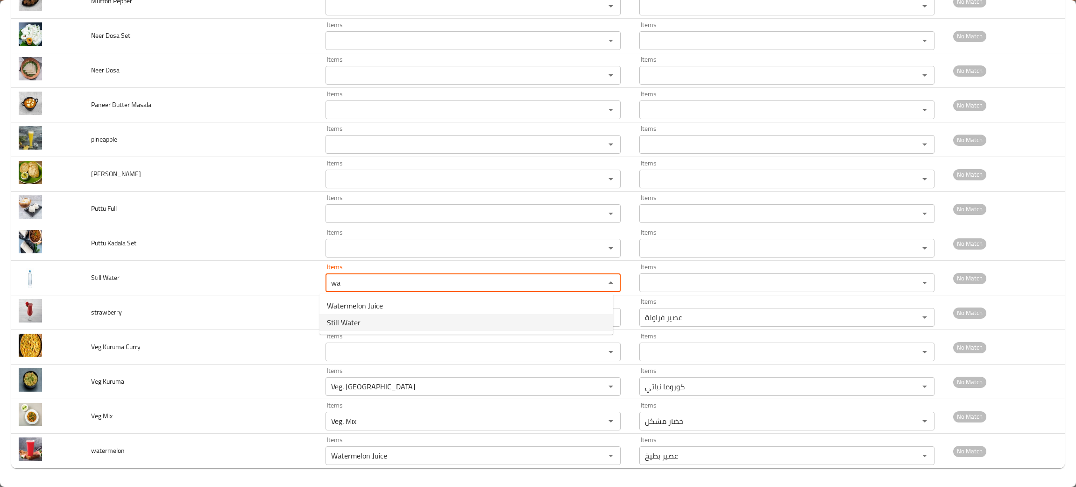
click at [355, 321] on span "Still Water" at bounding box center [344, 322] width 34 height 11
type Water "Still Water"
type Water-ar "مياه معدنية"
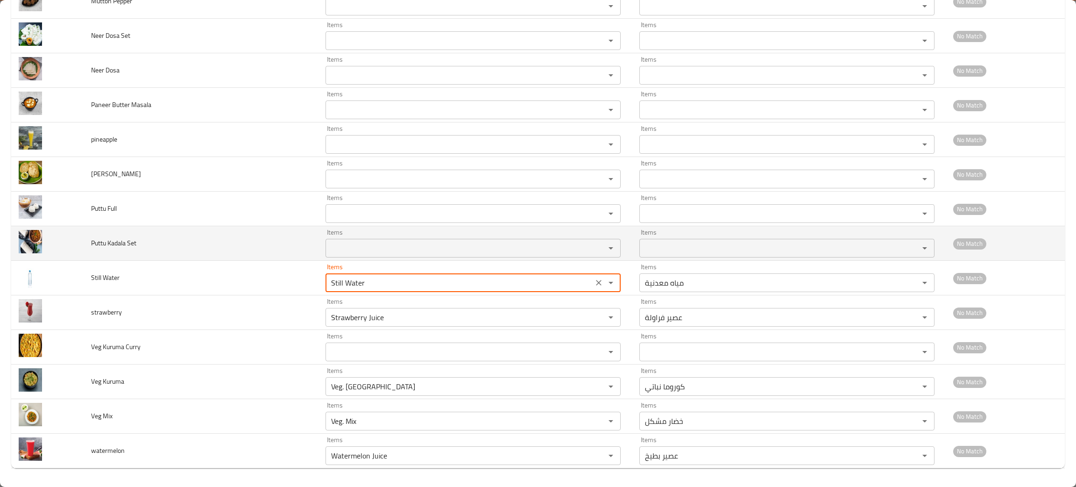
type Water "Still Water"
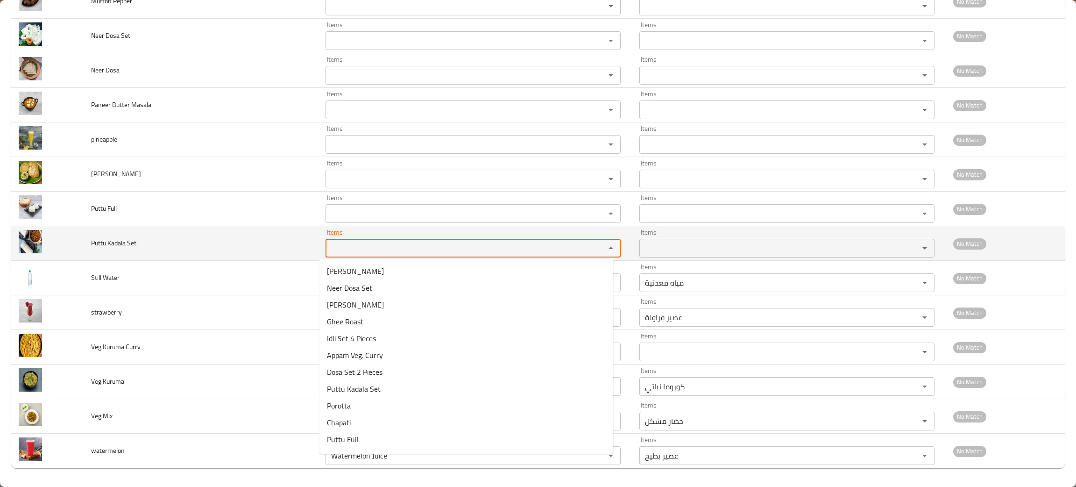
click at [353, 241] on Set "Items" at bounding box center [459, 247] width 262 height 13
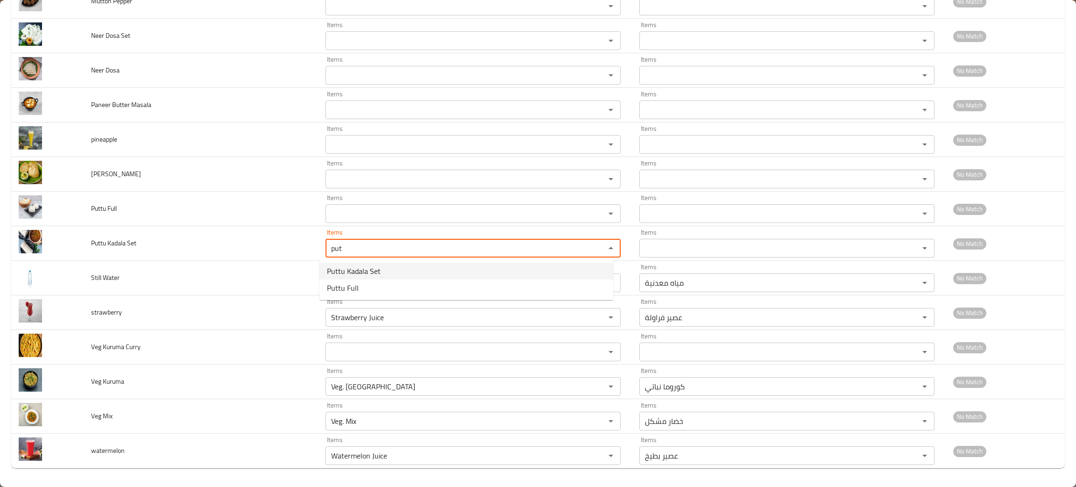
click at [360, 268] on span "Puttu Kadala Set" at bounding box center [354, 270] width 54 height 11
type Set "Puttu Kadala Set"
type Set-ar "سيت بوتو كادالا"
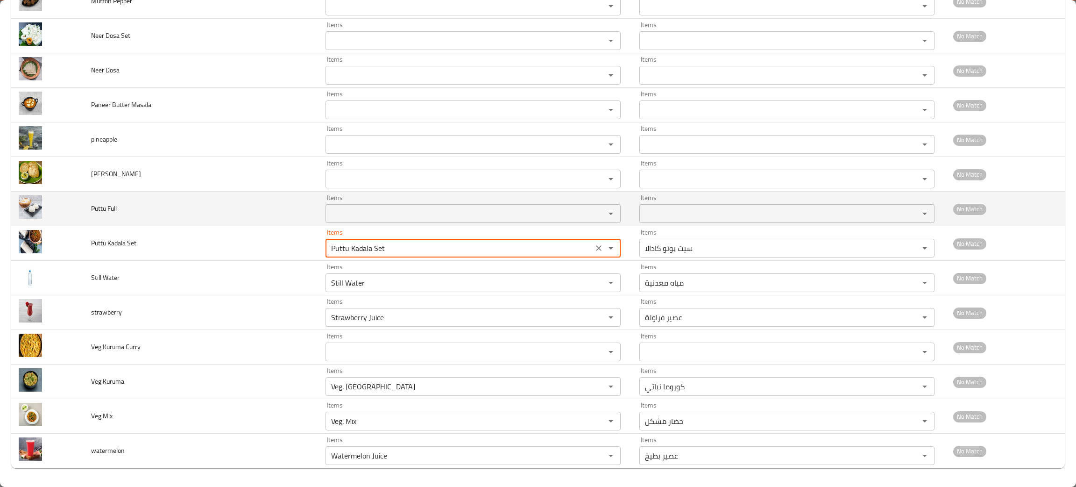
type Set "Puttu Kadala Set"
click at [359, 212] on Full "Items" at bounding box center [459, 213] width 262 height 13
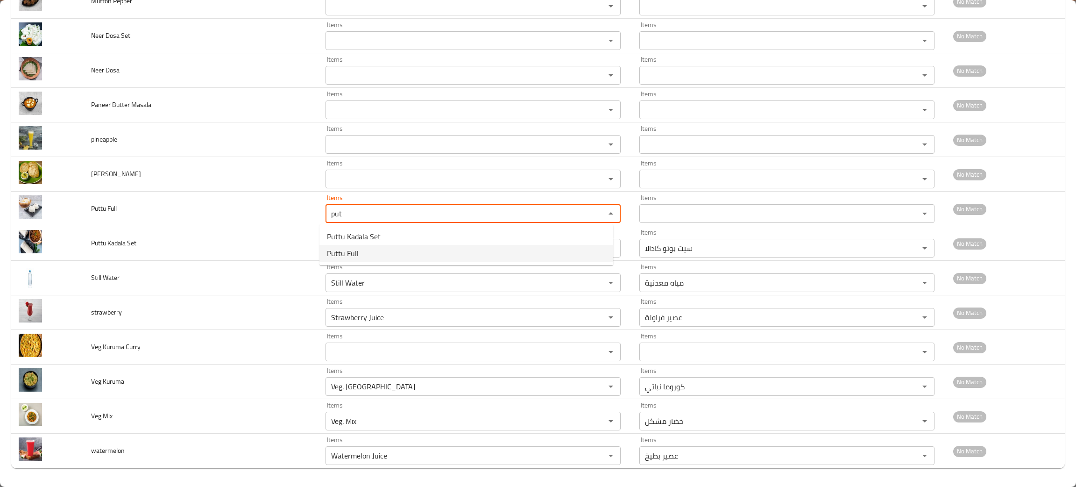
click at [350, 248] on span "Puttu Full" at bounding box center [343, 253] width 32 height 11
type Full "Puttu Full"
type Full-ar "بوتو كامل"
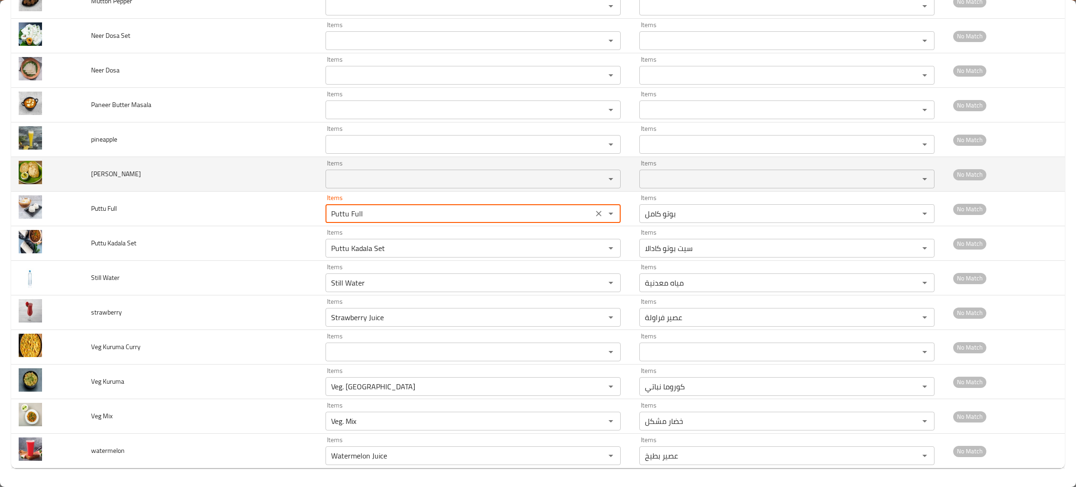
type Full "Puttu Full"
click at [350, 177] on Bhaji "Items" at bounding box center [459, 178] width 262 height 13
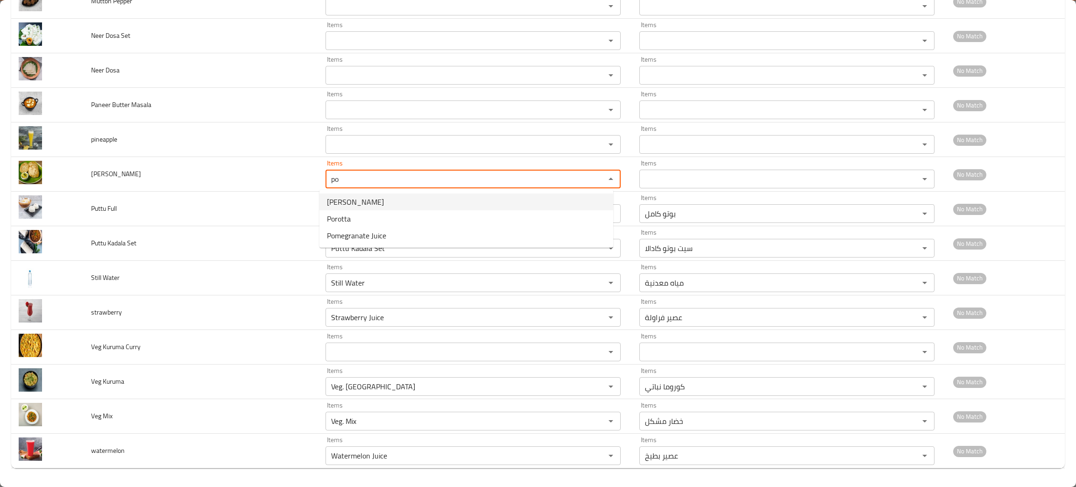
click at [352, 198] on span "Poori Bhaji" at bounding box center [355, 201] width 57 height 11
type Bhaji "Poori Bhaji"
type Bhaji-ar "بوري بهاجي"
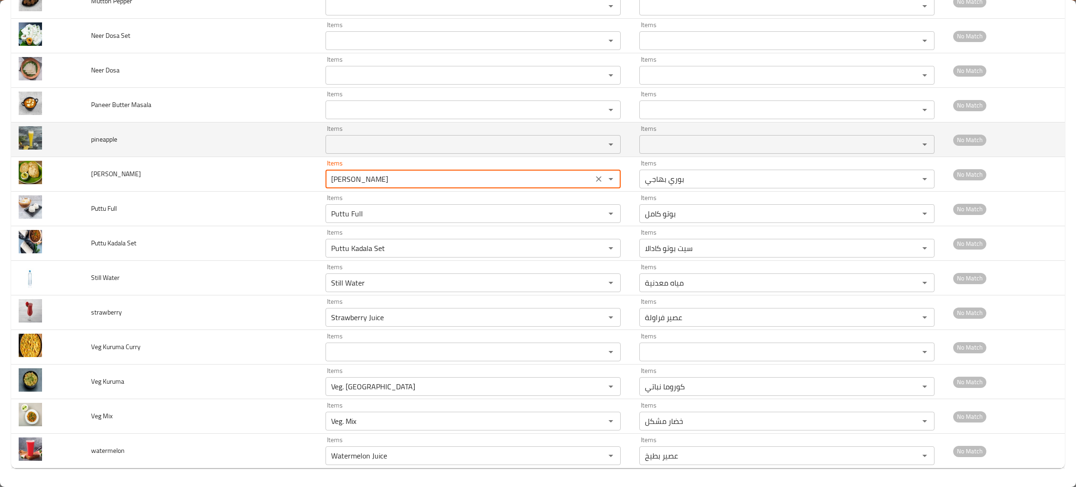
type Bhaji "Poori Bhaji"
click at [359, 145] on input "Items" at bounding box center [459, 144] width 262 height 13
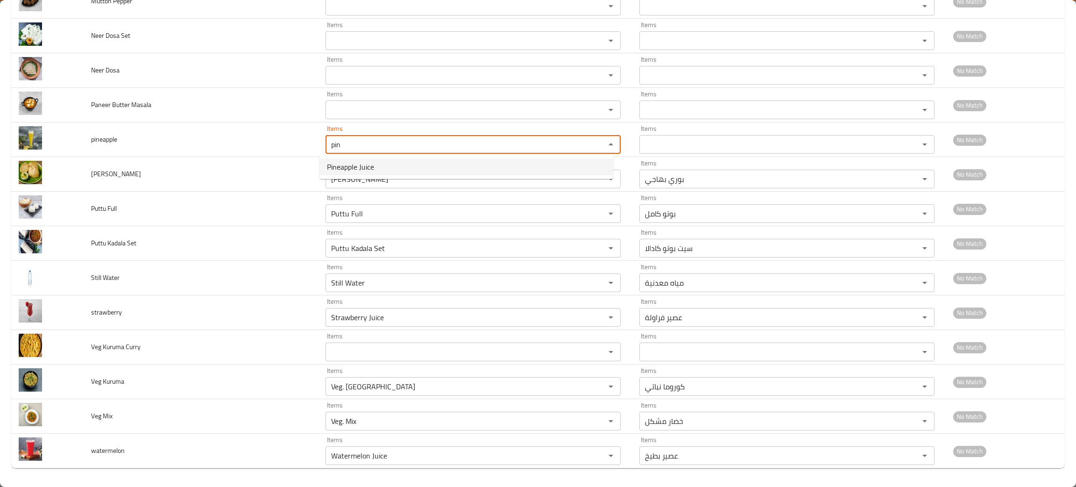
click at [346, 161] on span "Pineapple Juice" at bounding box center [350, 166] width 47 height 11
type input "Pineapple Juice"
type input "عصير أناناس"
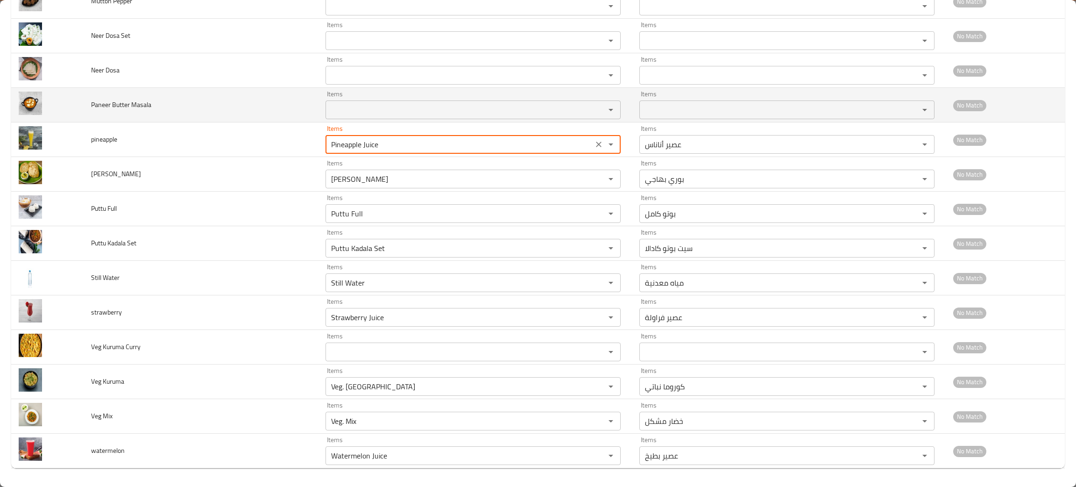
type input "Pineapple Juice"
click at [340, 106] on Masala "Items" at bounding box center [459, 109] width 262 height 13
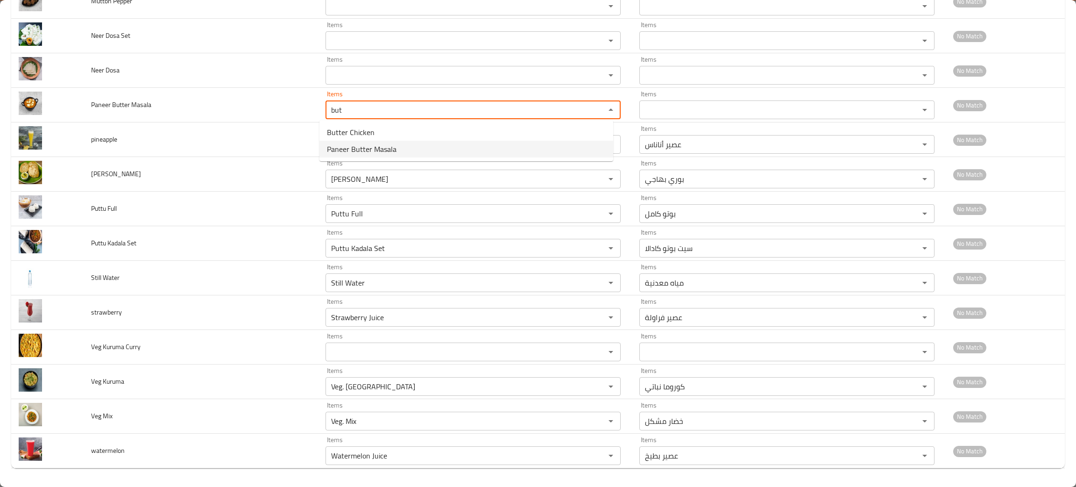
click at [346, 147] on span "Paneer Butter Masala" at bounding box center [362, 148] width 70 height 11
type Masala "Paneer Butter Masala"
type Masala-ar "بانير زبدة ماسالا"
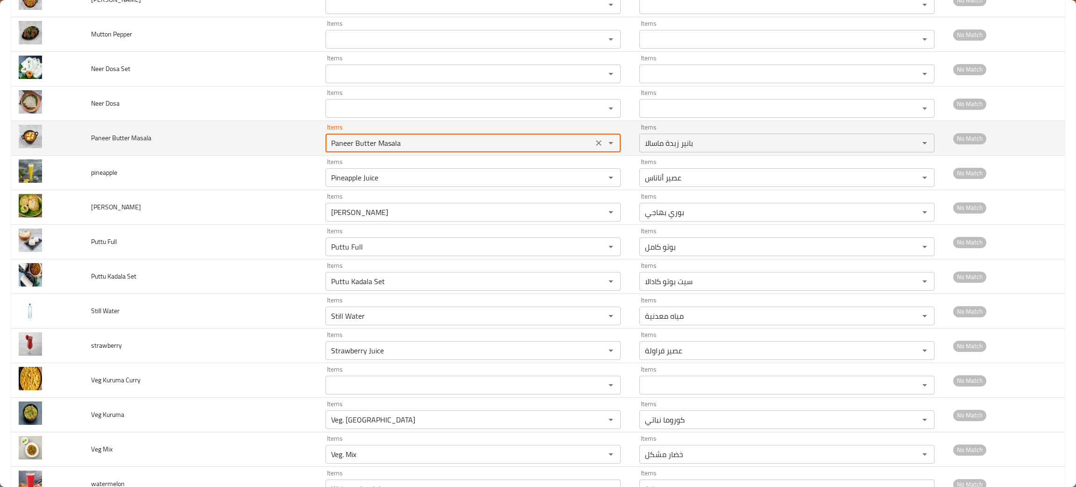
scroll to position [1060, 0]
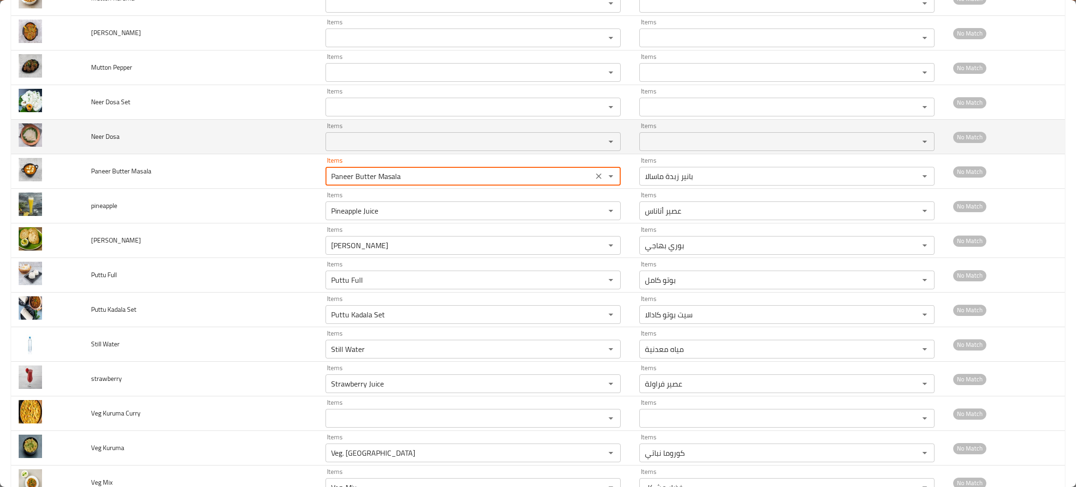
type Masala "Paneer Butter Masala"
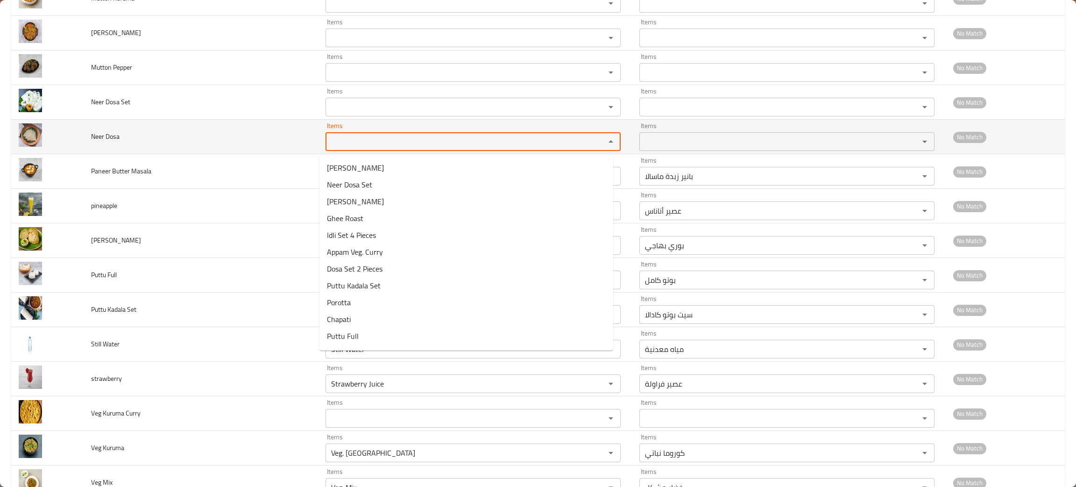
click at [347, 140] on Dosa "Items" at bounding box center [459, 141] width 262 height 13
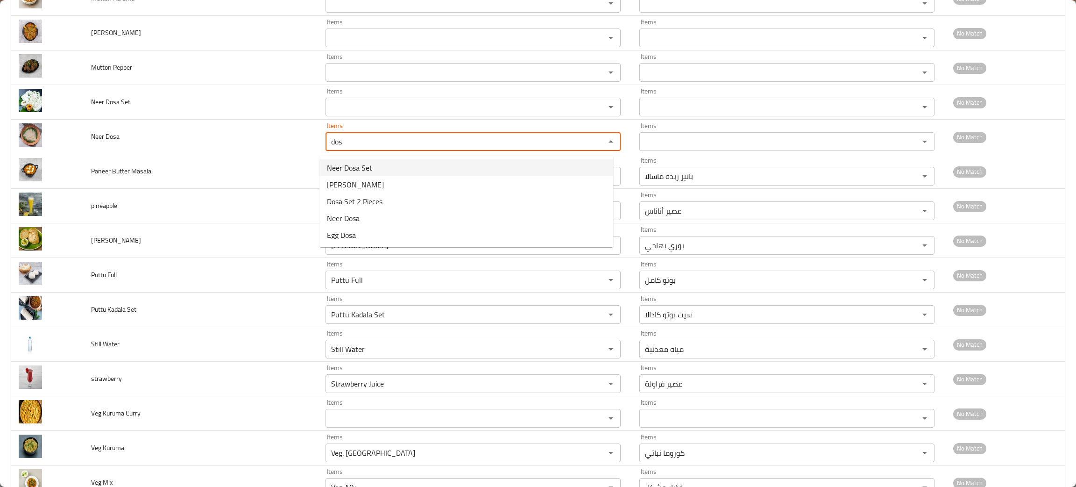
click at [369, 168] on span "Neer Dosa Set" at bounding box center [349, 167] width 45 height 11
type Dosa "Neer Dosa Set"
type Dosa-ar "نير دوسا سيت"
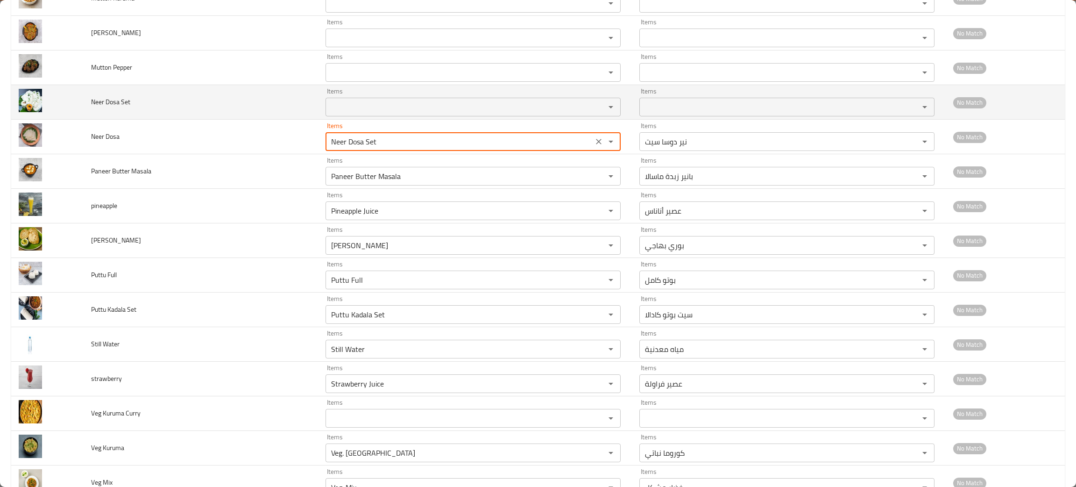
type Dosa "Neer Dosa Set"
click at [353, 111] on Set "Items" at bounding box center [459, 106] width 262 height 13
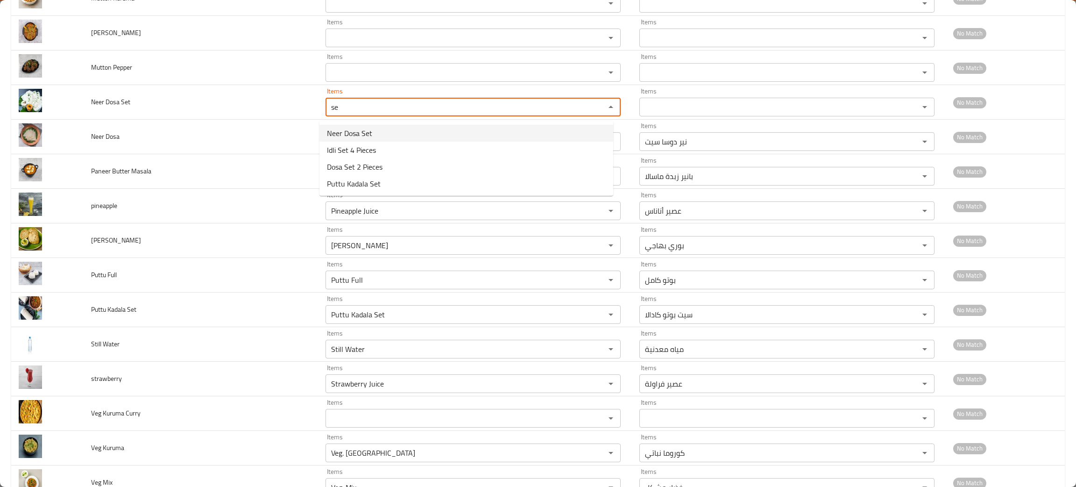
click at [366, 128] on span "Neer Dosa Set" at bounding box center [349, 133] width 45 height 11
type Set "Neer Dosa Set"
type Set-ar "نير دوسا سيت"
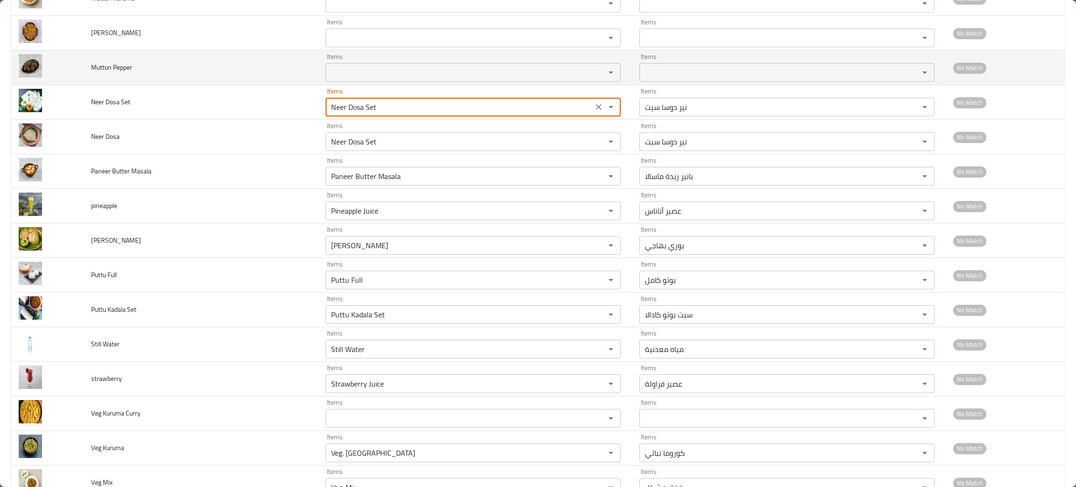
type Set "Neer Dosa Set"
click at [354, 71] on Pepper "Items" at bounding box center [459, 72] width 262 height 13
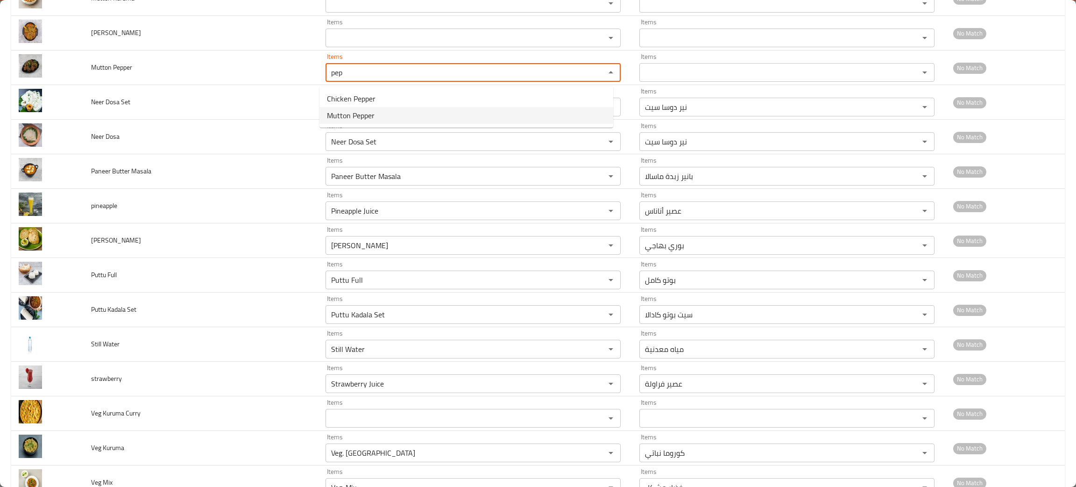
click at [343, 113] on span "Mutton Pepper" at bounding box center [351, 115] width 48 height 11
type Pepper "Mutton Pepper"
type Pepper-ar "لحم ضأن بالفلفل"
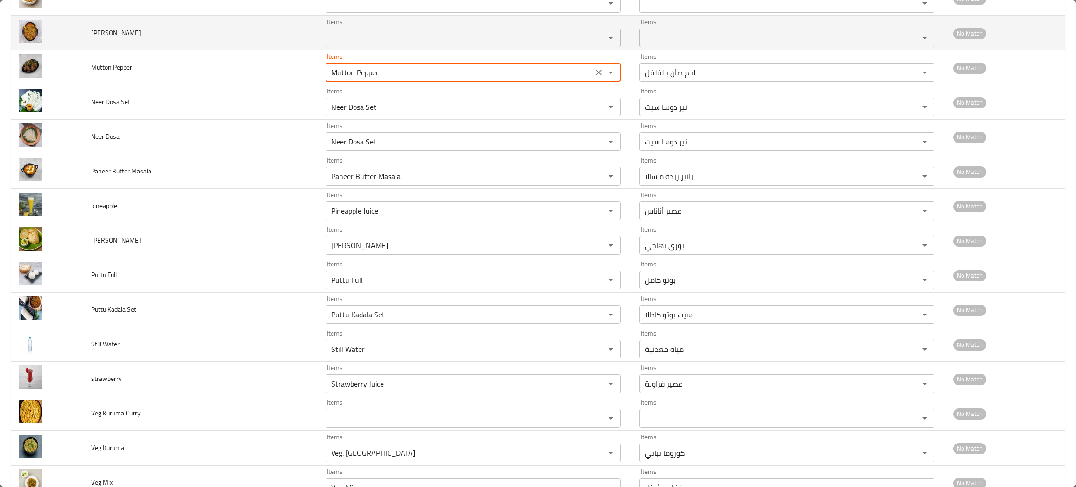
type Pepper "Mutton Pepper"
click at [432, 44] on Masala "Items" at bounding box center [459, 37] width 262 height 13
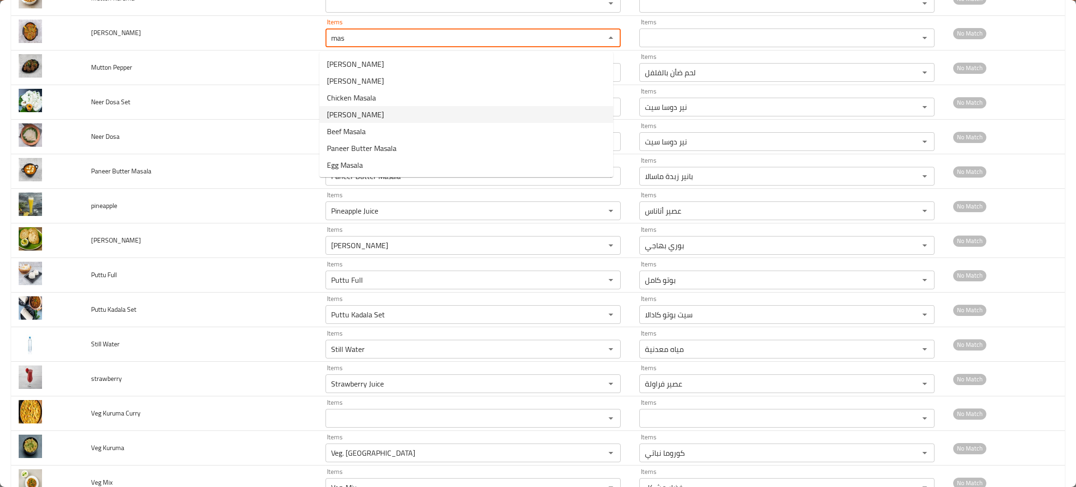
click at [354, 116] on span "Mutton Masala" at bounding box center [355, 114] width 57 height 11
type Masala "Mutton Masala"
type Masala-ar "ماسالا لحم الضأن"
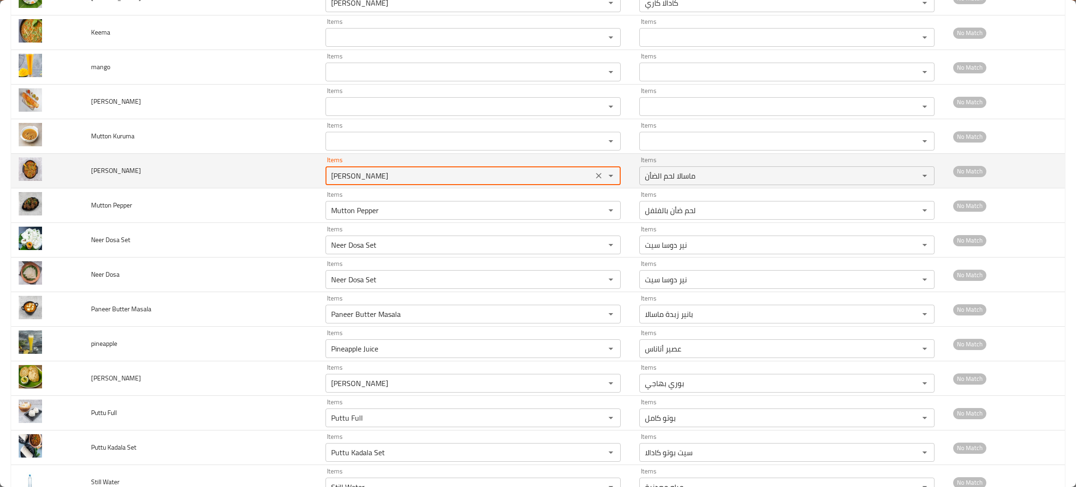
scroll to position [850, 0]
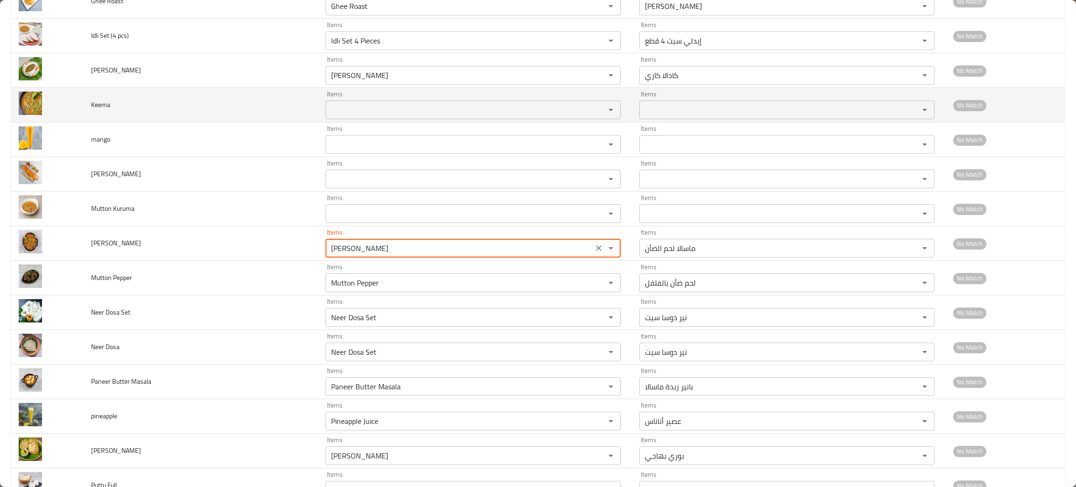
type Masala "Mutton Masala"
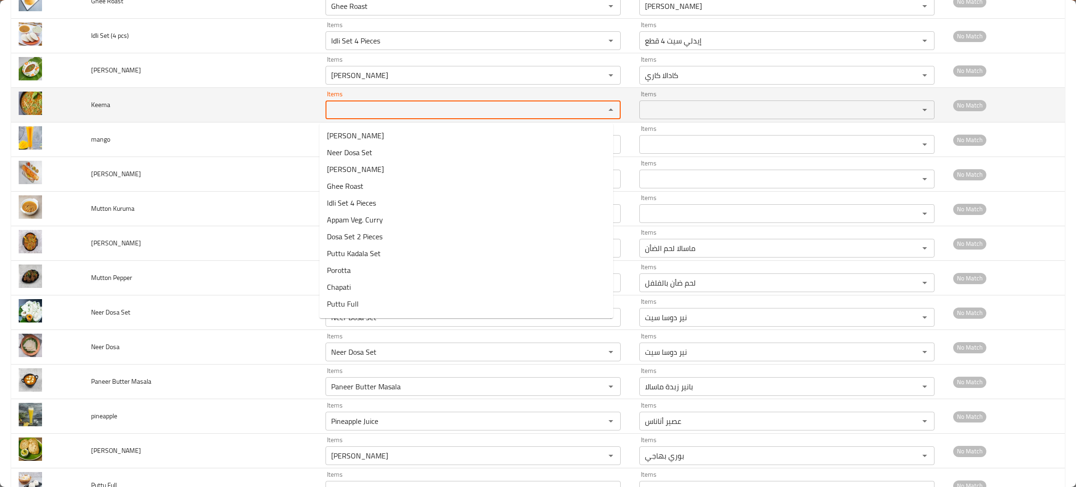
click at [340, 106] on input "Items" at bounding box center [459, 109] width 262 height 13
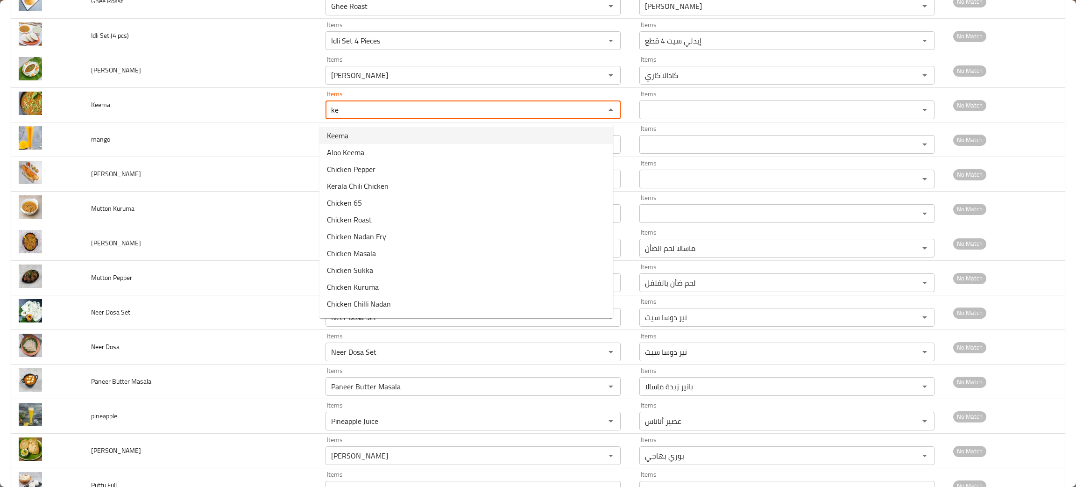
click at [340, 132] on span "Keema" at bounding box center [337, 135] width 21 height 11
type input "Keema"
type input "كيما"
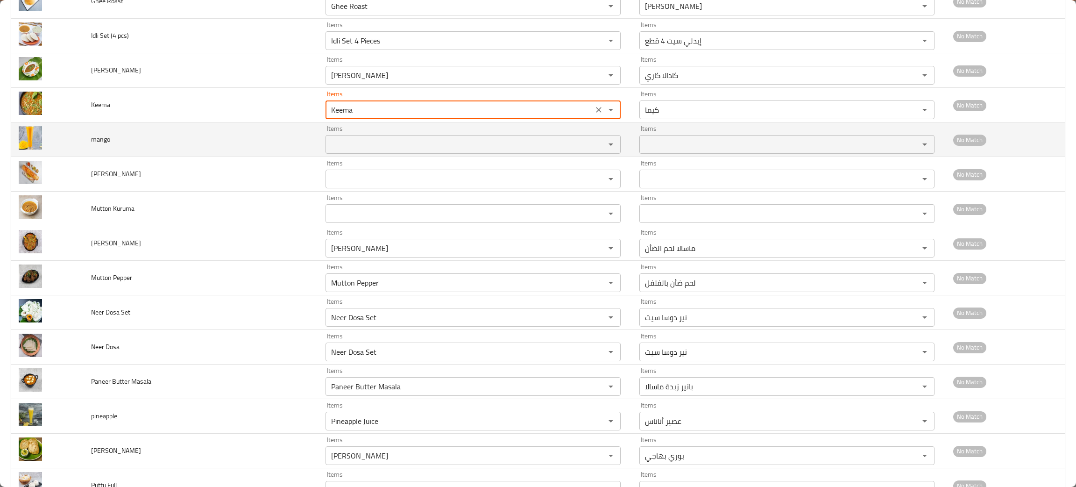
type input "Keema"
click at [355, 147] on input "Items" at bounding box center [459, 144] width 262 height 13
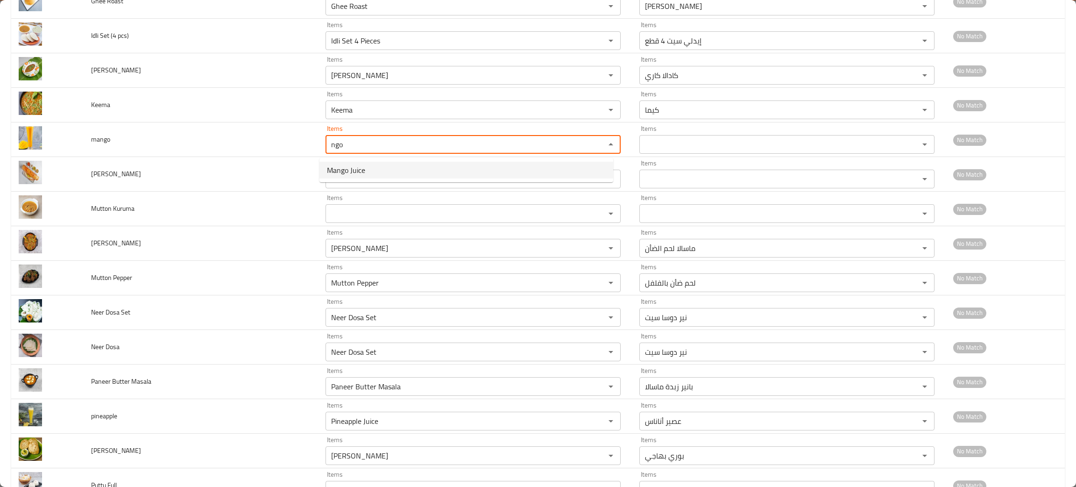
click at [354, 164] on span "Mango Juice" at bounding box center [346, 169] width 38 height 11
type input "Mango Juice"
type input "عصير مانجو"
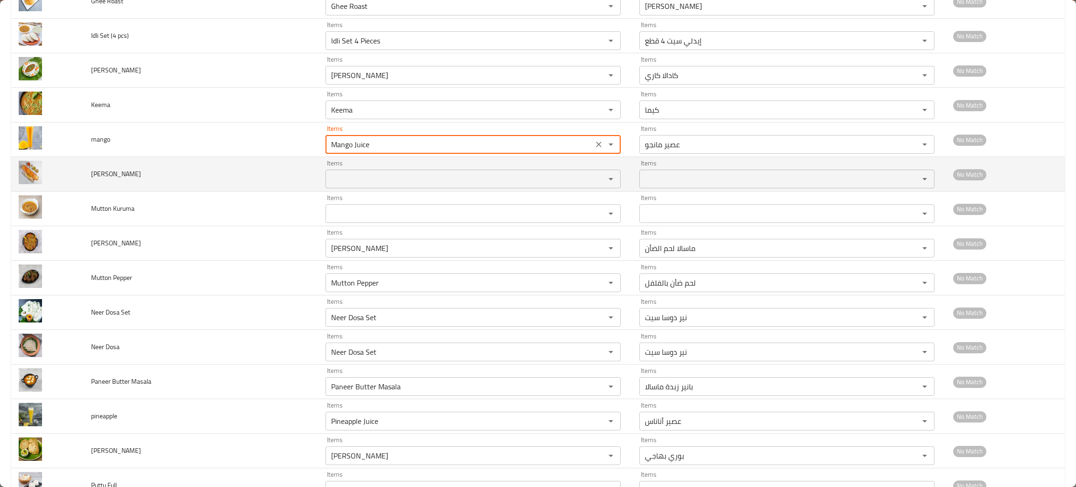
type input "Mango Juice"
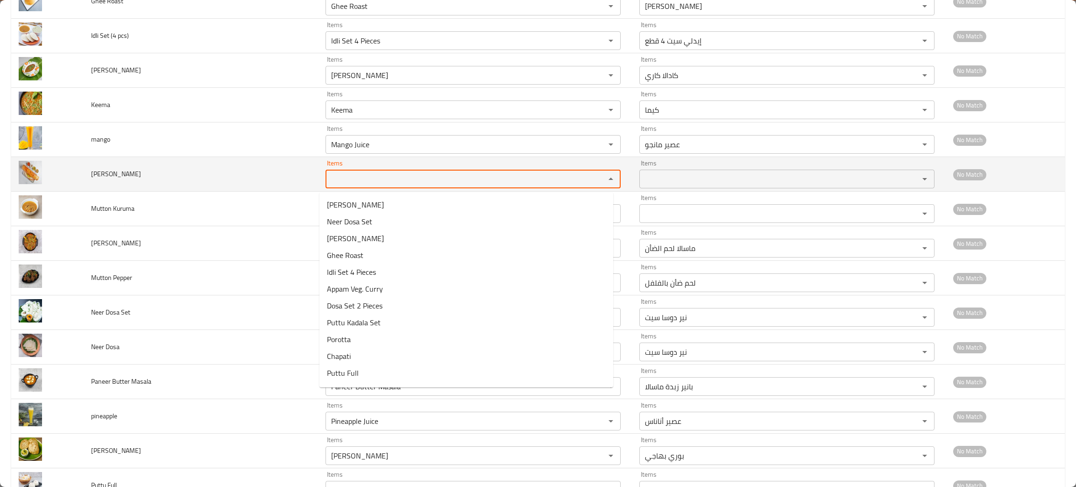
click at [364, 183] on Dosa "Items" at bounding box center [459, 178] width 262 height 13
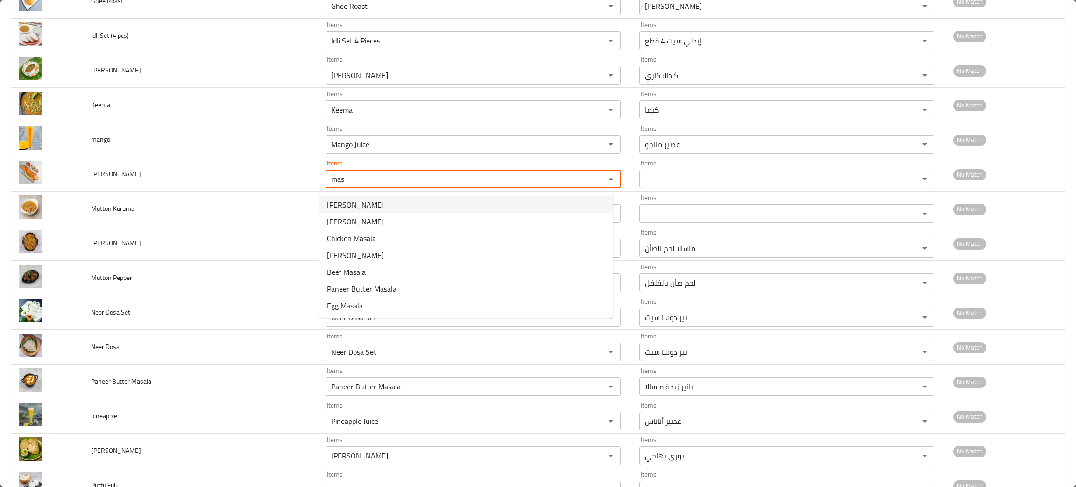
click at [356, 200] on span "Masala Dosa" at bounding box center [355, 204] width 57 height 11
type Dosa "Masala Dosa"
type Dosa-ar "ماسالا دوسا"
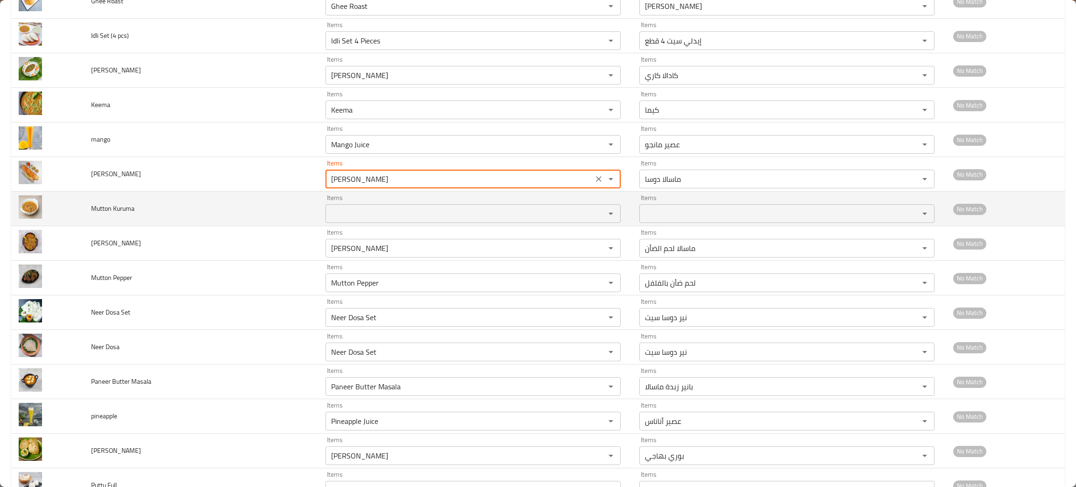
type Dosa "Masala Dosa"
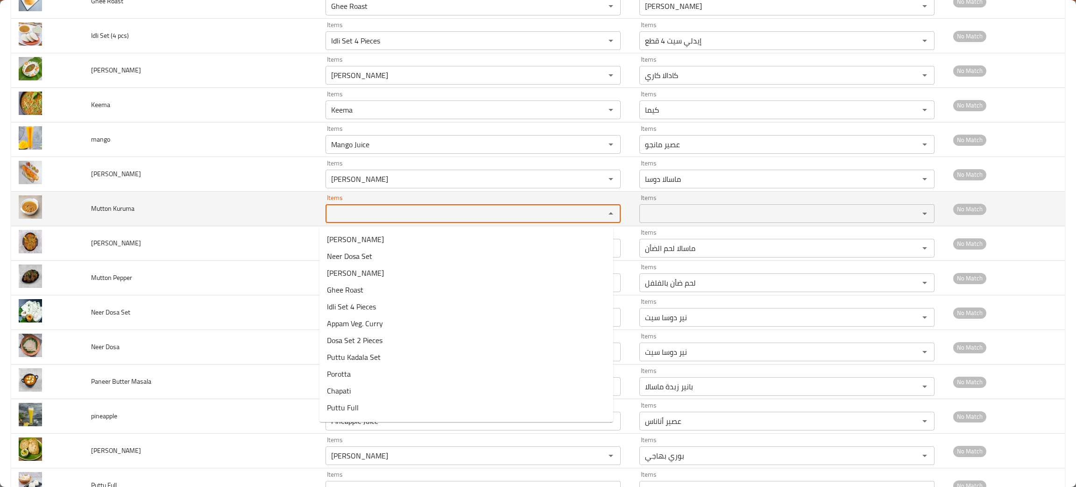
click at [362, 214] on Kuruma "Items" at bounding box center [459, 213] width 262 height 13
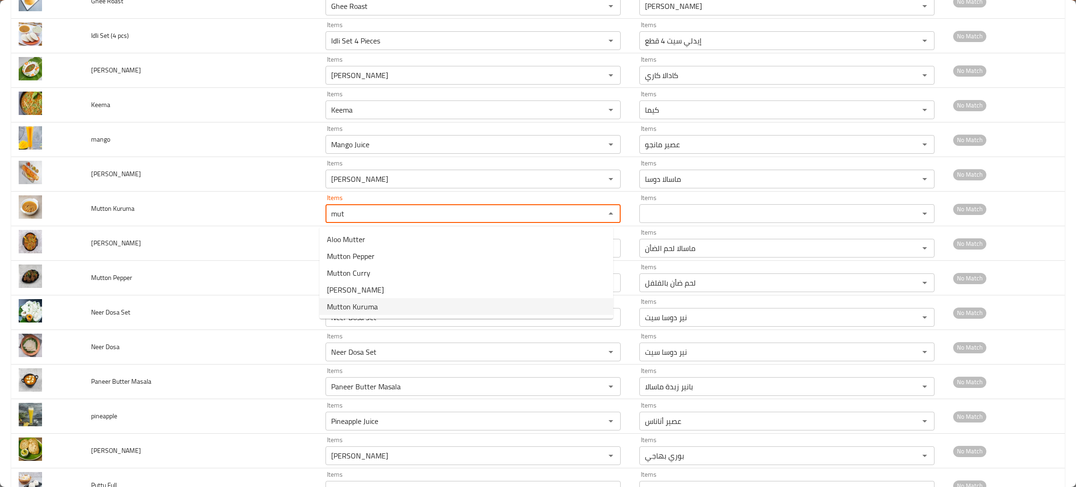
click at [360, 305] on span "Mutton Kuruma" at bounding box center [352, 306] width 51 height 11
type Kuruma "Mutton Kuruma"
type Kuruma-ar "لحم الضأن كوروما"
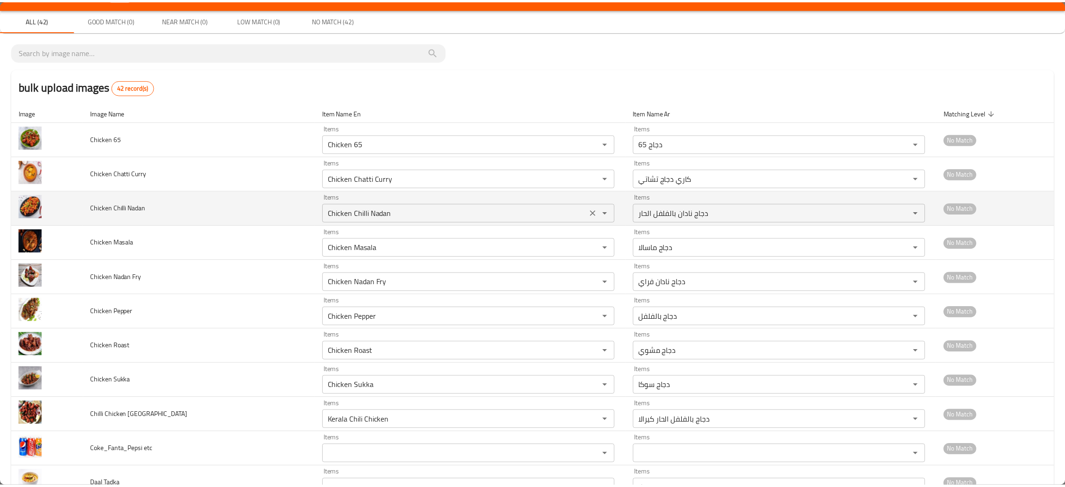
scroll to position [0, 0]
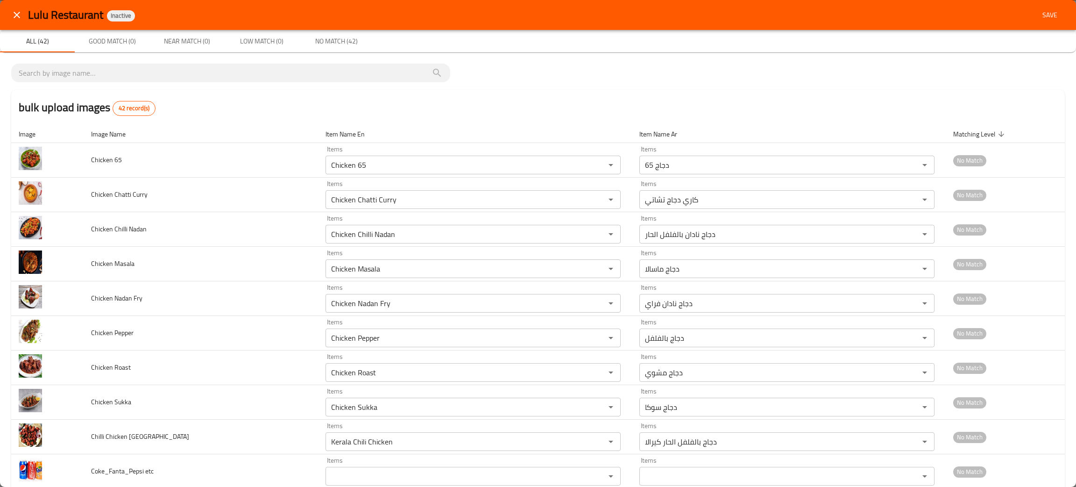
type Kuruma "Mutton Kuruma"
click at [1039, 9] on span "Save" at bounding box center [1050, 15] width 22 height 12
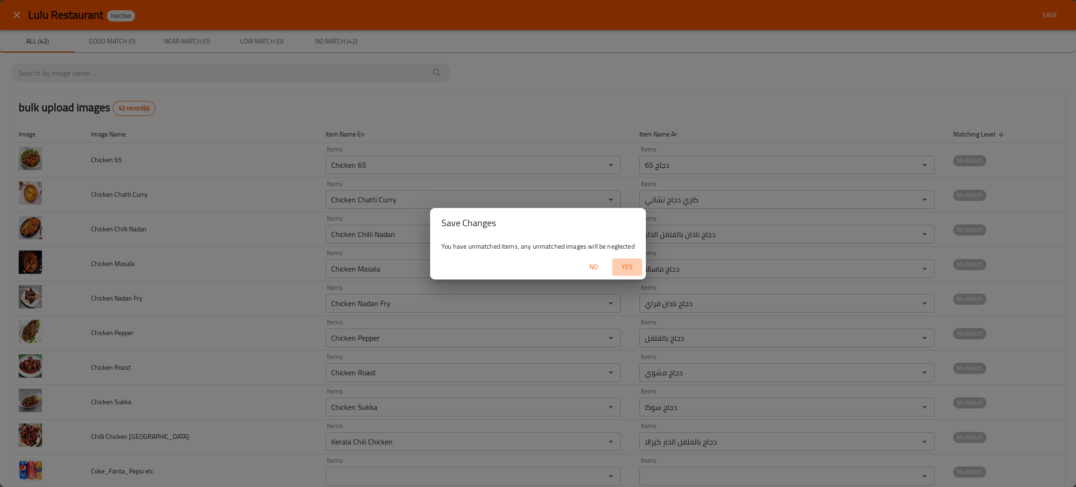
click at [621, 266] on span "Yes" at bounding box center [627, 267] width 22 height 12
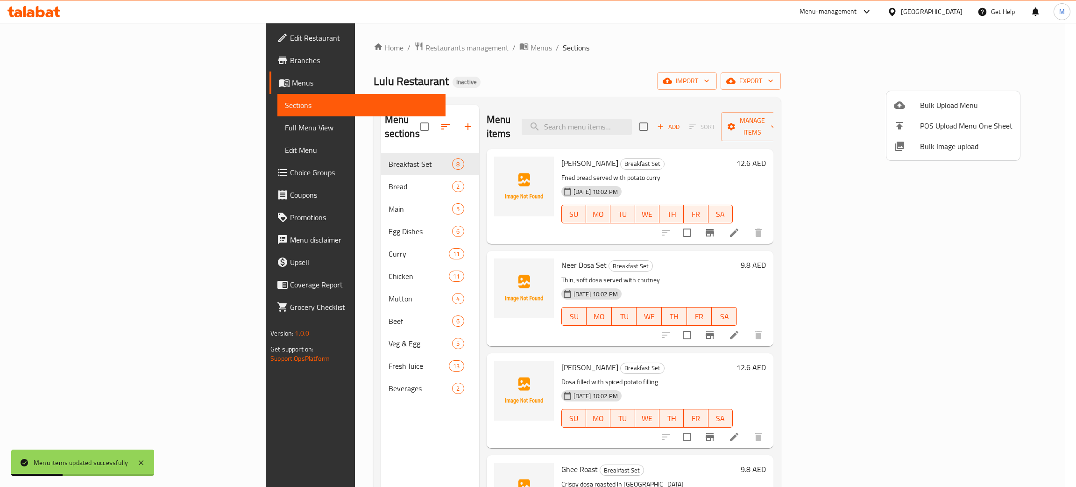
click at [226, 371] on div at bounding box center [538, 243] width 1076 height 487
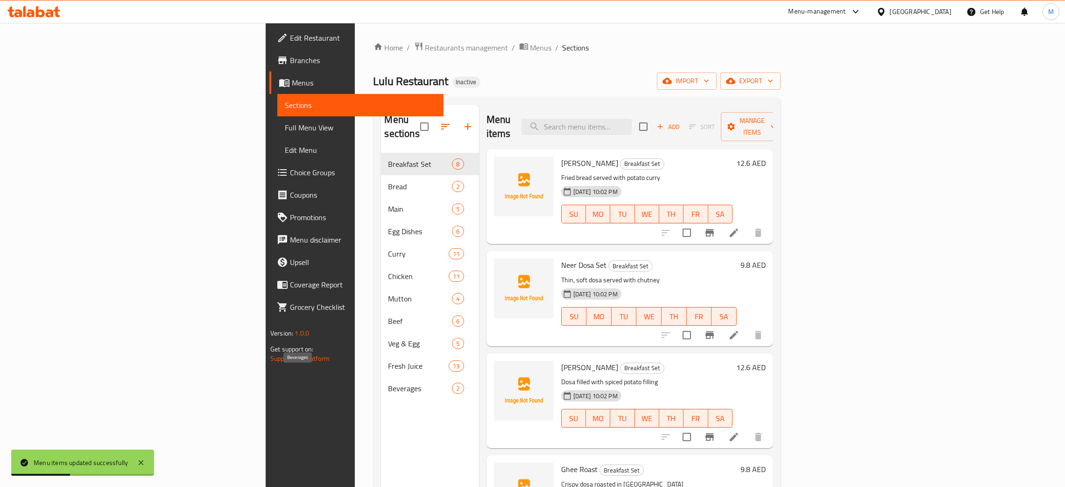
click at [389, 383] on span "Beverages" at bounding box center [421, 388] width 64 height 11
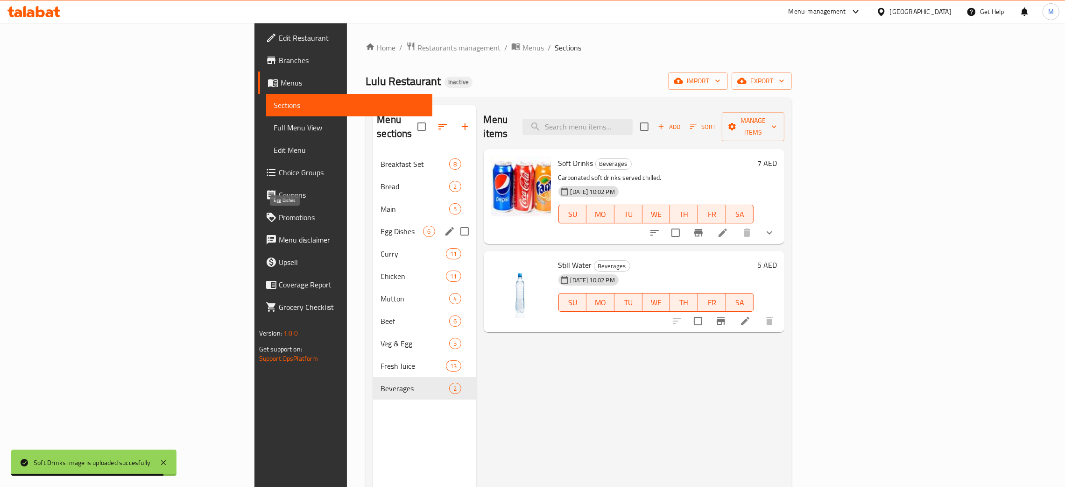
click at [381, 226] on span "Egg Dishes" at bounding box center [402, 231] width 43 height 11
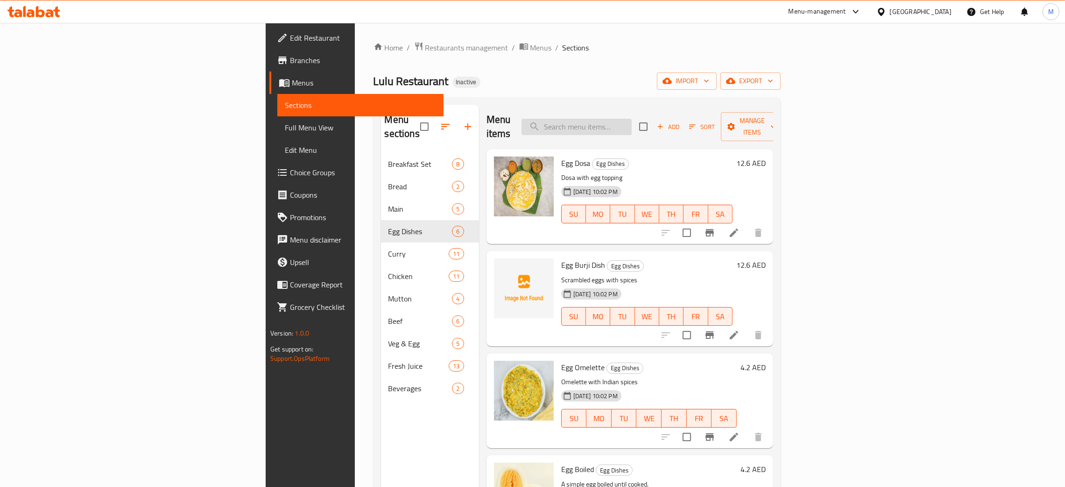
click at [632, 119] on input "search" at bounding box center [577, 127] width 110 height 16
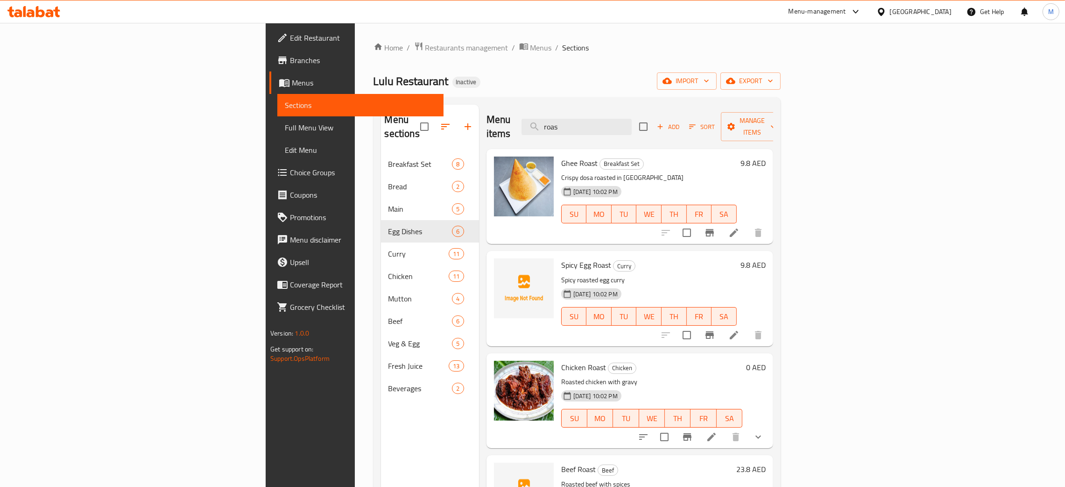
type input "roas"
drag, startPoint x: 673, startPoint y: 113, endPoint x: 607, endPoint y: 119, distance: 66.5
click at [607, 122] on div "Menu items roas Add Sort Manage items" at bounding box center [630, 127] width 287 height 44
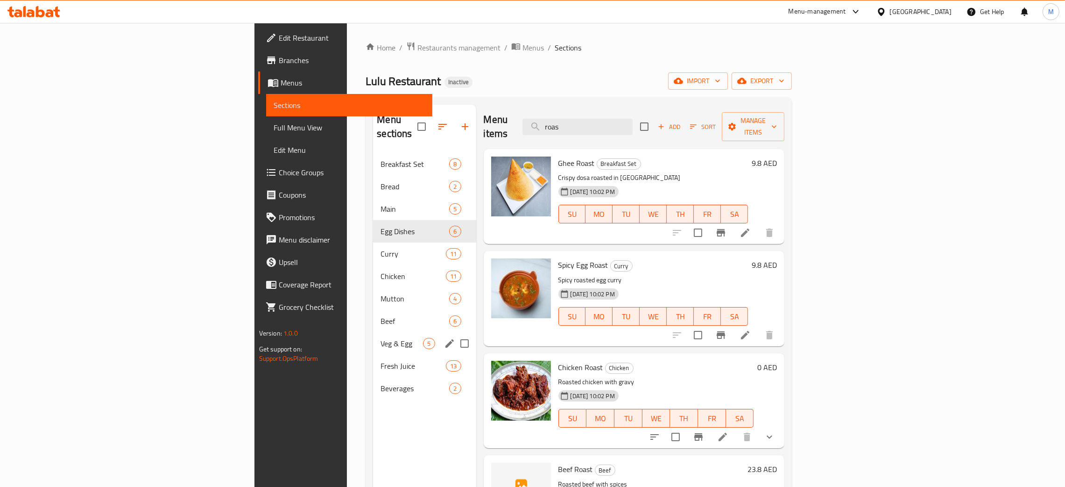
click at [373, 332] on div "Veg & Egg 5" at bounding box center [424, 343] width 103 height 22
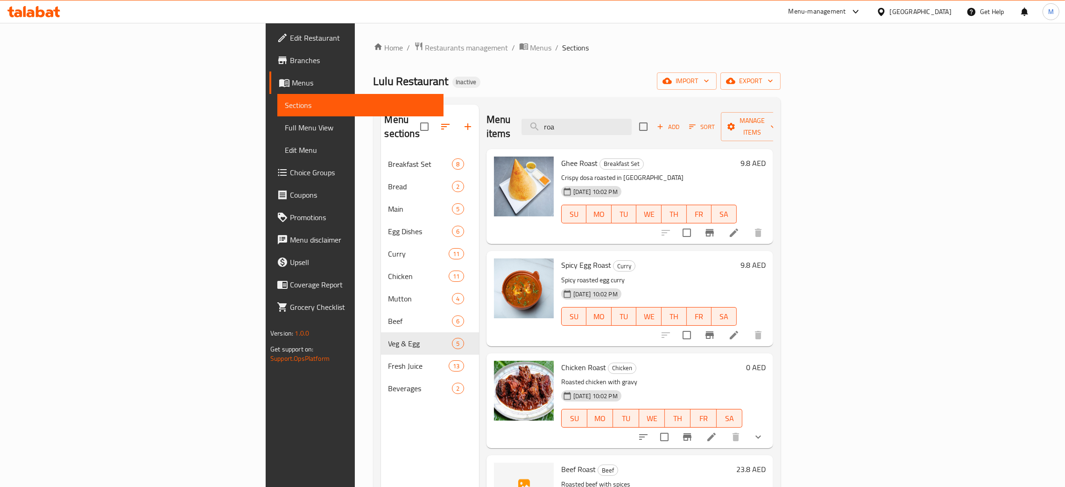
type input "roa"
drag, startPoint x: 643, startPoint y: 120, endPoint x: 602, endPoint y: 98, distance: 46.4
click at [602, 98] on div "Menu sections Breakfast Set 8 Bread 2 Main 5 Egg Dishes 6 Curry 11 Chicken 11 M…" at bounding box center [577, 348] width 407 height 502
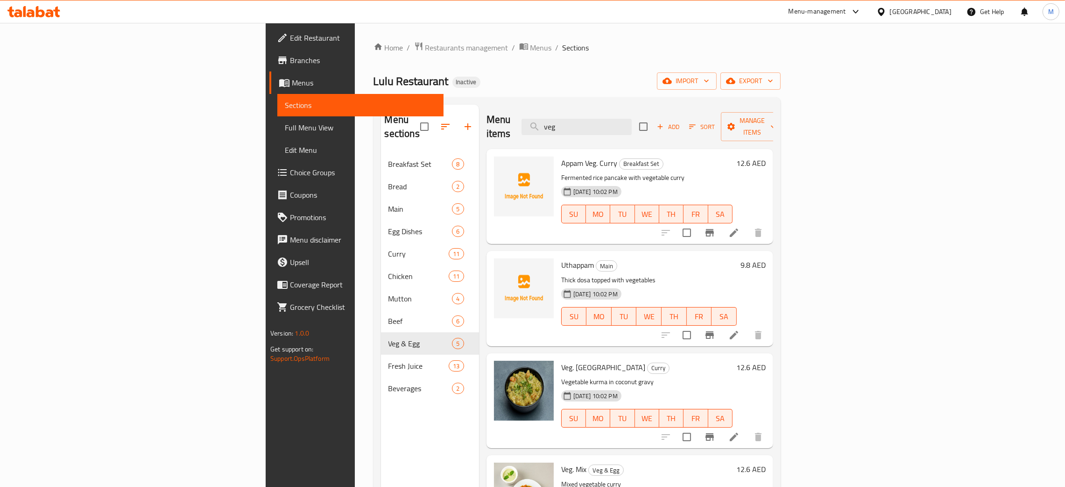
type input "veg"
click at [285, 130] on span "Full Menu View" at bounding box center [360, 127] width 151 height 11
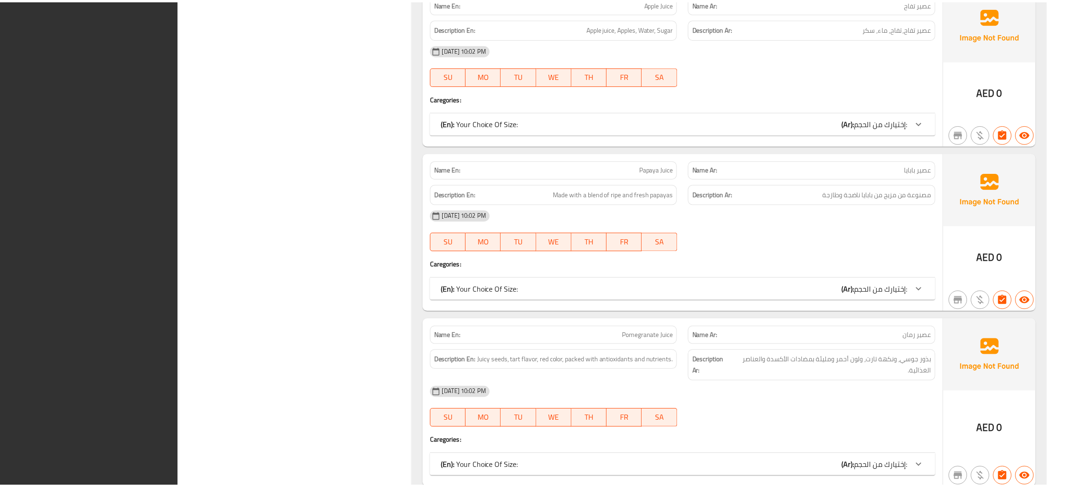
scroll to position [9807, 0]
